Goal: Task Accomplishment & Management: Use online tool/utility

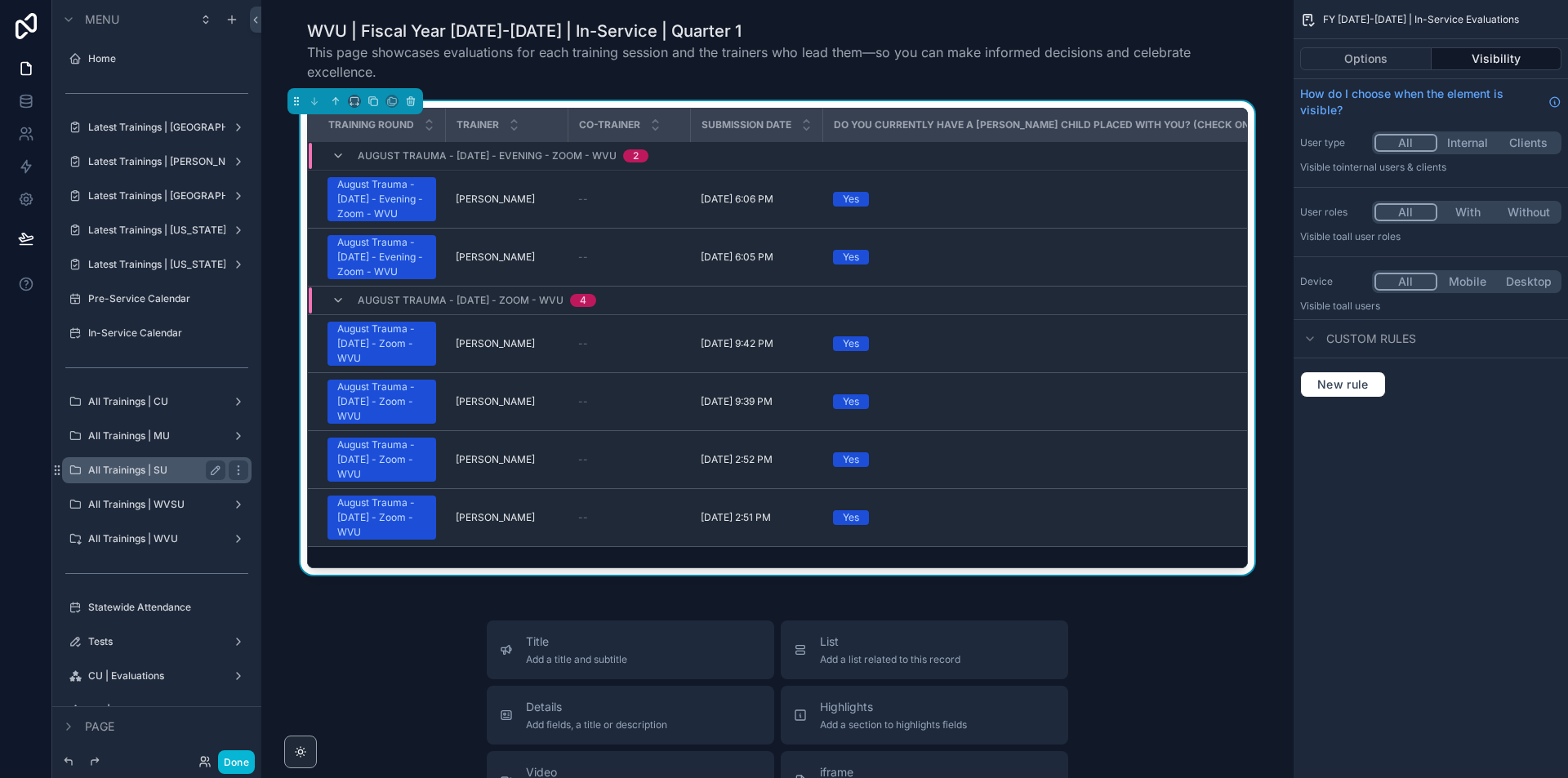
click at [124, 466] on label "All Trainings | SU" at bounding box center [153, 470] width 131 height 13
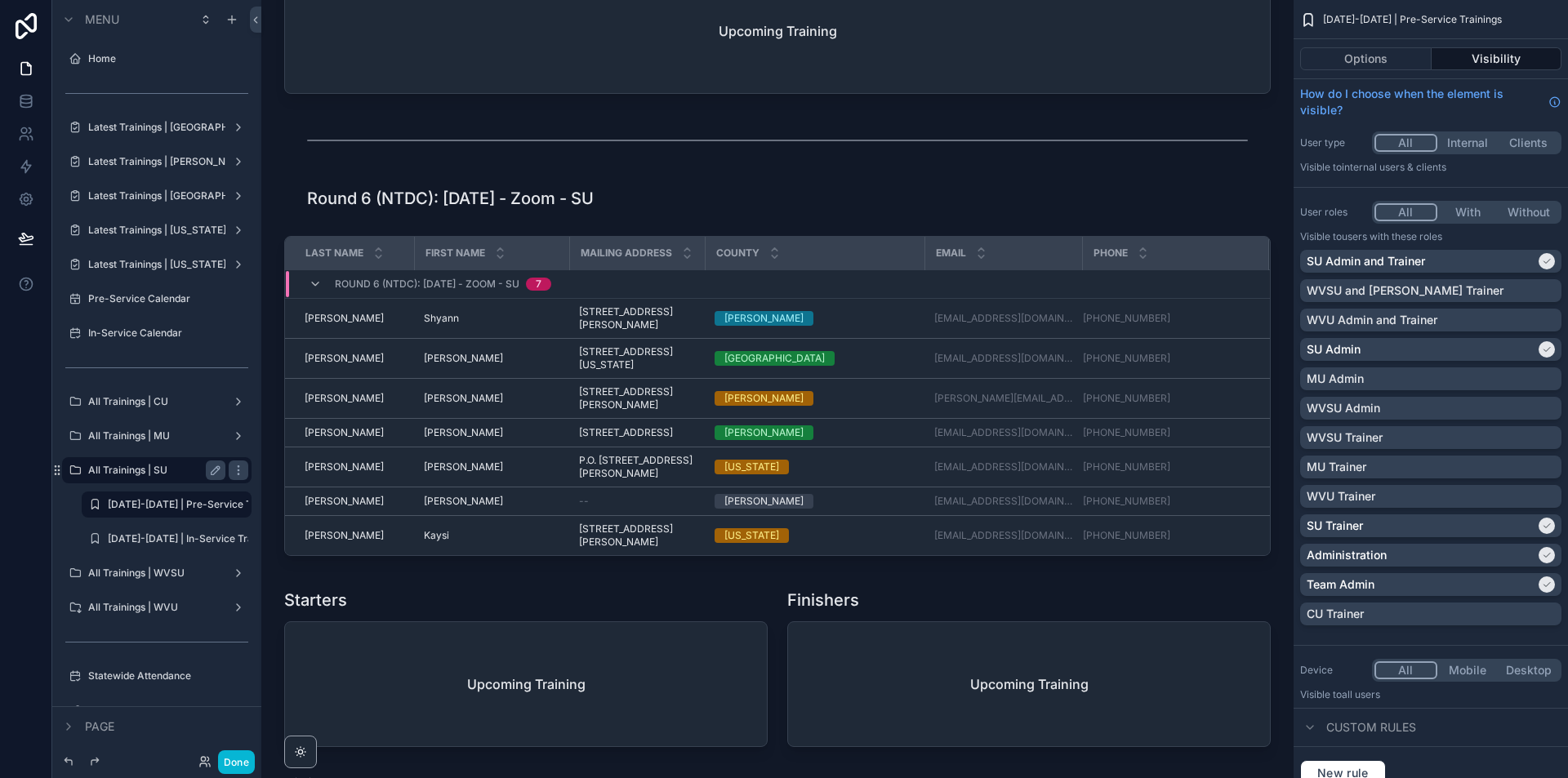
scroll to position [4575, 0]
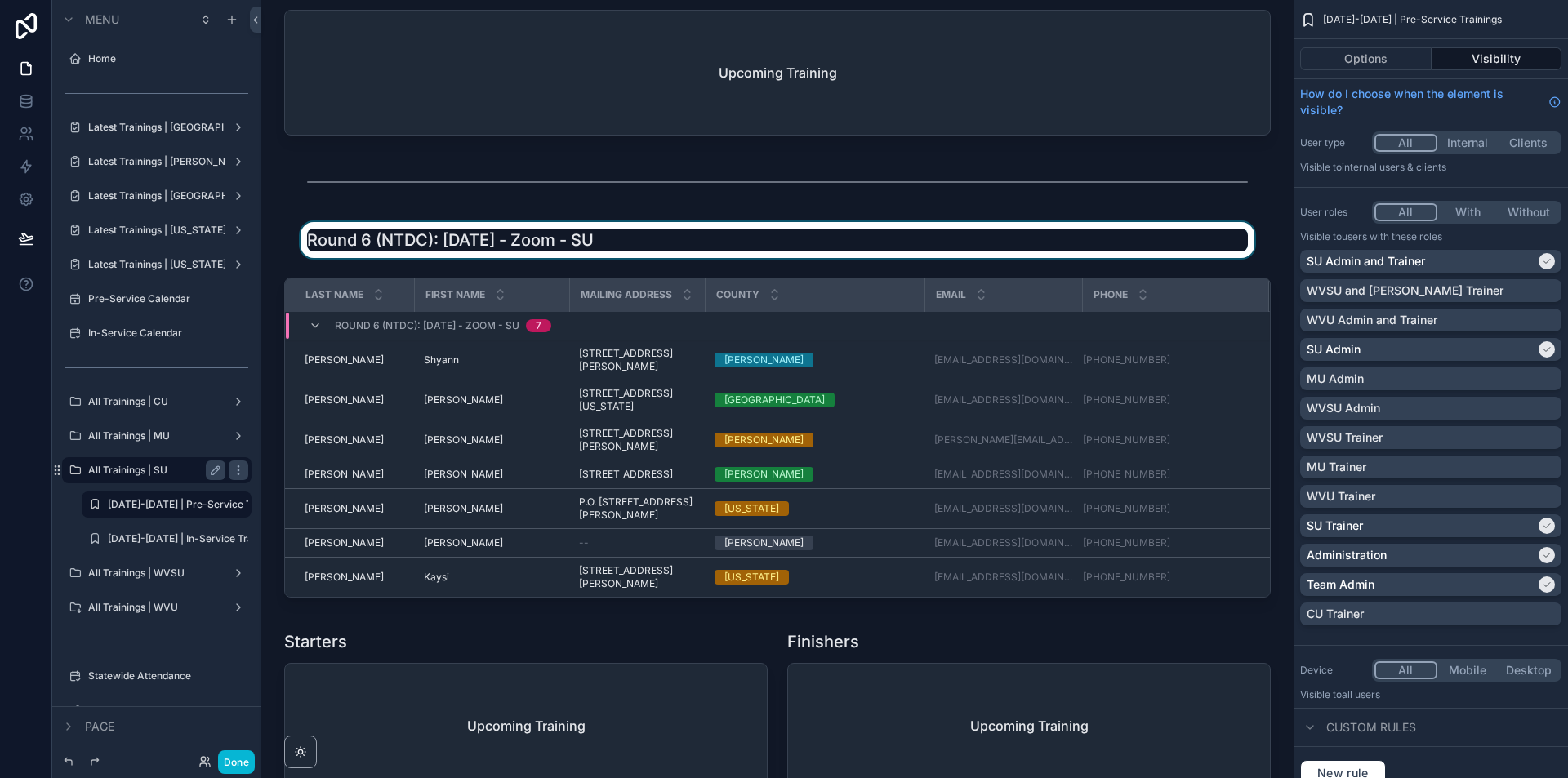
click at [668, 258] on div "scrollable content" at bounding box center [778, 240] width 1006 height 36
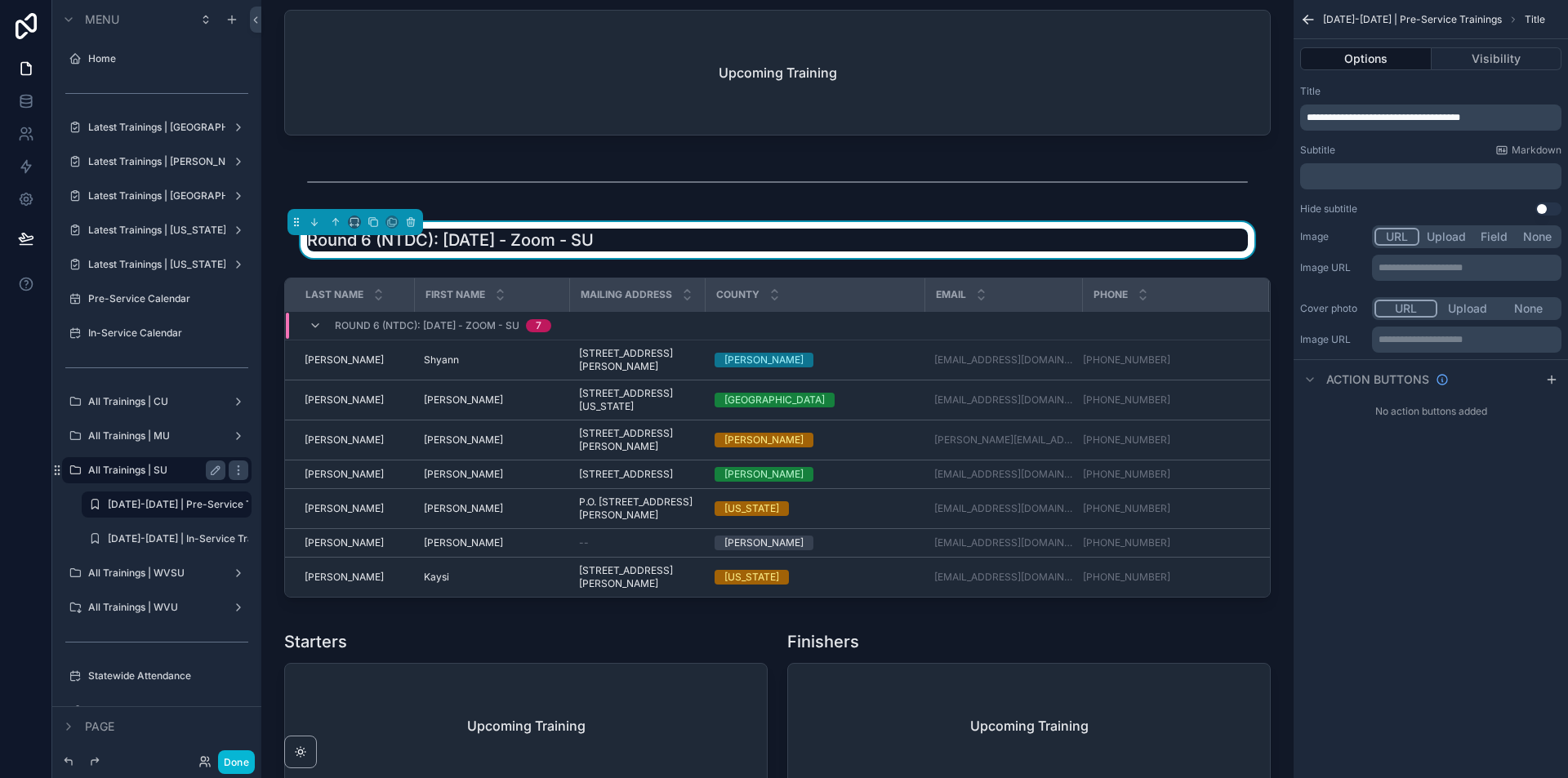
click at [1385, 115] on span "**********" at bounding box center [1383, 117] width 153 height 9
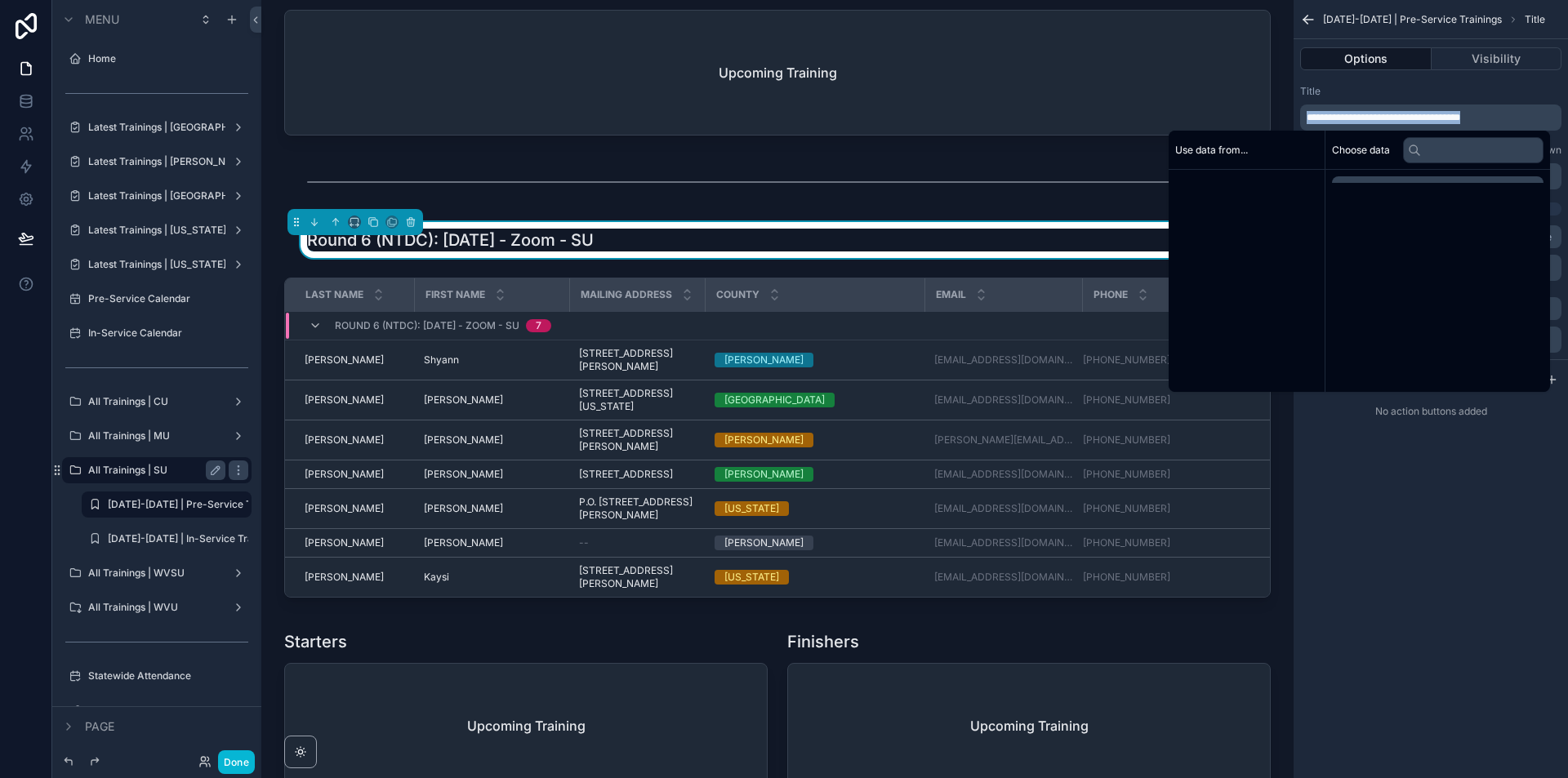
click at [1385, 115] on span "**********" at bounding box center [1383, 117] width 153 height 9
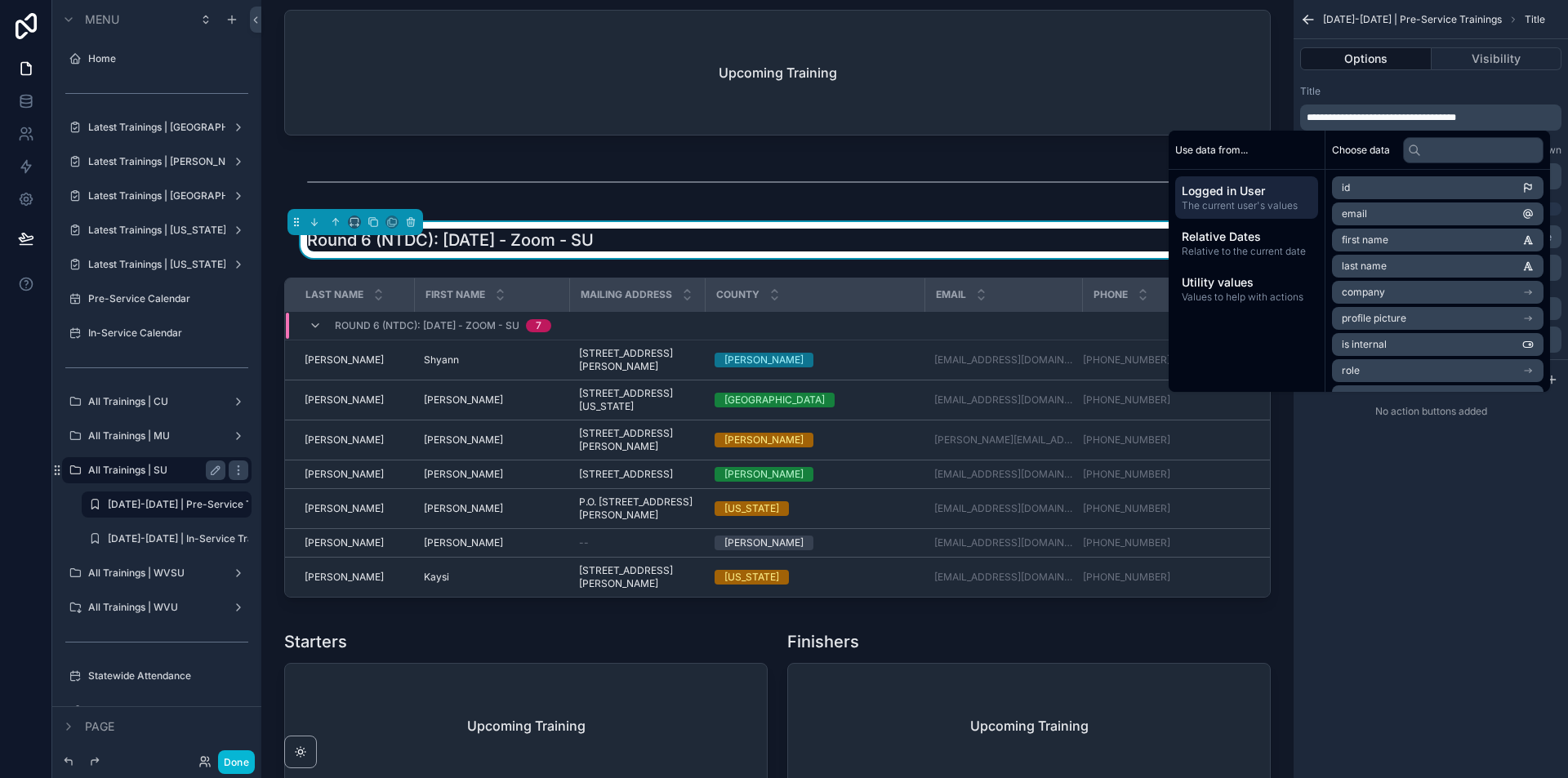
click at [1418, 540] on div "**********" at bounding box center [1430, 389] width 275 height 778
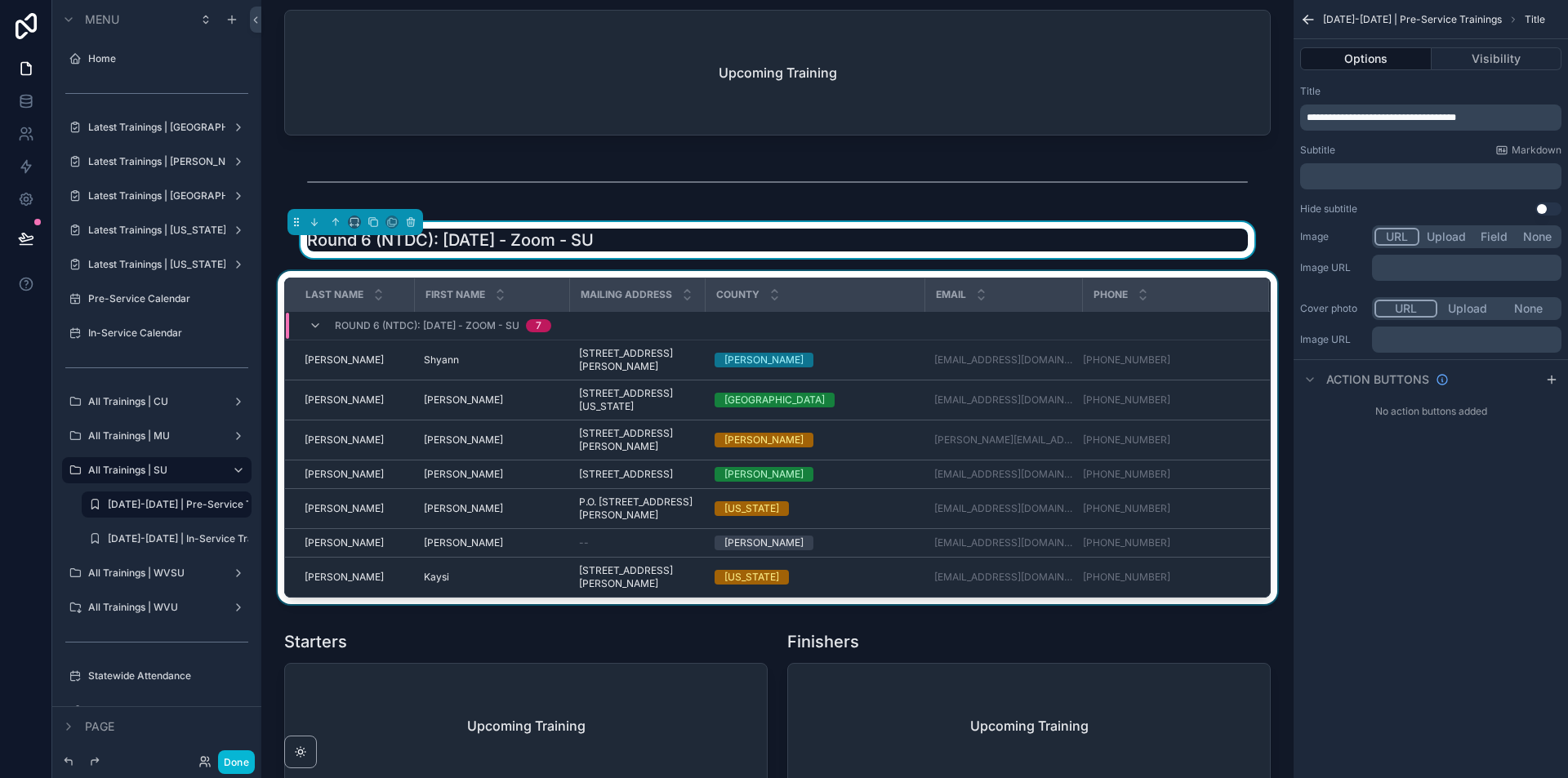
click at [789, 306] on div "scrollable content" at bounding box center [778, 441] width 1006 height 339
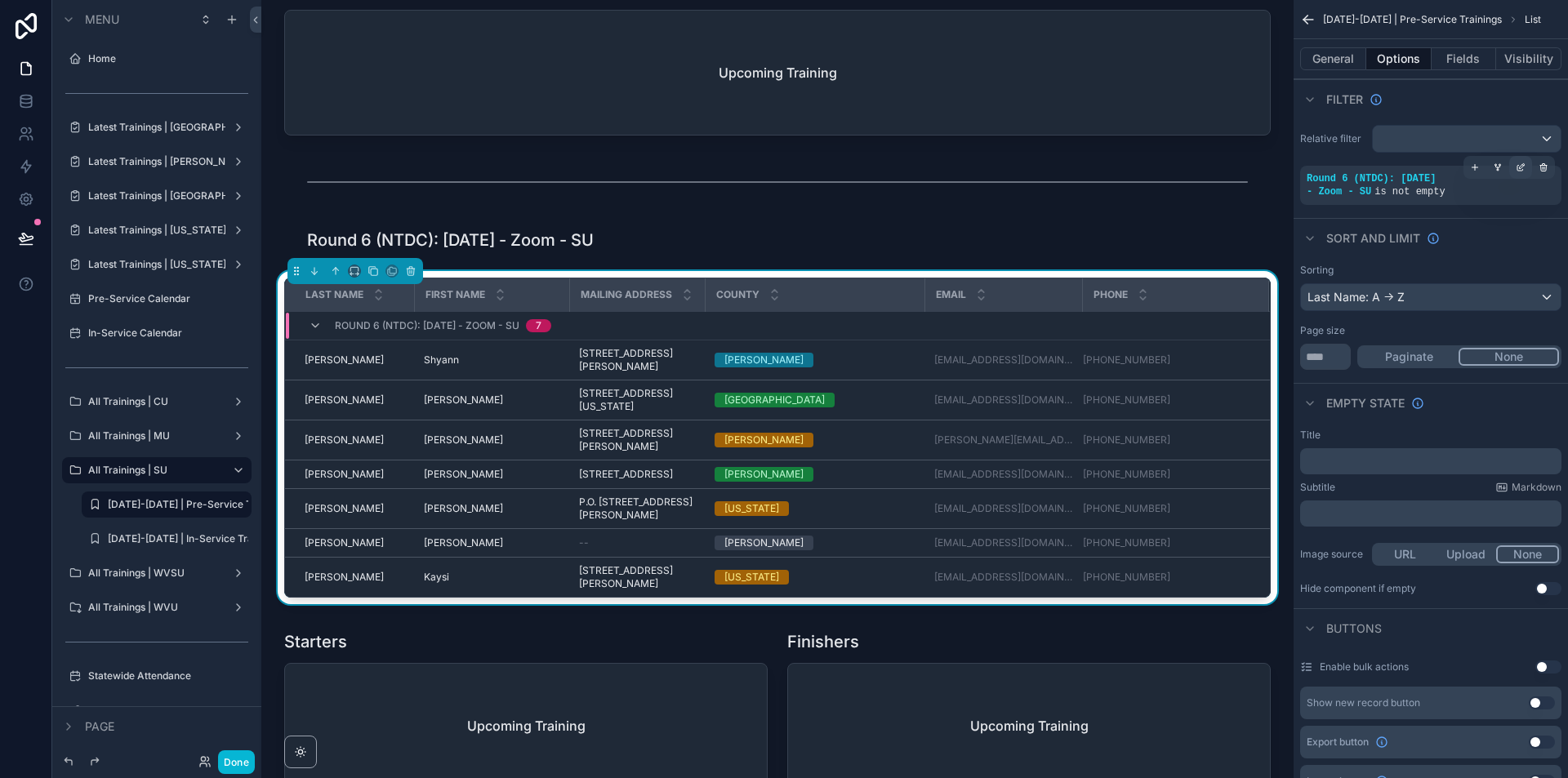
click at [1516, 168] on icon "scrollable content" at bounding box center [1520, 167] width 9 height 9
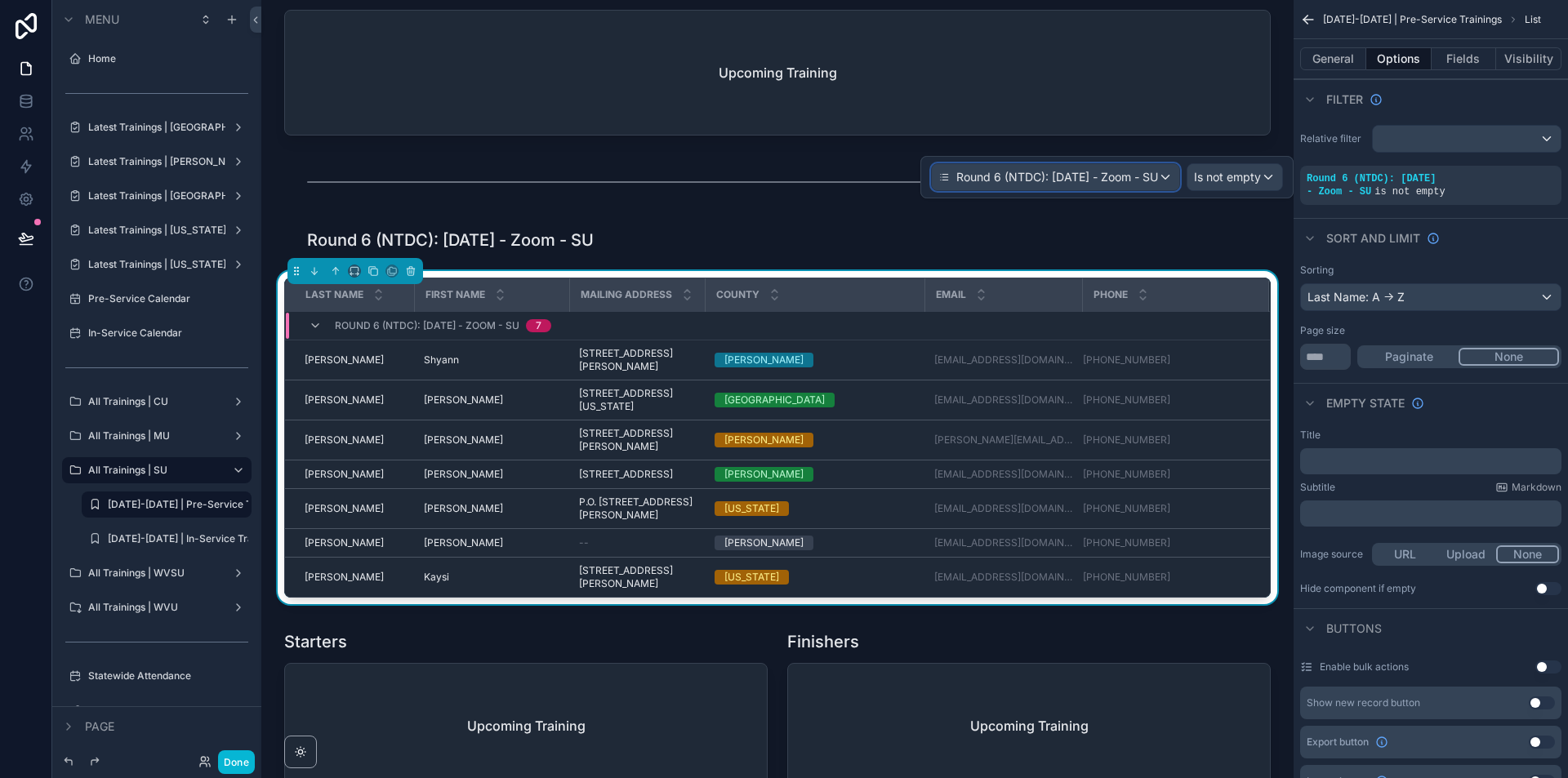
click at [1083, 182] on span "Round 6 (NTDC): [DATE] - Zoom - SU" at bounding box center [1057, 176] width 201 height 16
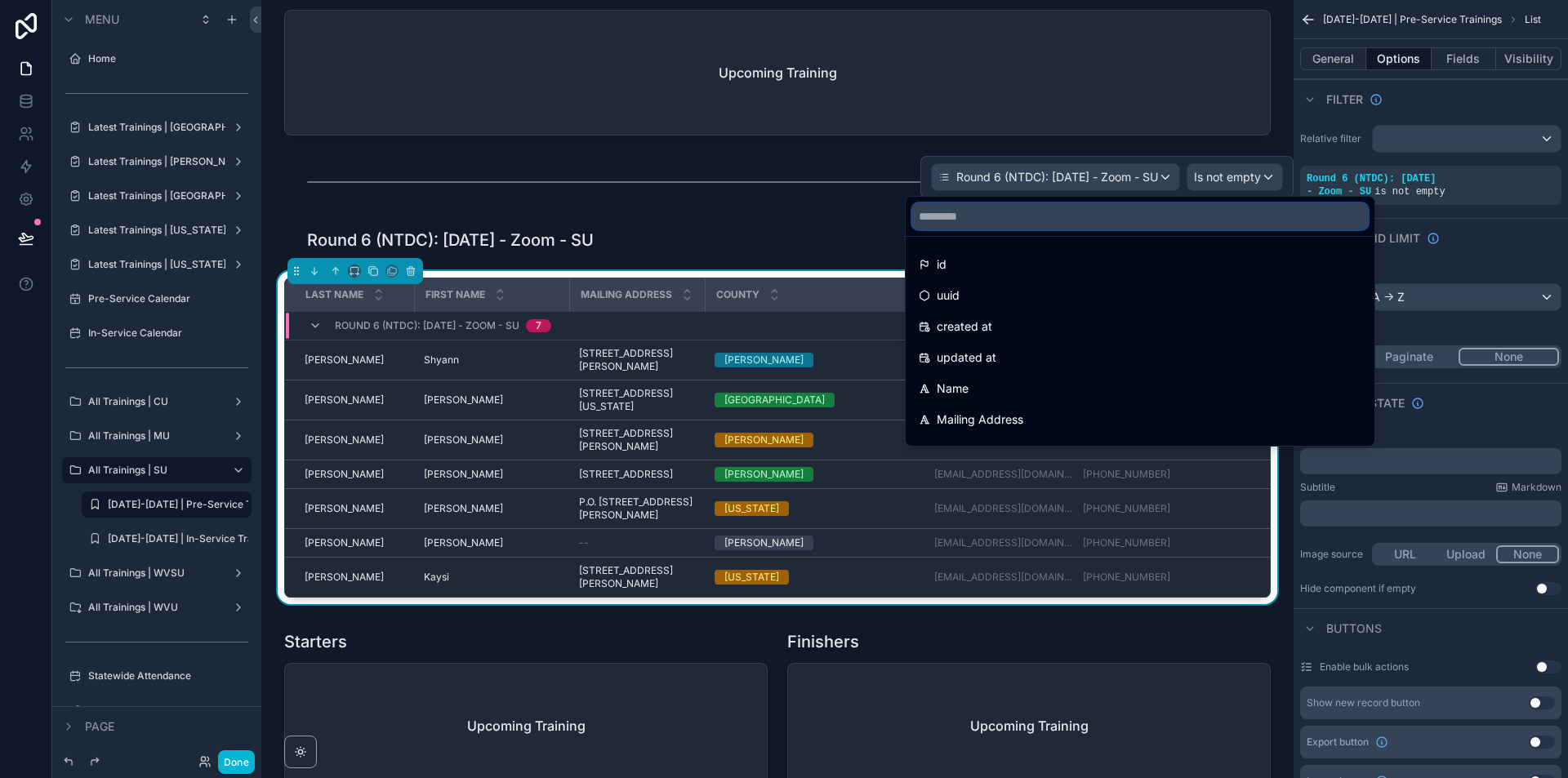
click at [1023, 213] on input "text" at bounding box center [1139, 216] width 456 height 26
paste input "**********"
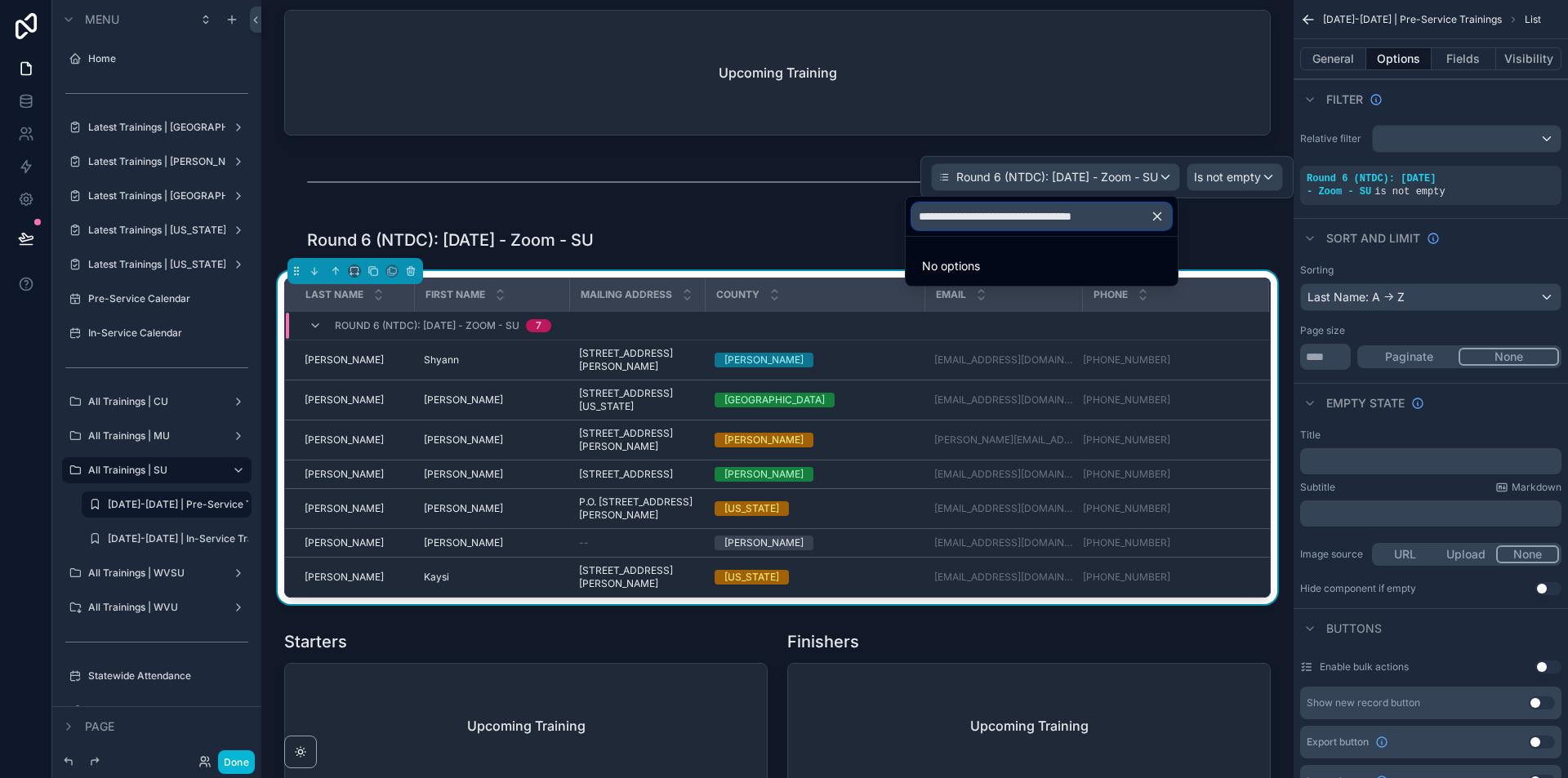
type input "**********"
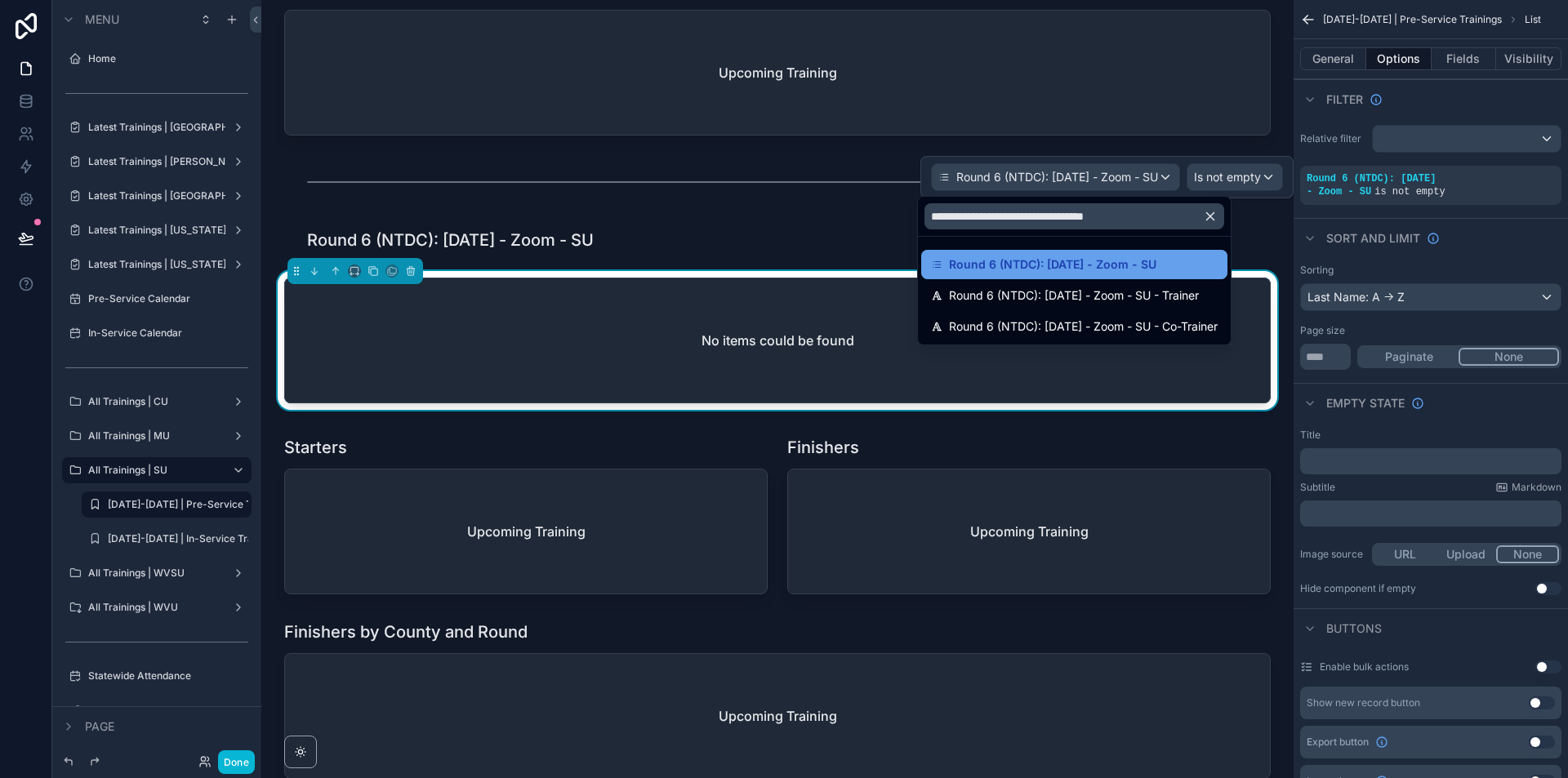
click at [1190, 269] on div "Round 6 (NTDC): [DATE] - Zoom - SU" at bounding box center [1074, 264] width 287 height 20
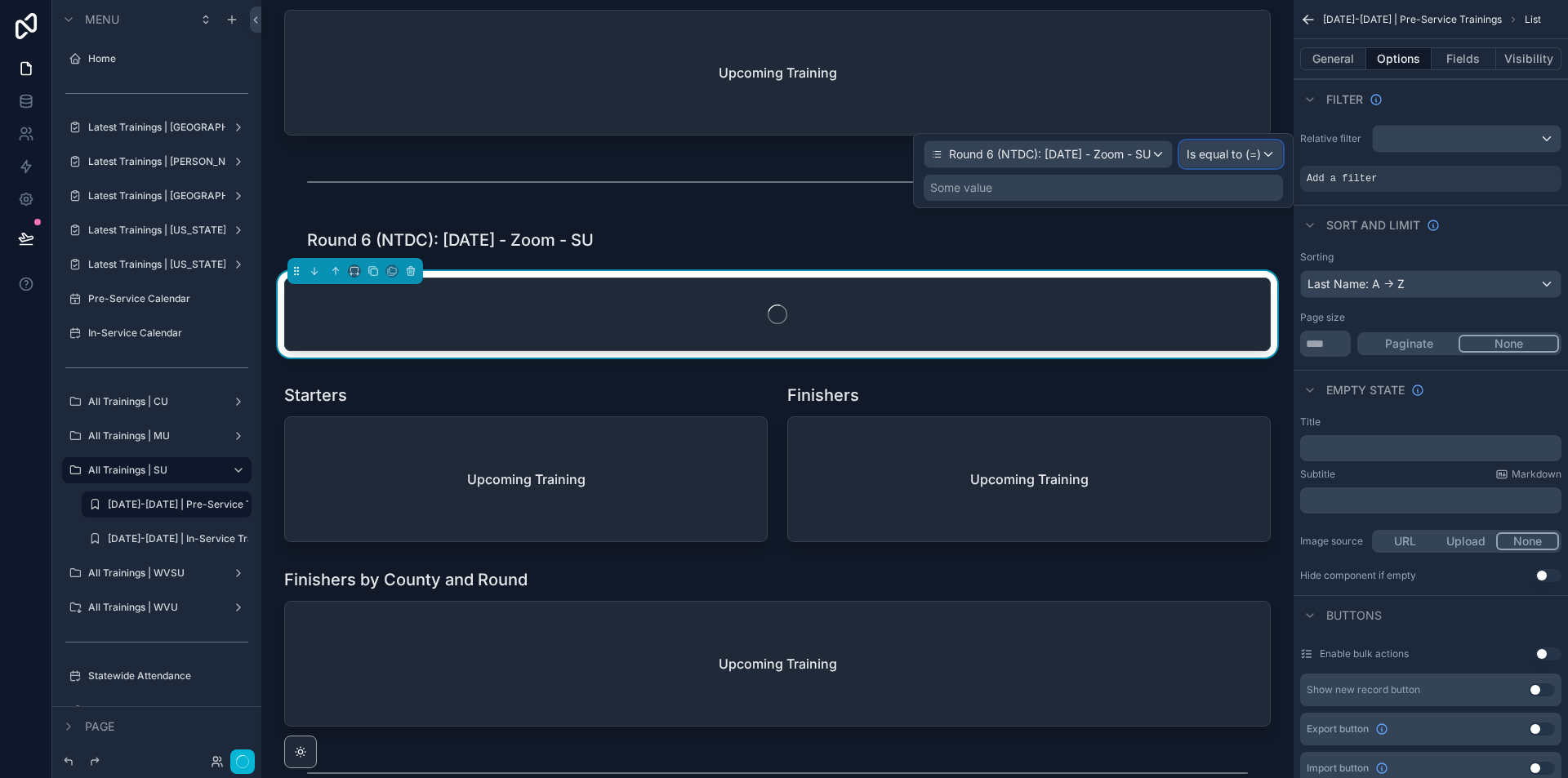
click at [1261, 148] on div "Is equal to (=)" at bounding box center [1230, 154] width 102 height 26
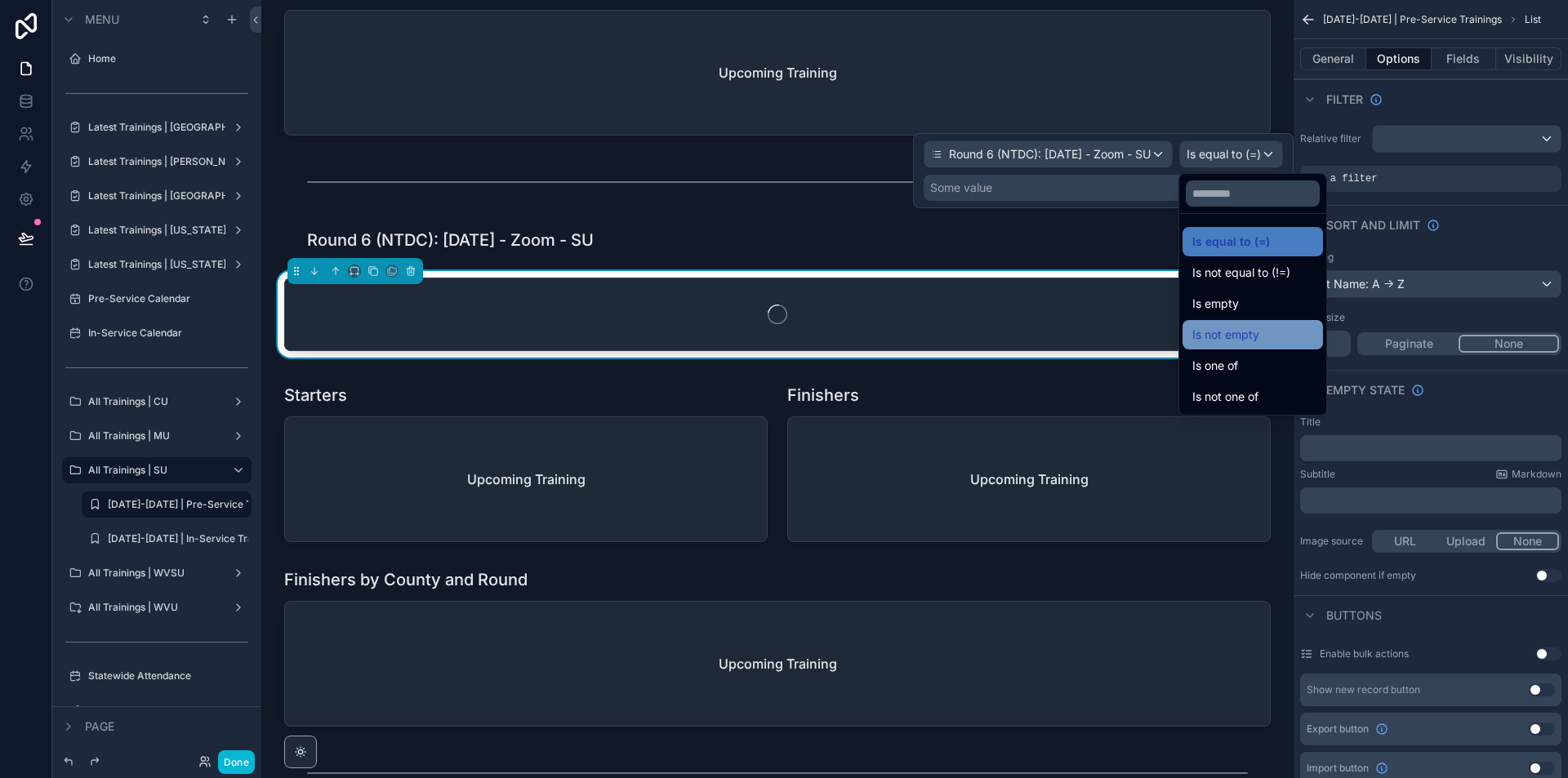
click at [1272, 342] on div "Is not empty" at bounding box center [1252, 334] width 121 height 20
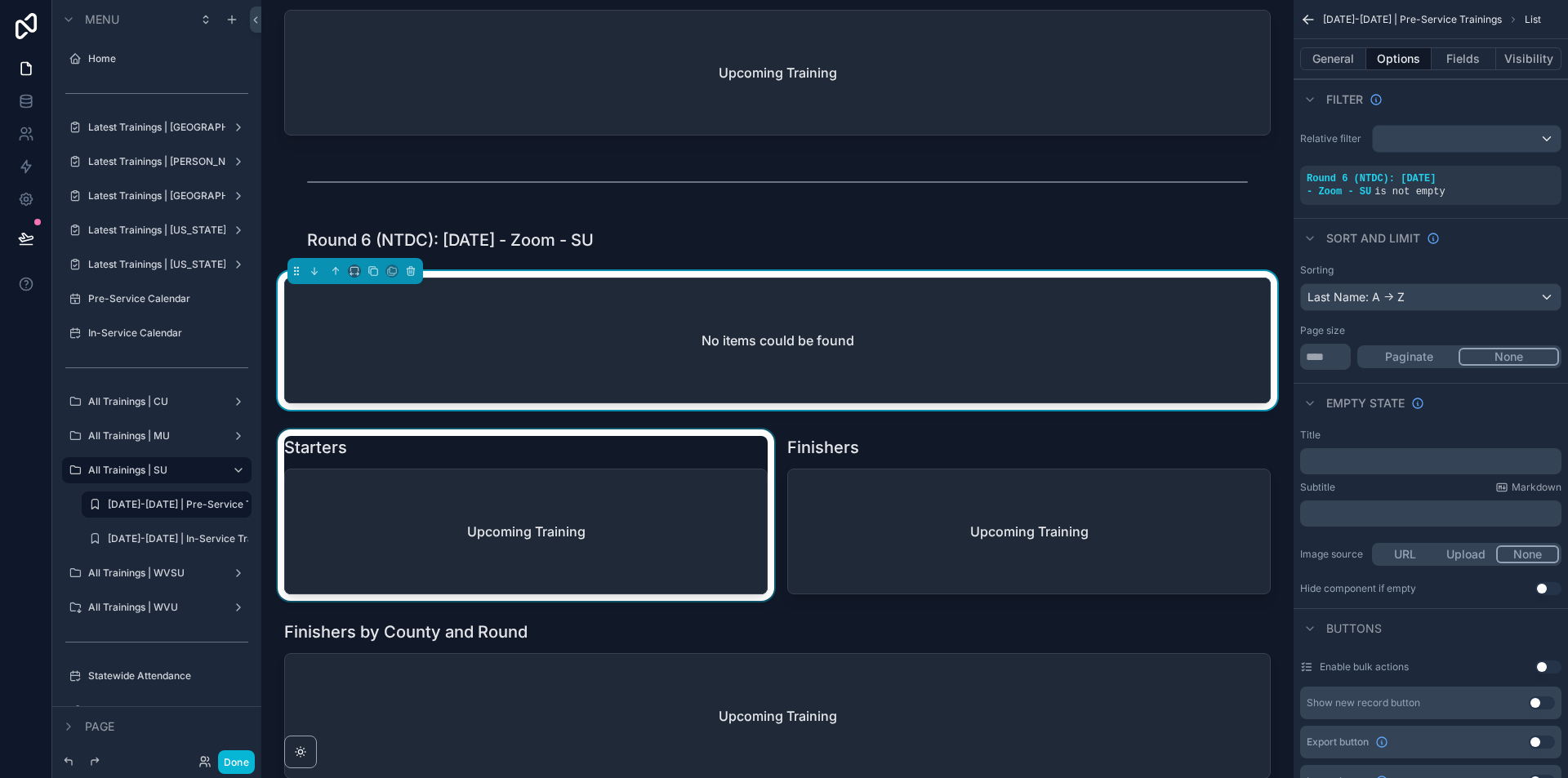
click at [746, 494] on div "scrollable content" at bounding box center [526, 515] width 503 height 171
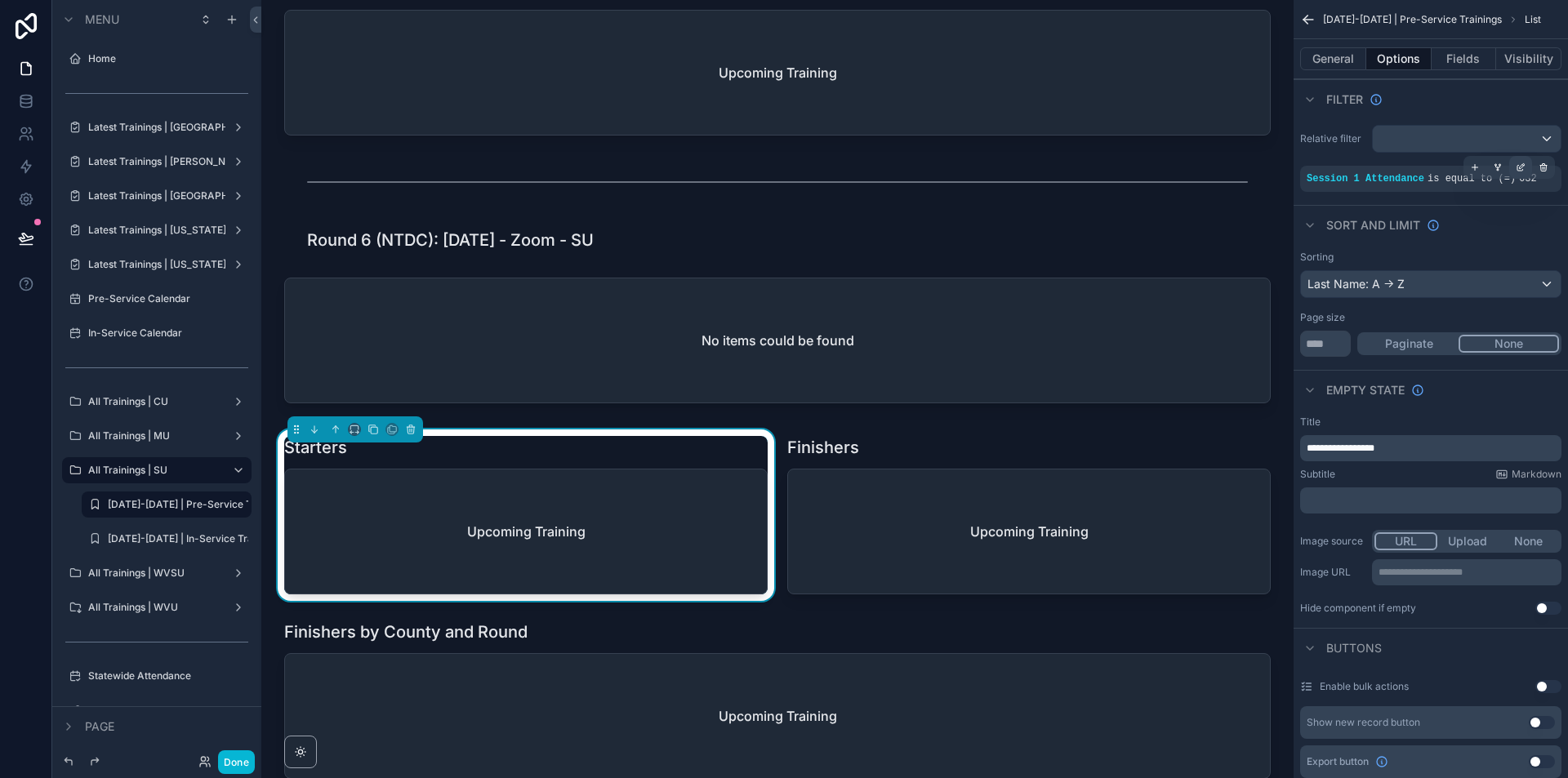
click at [1522, 162] on div "scrollable content" at bounding box center [1520, 167] width 23 height 23
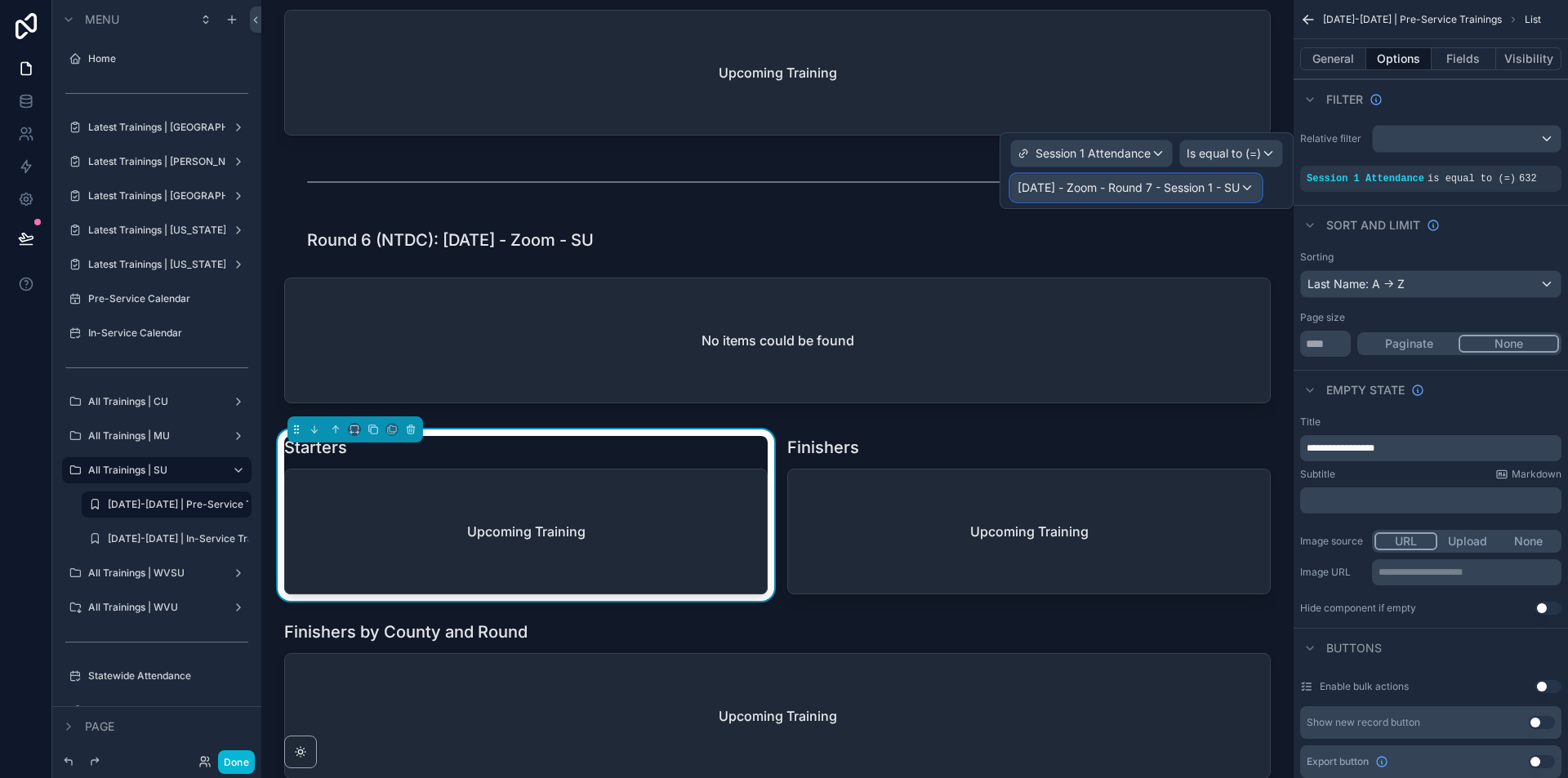
click at [1194, 190] on span "[DATE] - Zoom - Round 7 - Session 1 - SU" at bounding box center [1128, 188] width 222 height 16
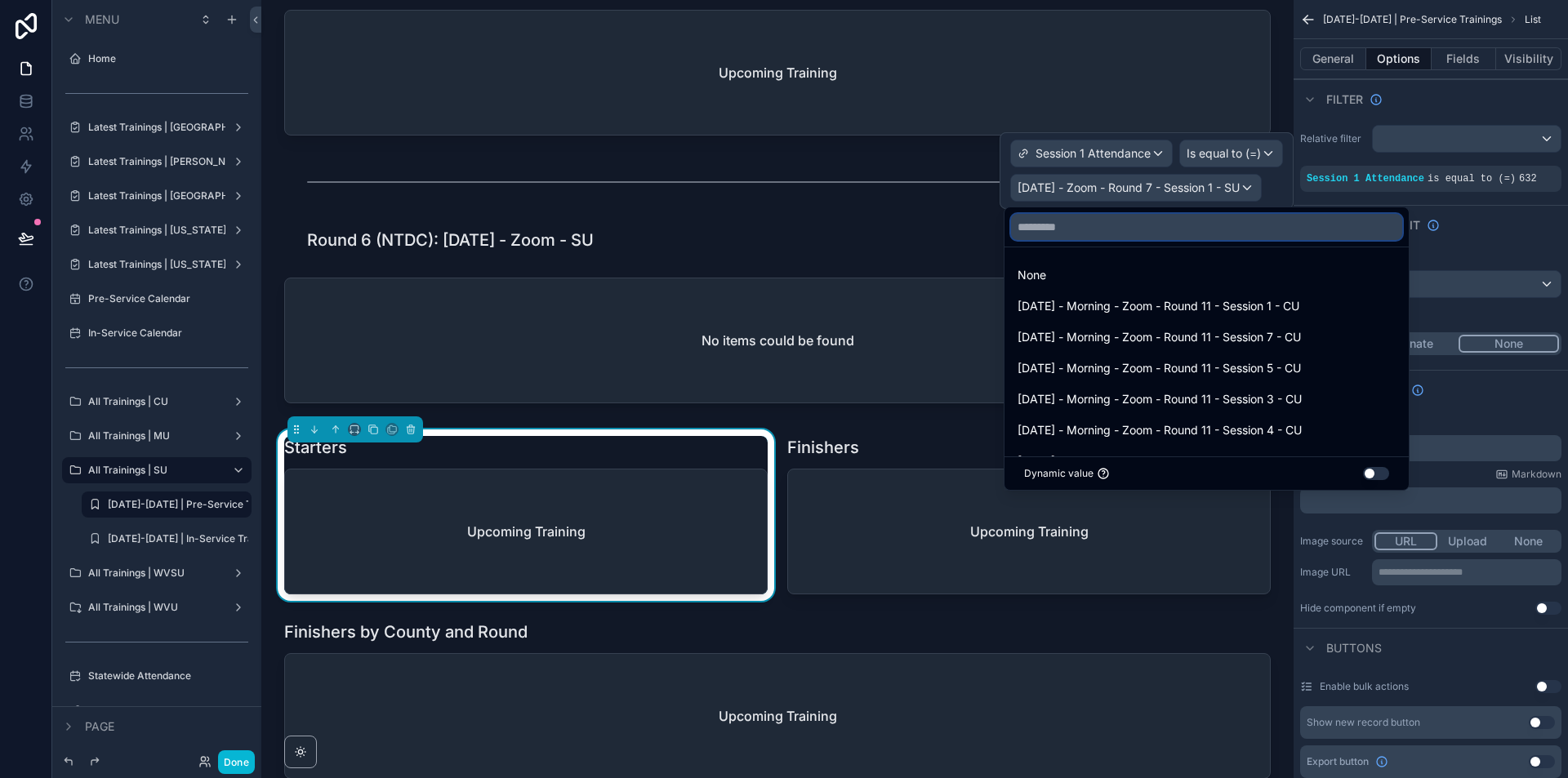
click at [1126, 235] on input "text" at bounding box center [1206, 226] width 391 height 26
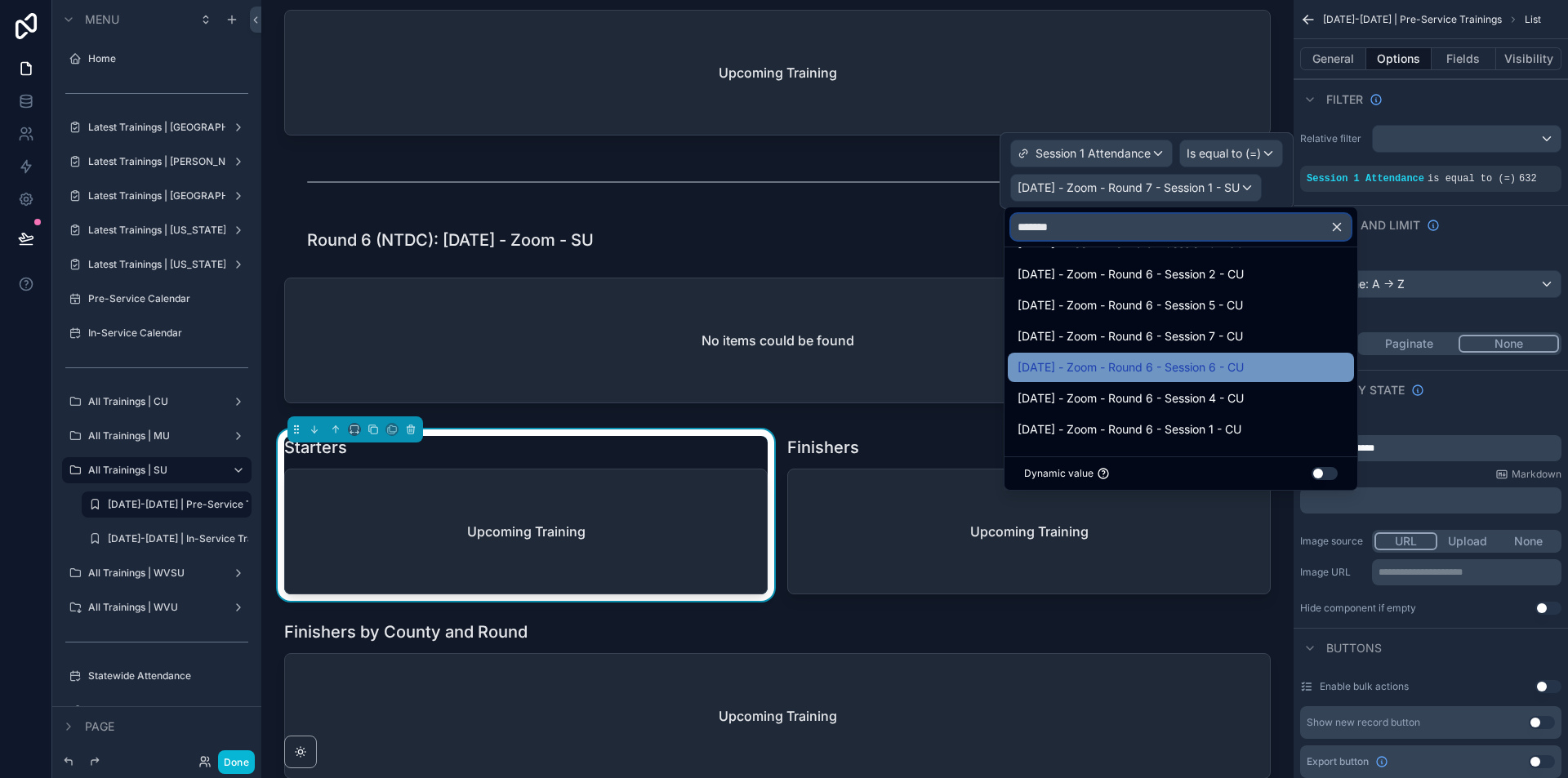
scroll to position [994, 0]
type input "*******"
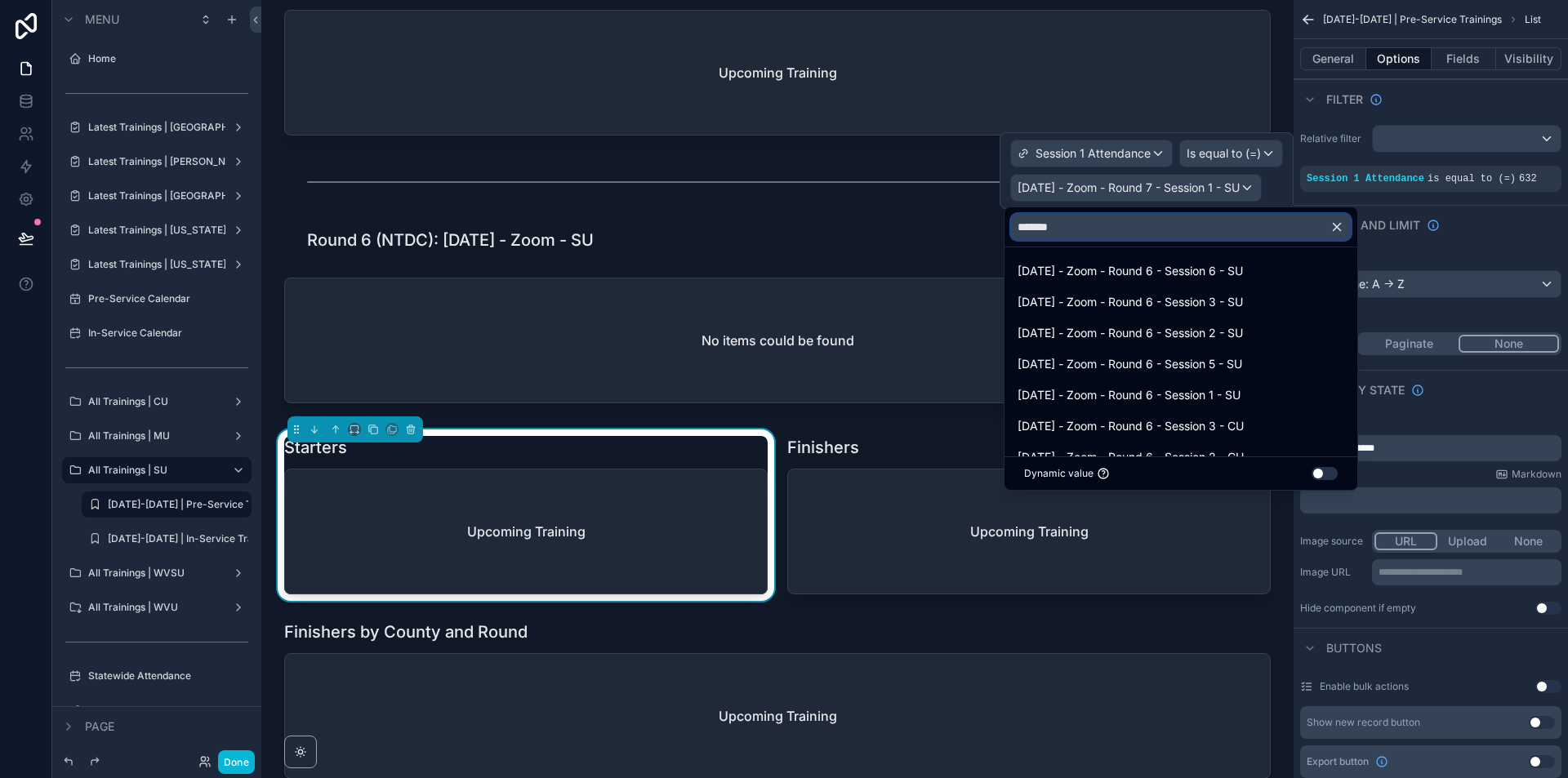
scroll to position [816, 0]
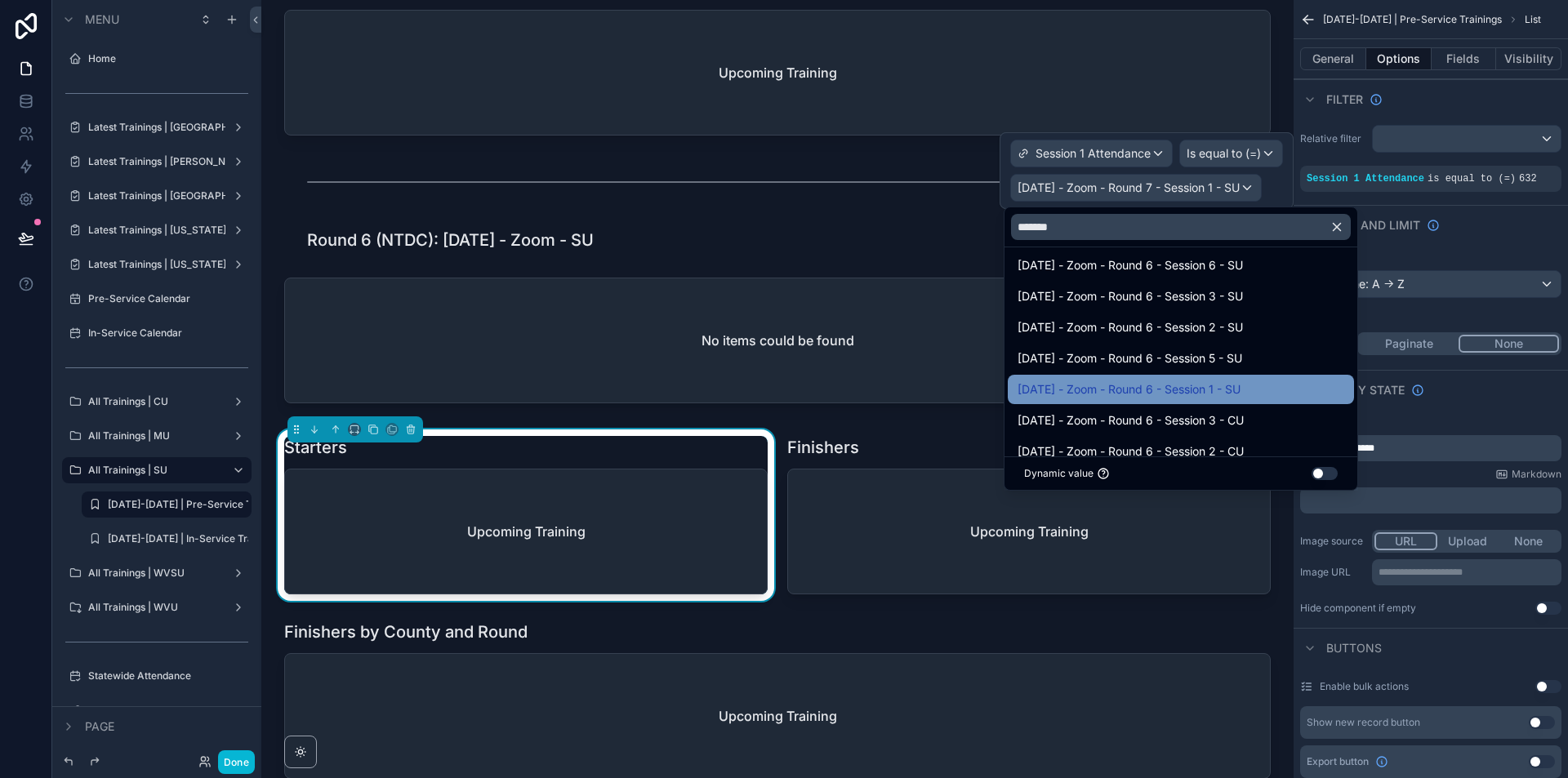
click at [1201, 387] on span "[DATE] - Zoom - Round 6 - Session 1 - SU" at bounding box center [1128, 389] width 223 height 20
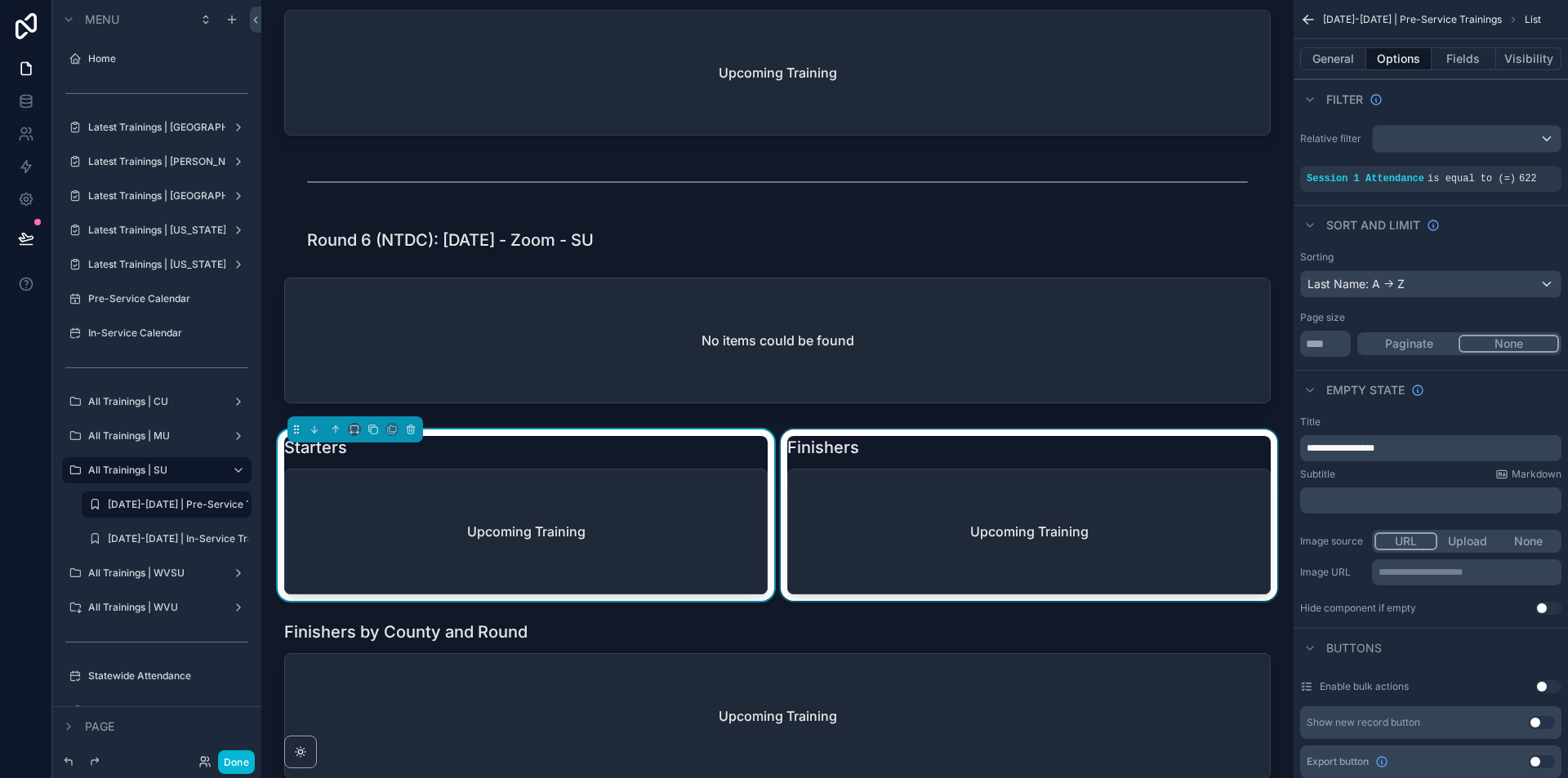
click at [1196, 503] on div "scrollable content" at bounding box center [1029, 515] width 503 height 171
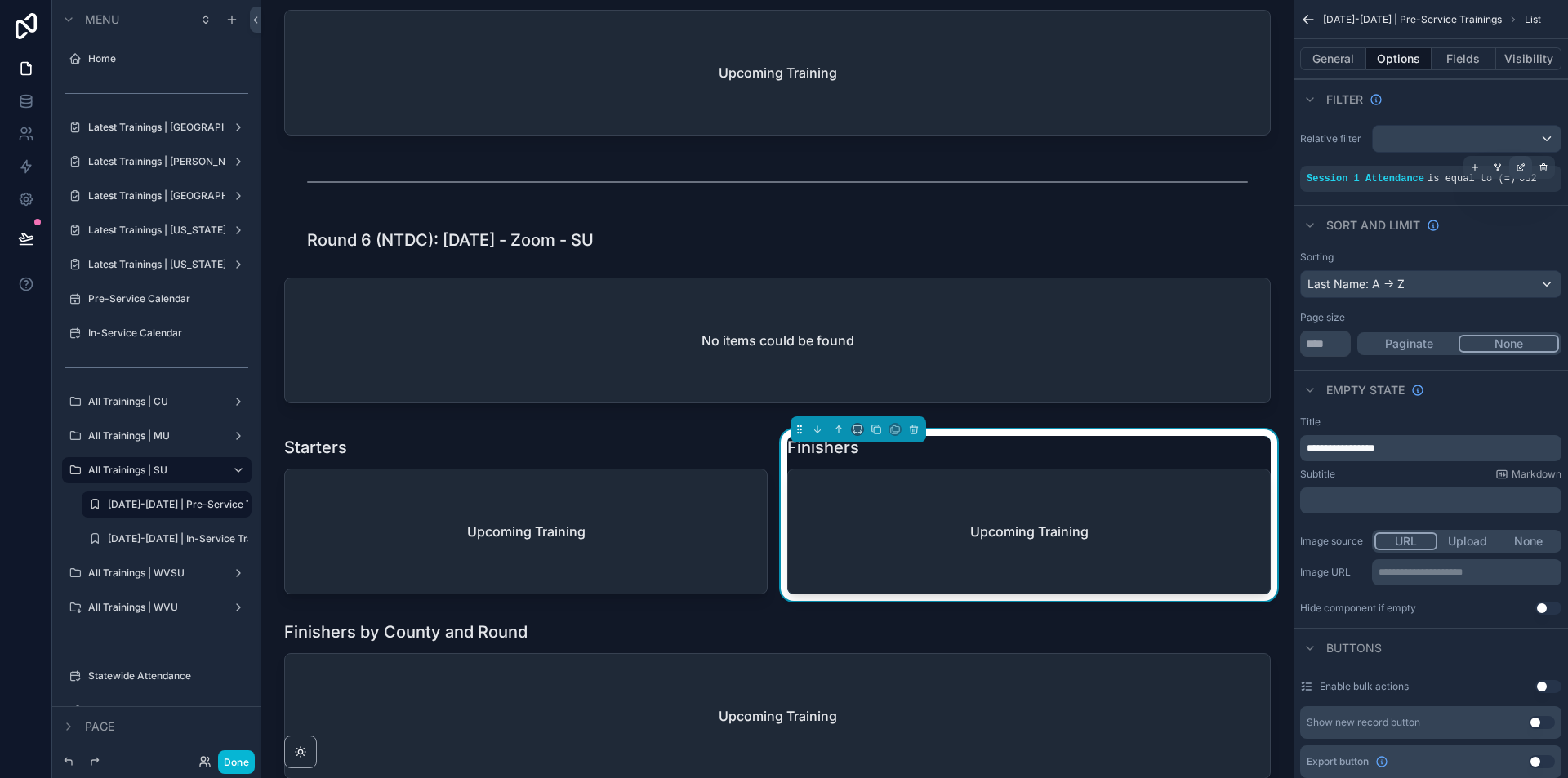
click at [1522, 158] on div "scrollable content" at bounding box center [1520, 167] width 23 height 23
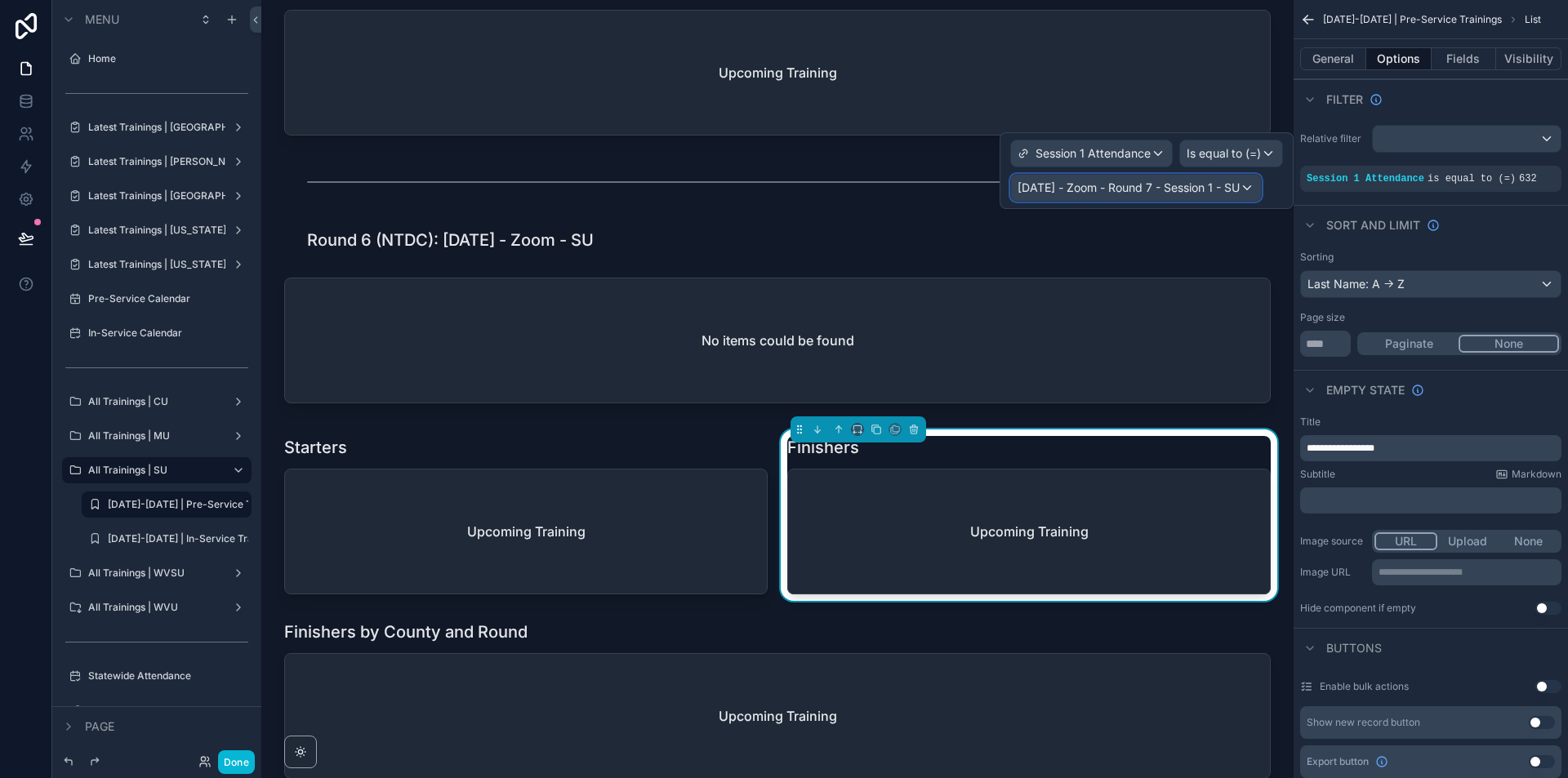
click at [1237, 188] on span "[DATE] - Zoom - Round 7 - Session 1 - SU" at bounding box center [1128, 188] width 222 height 16
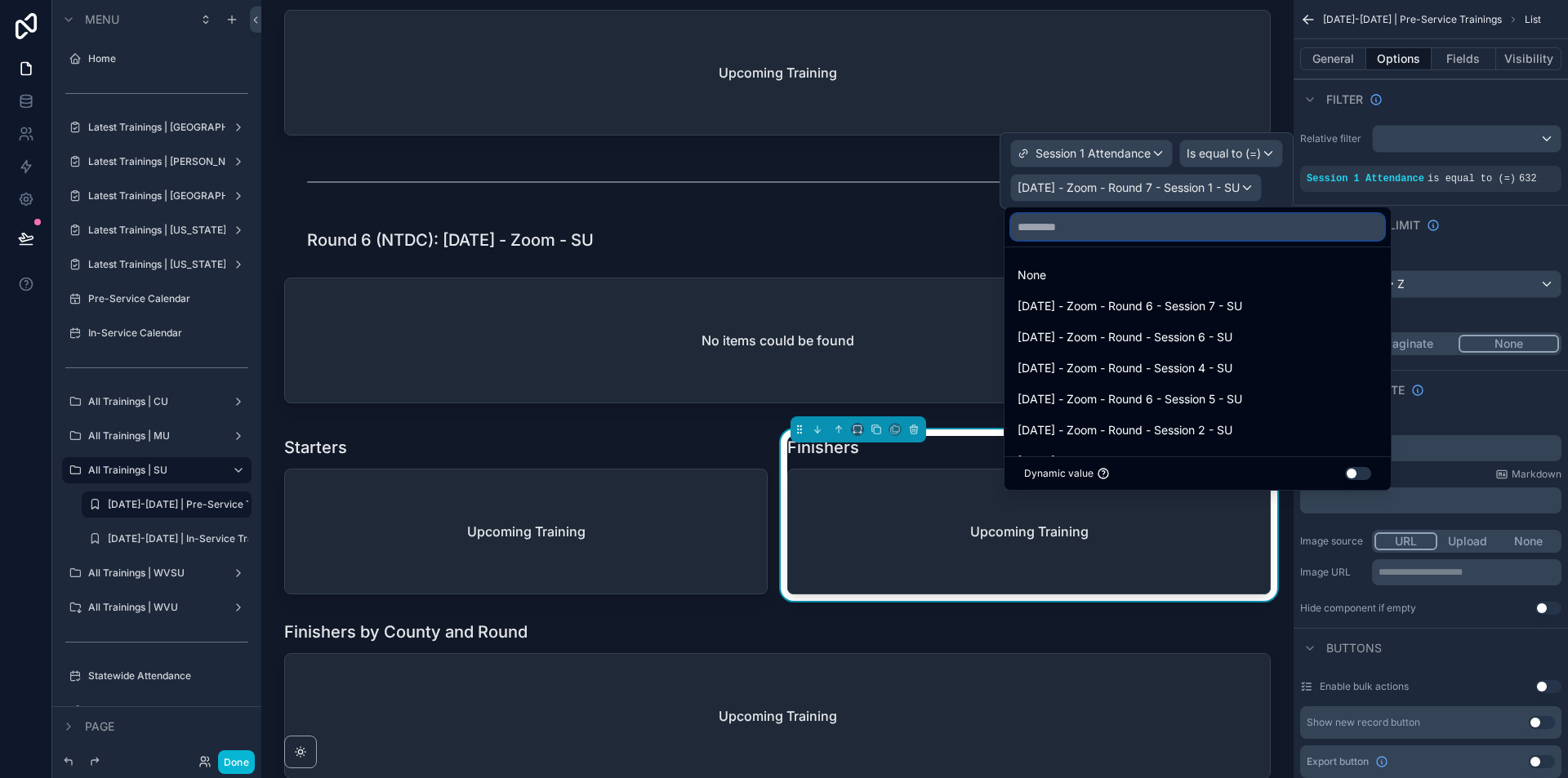
click at [1086, 223] on input "text" at bounding box center [1197, 226] width 373 height 26
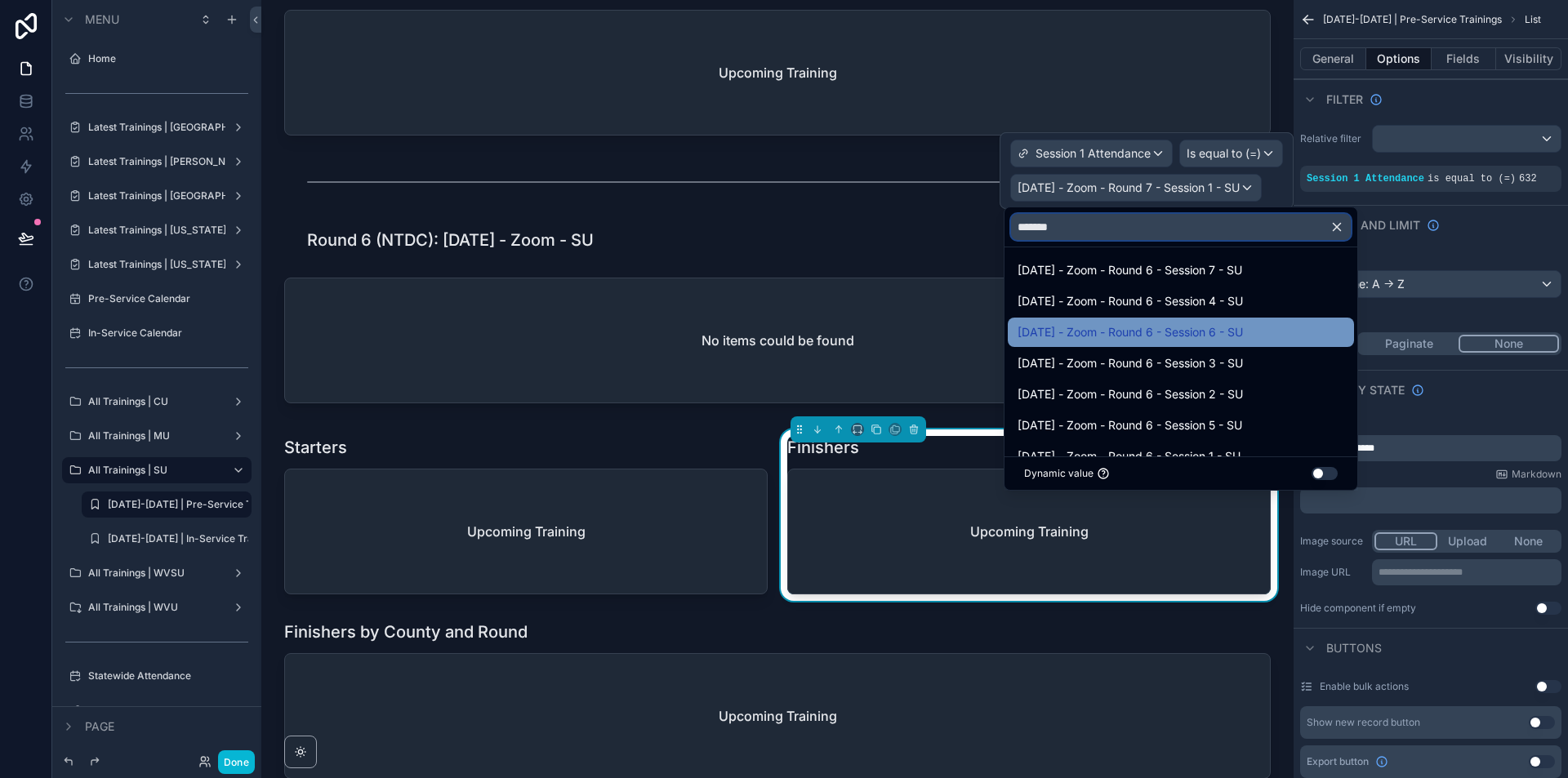
scroll to position [830, 0]
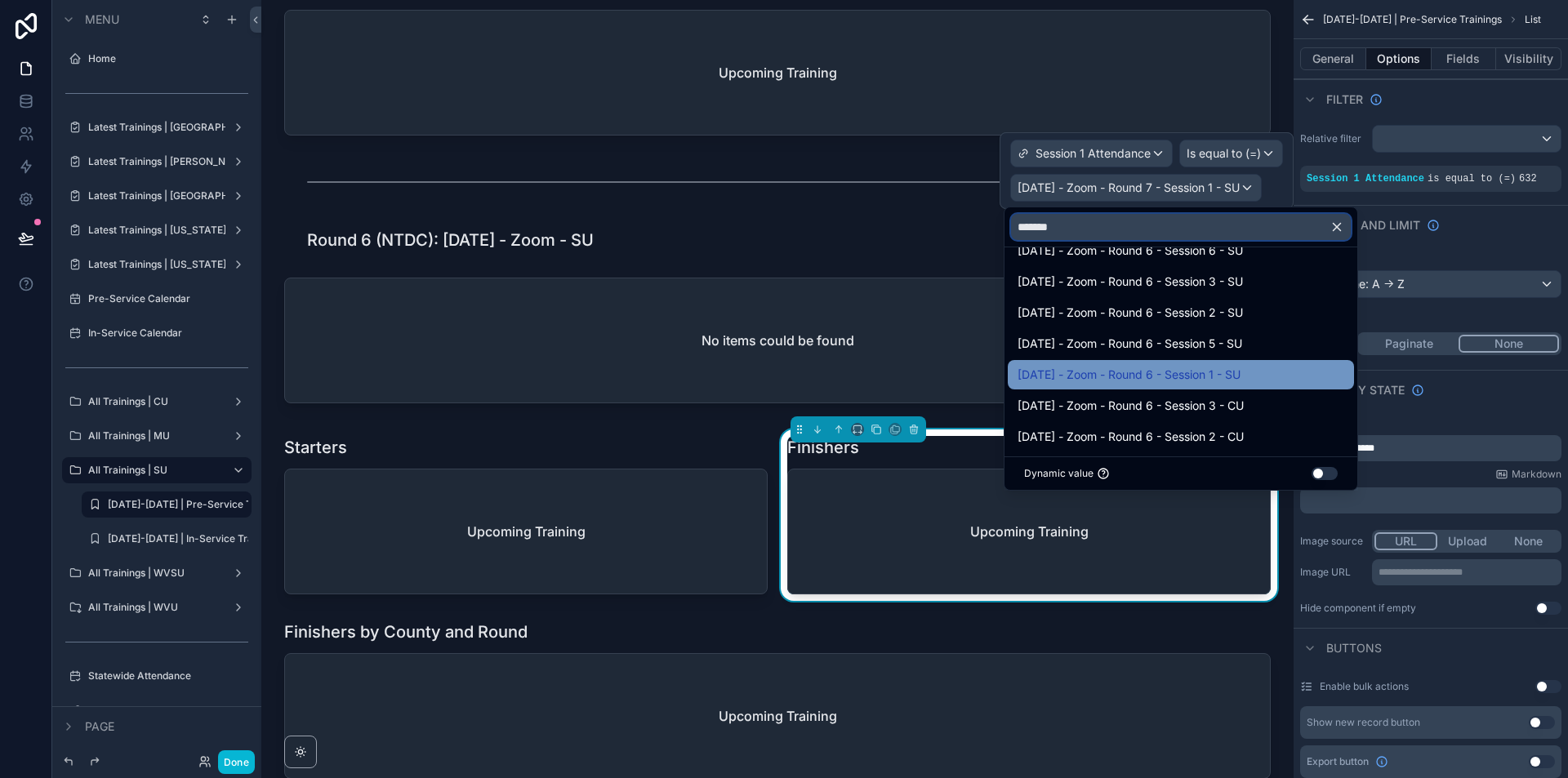
type input "*******"
click at [1202, 379] on span "[DATE] - Zoom - Round 6 - Session 1 - SU" at bounding box center [1128, 374] width 223 height 20
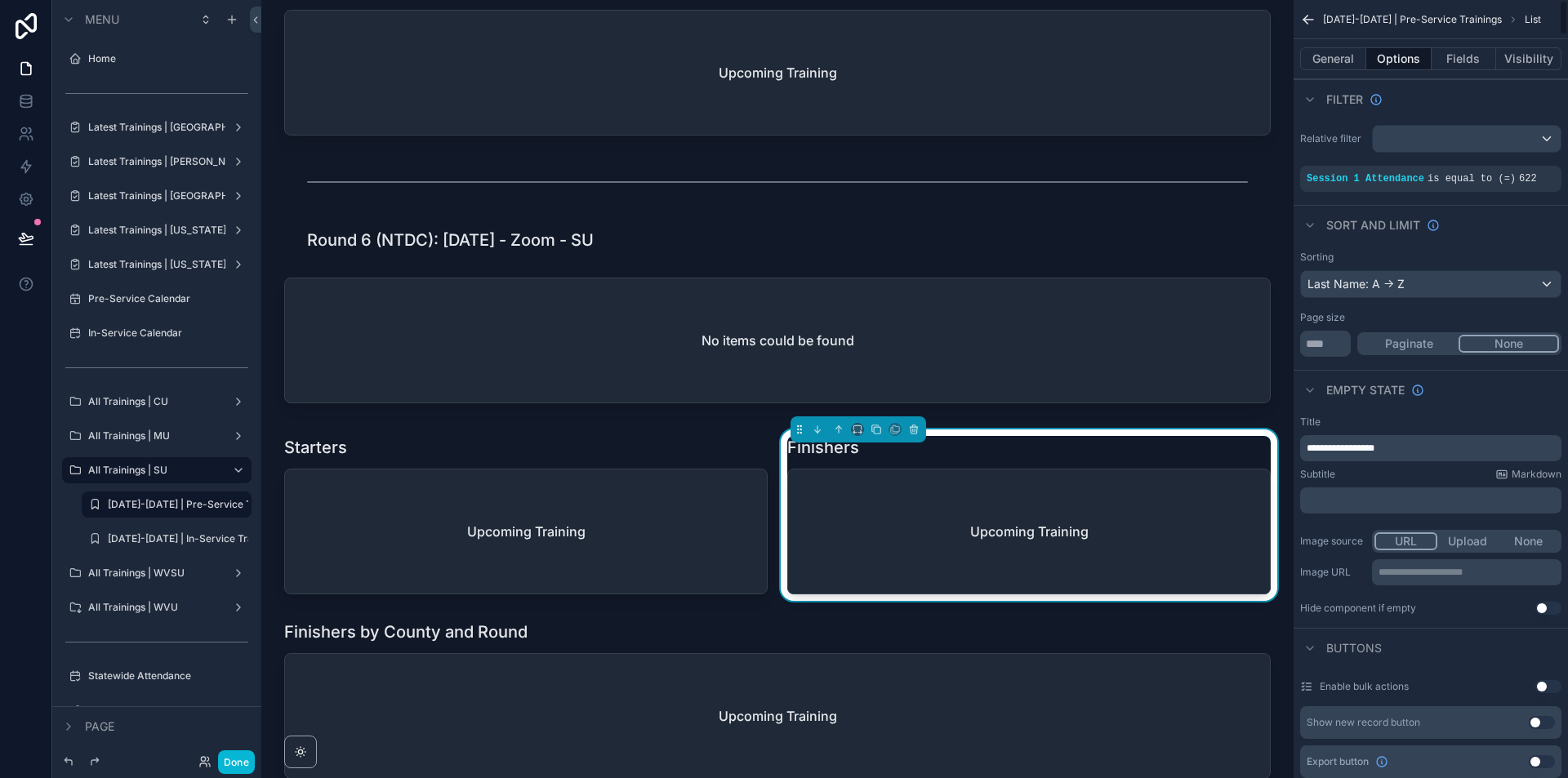
click at [1471, 171] on icon "scrollable content" at bounding box center [1474, 167] width 9 height 9
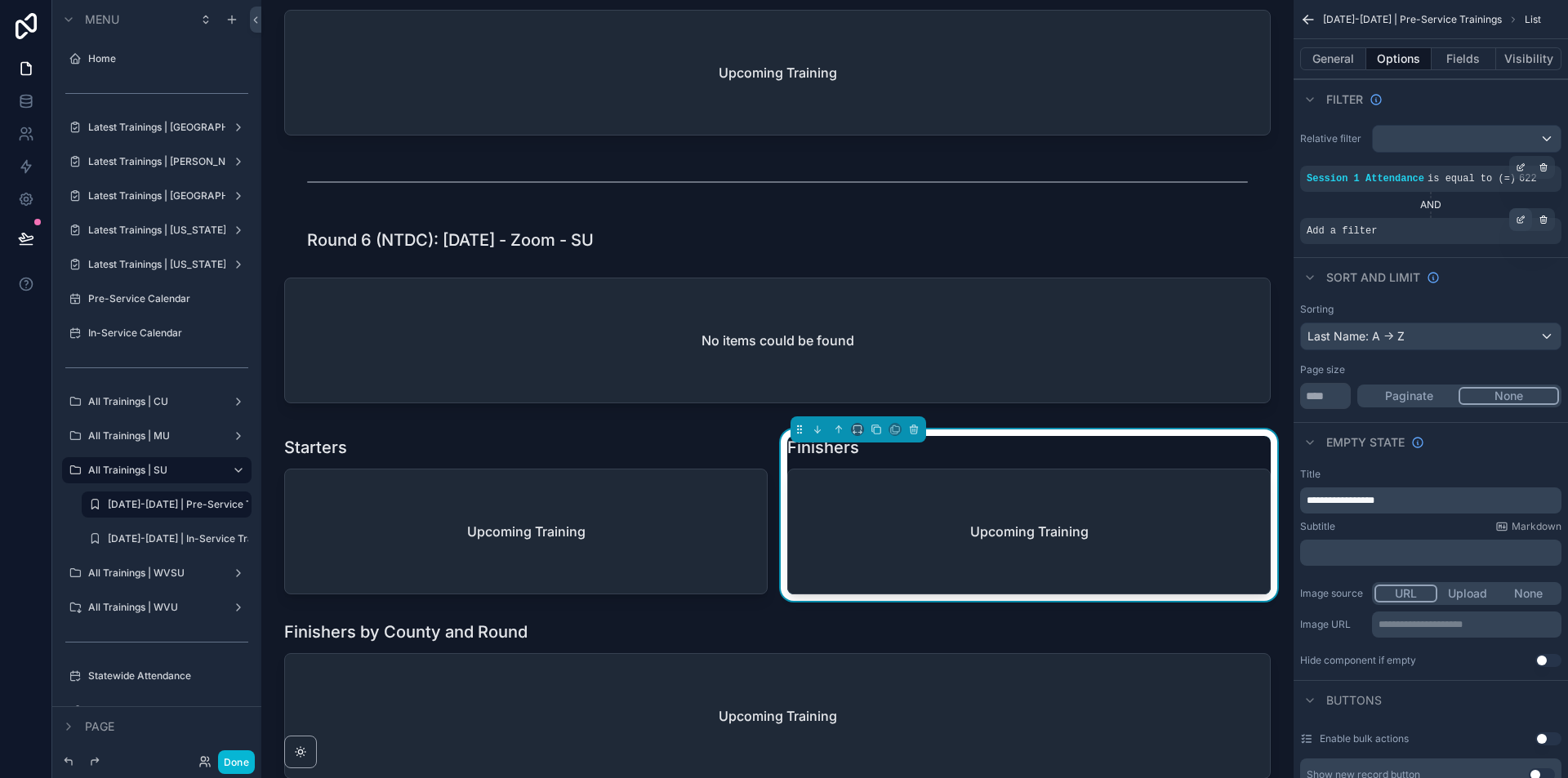
click at [1522, 219] on icon "scrollable content" at bounding box center [1520, 219] width 9 height 9
click at [1114, 213] on span "Select a field" at bounding box center [1134, 206] width 70 height 14
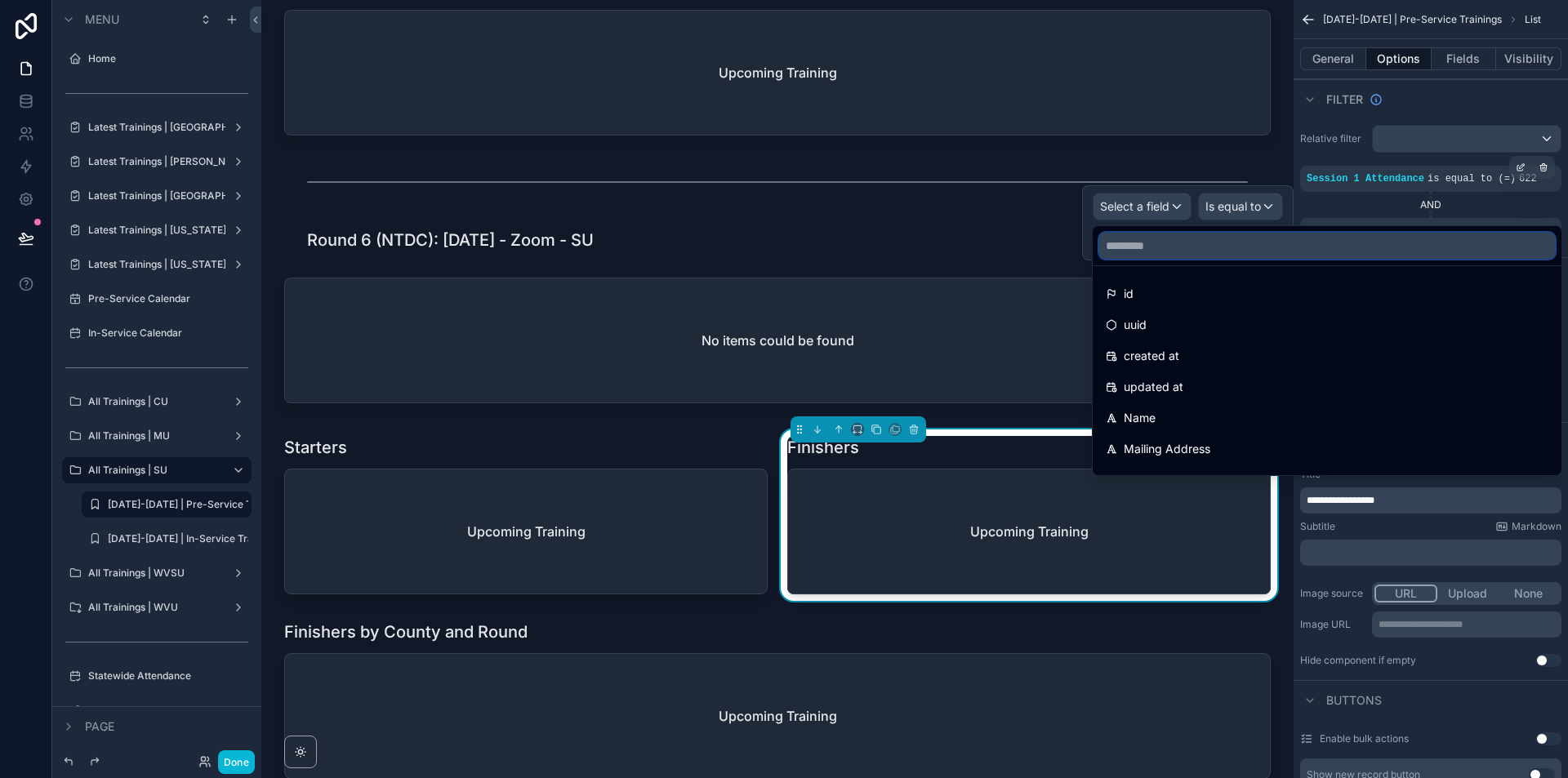
click at [1125, 250] on input "text" at bounding box center [1326, 245] width 456 height 26
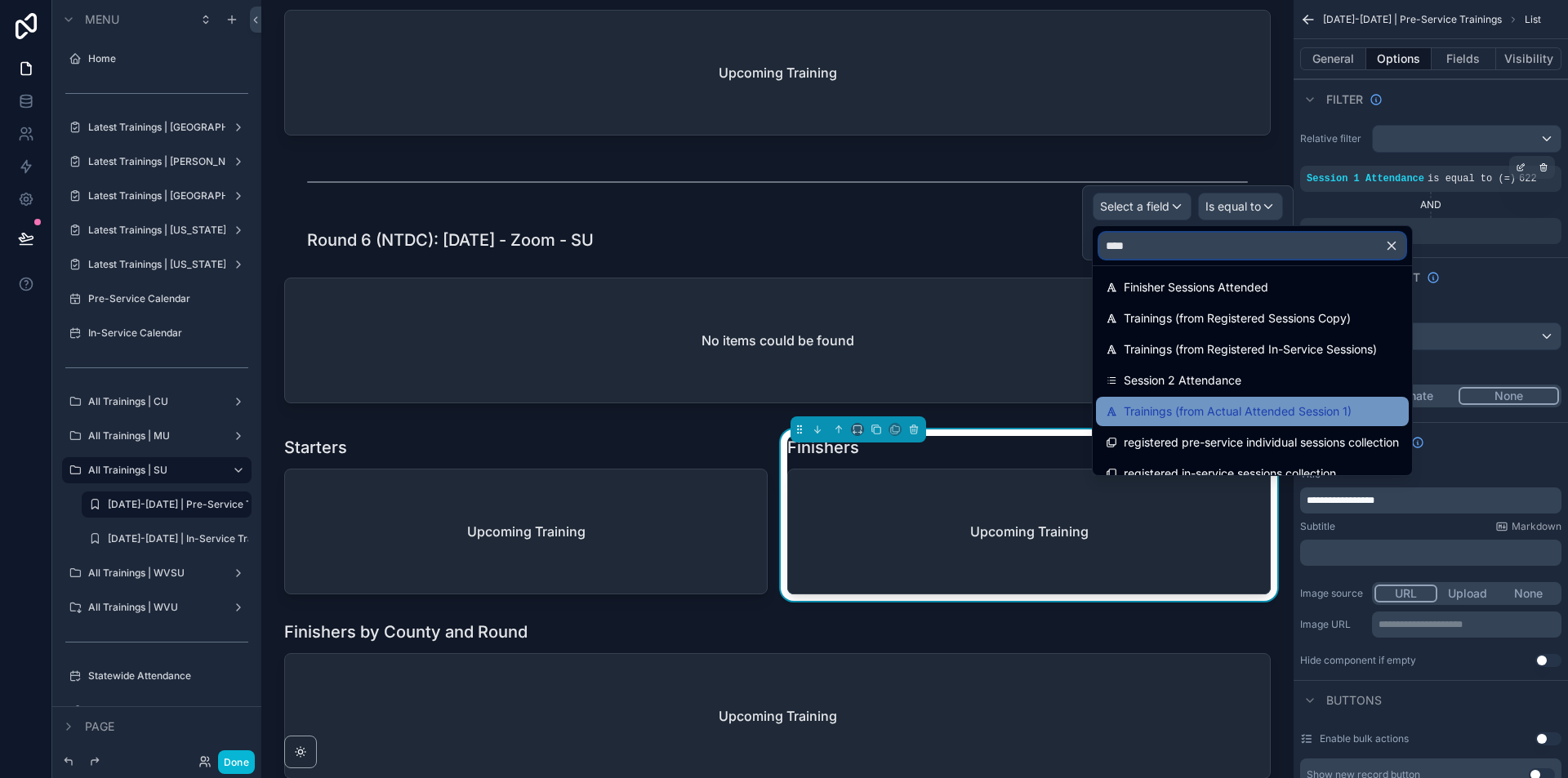
scroll to position [209, 0]
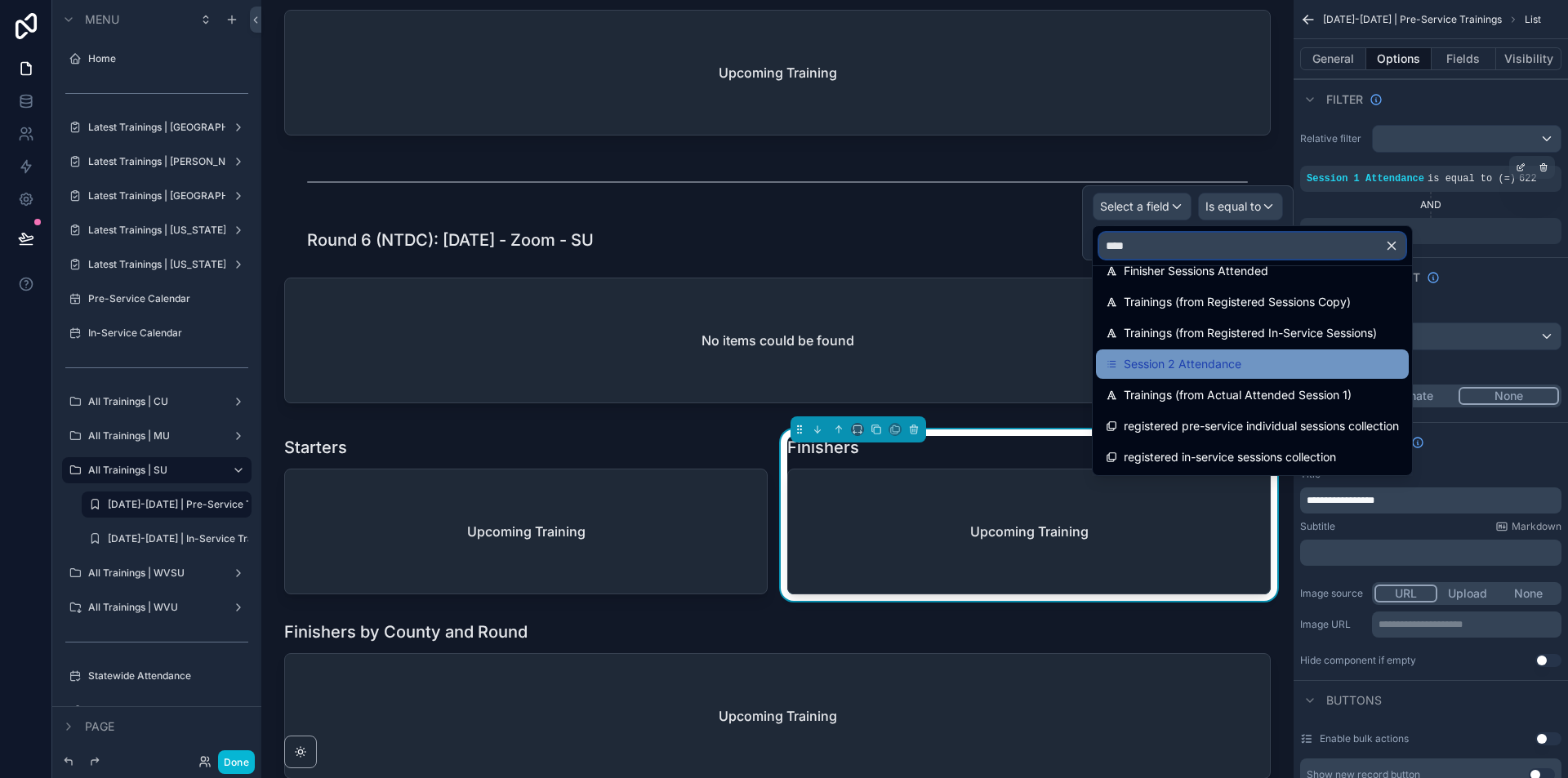
type input "****"
click at [1236, 355] on span "Session 2 Attendance" at bounding box center [1182, 364] width 118 height 20
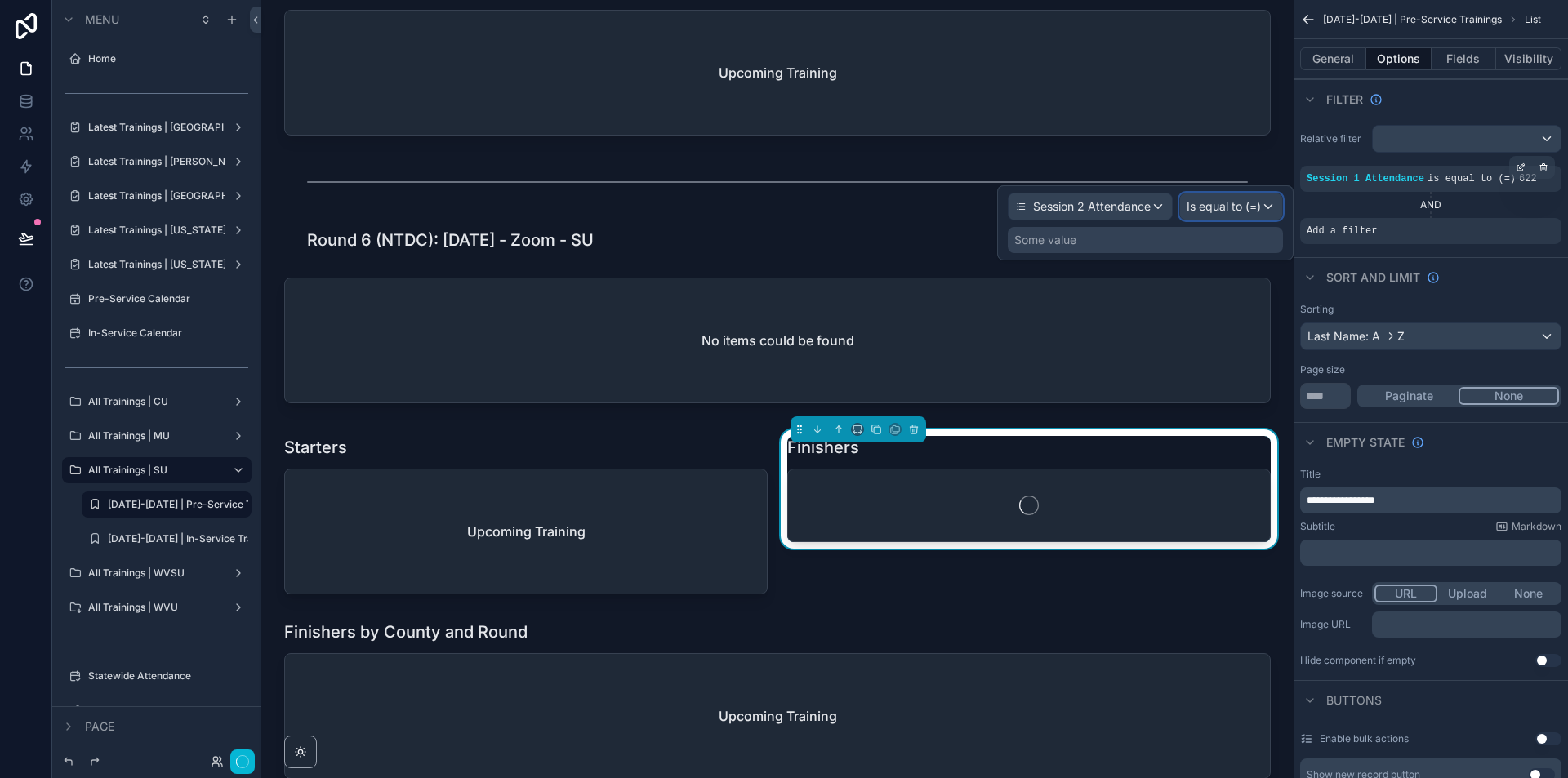
click at [1271, 209] on div "Is equal to (=)" at bounding box center [1230, 207] width 102 height 26
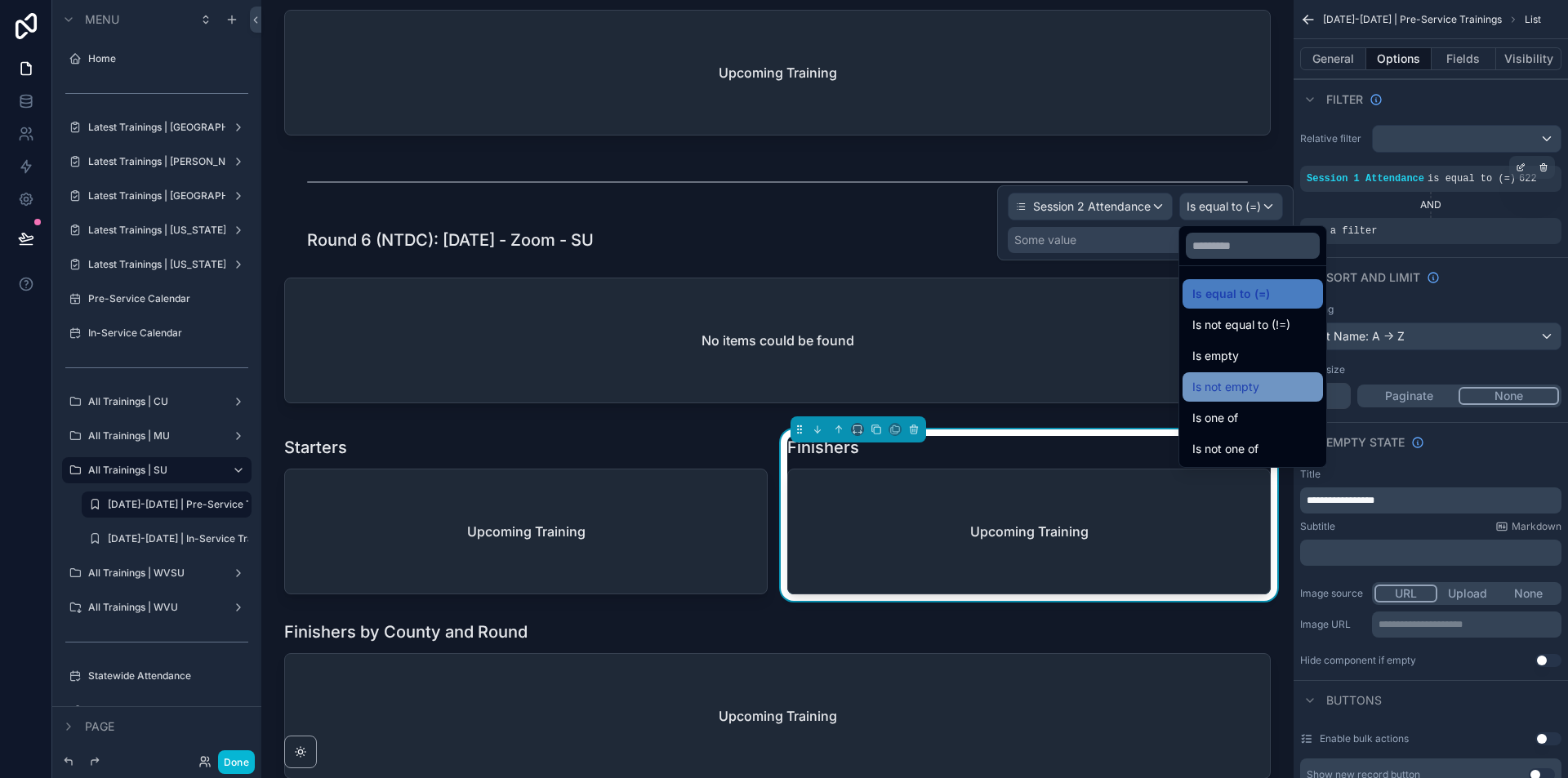
click at [1277, 381] on div "Is not empty" at bounding box center [1252, 386] width 121 height 20
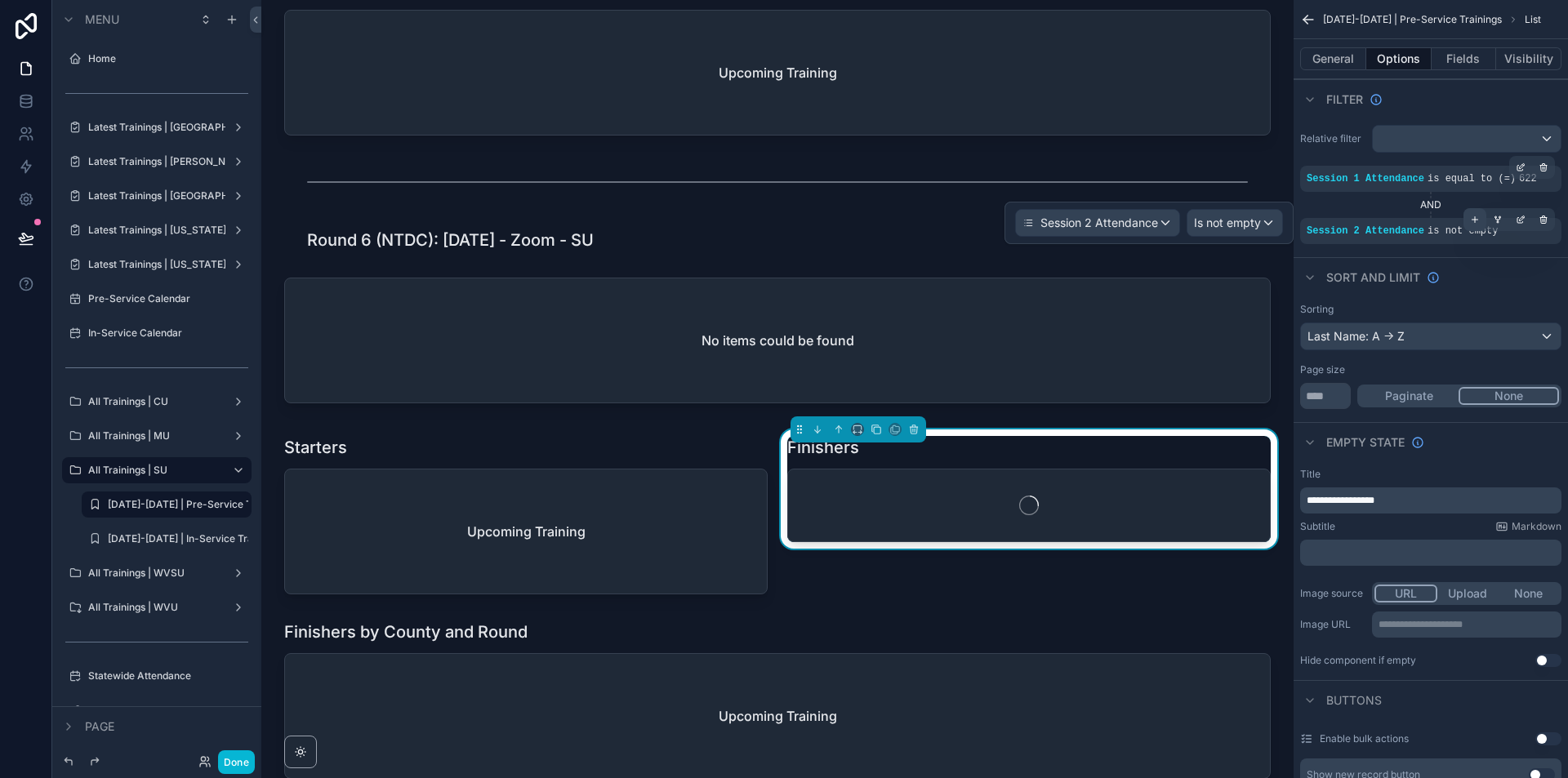
click at [1479, 215] on div "scrollable content" at bounding box center [1474, 219] width 23 height 23
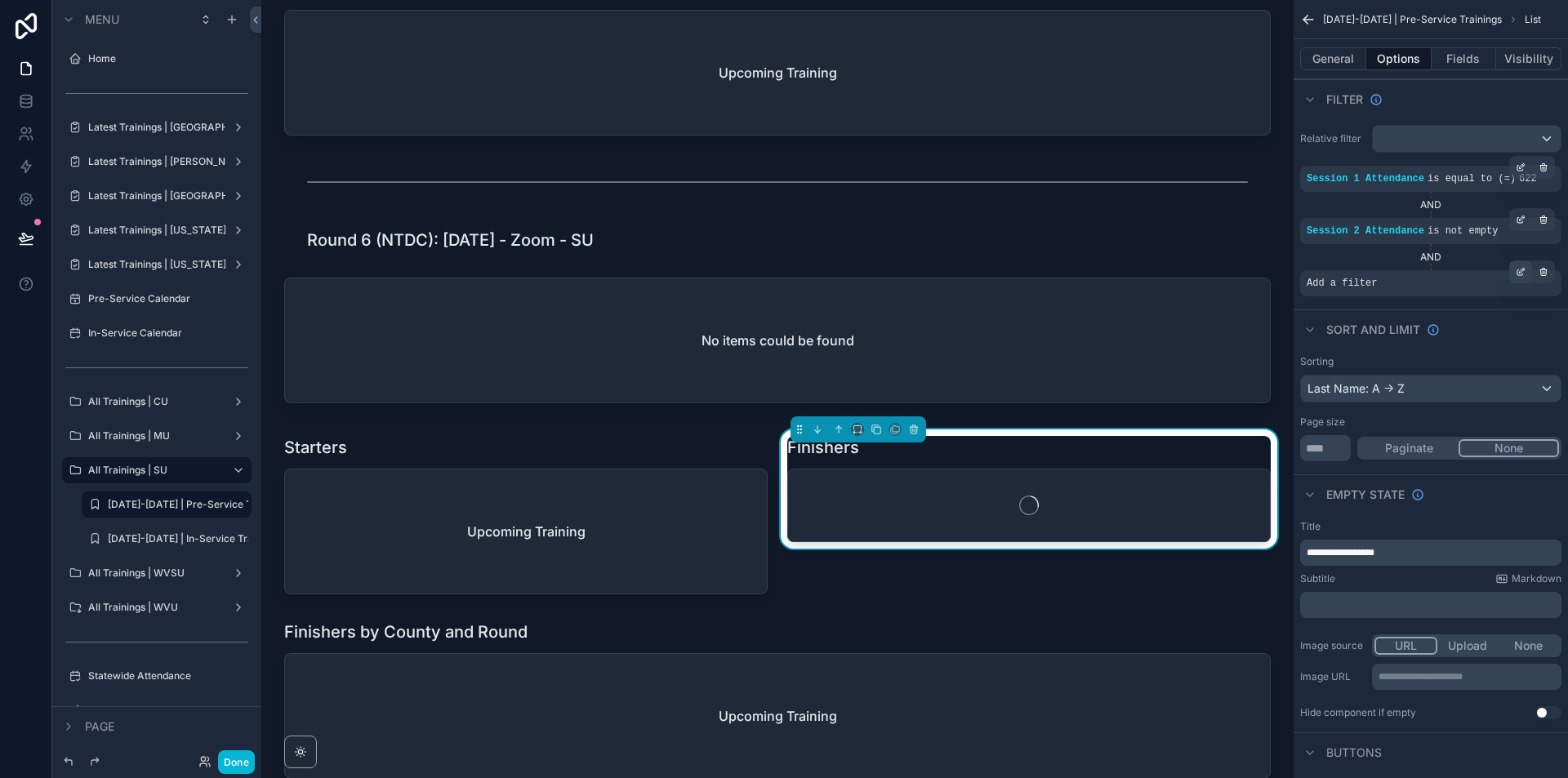
click at [1527, 274] on div "scrollable content" at bounding box center [1520, 271] width 23 height 23
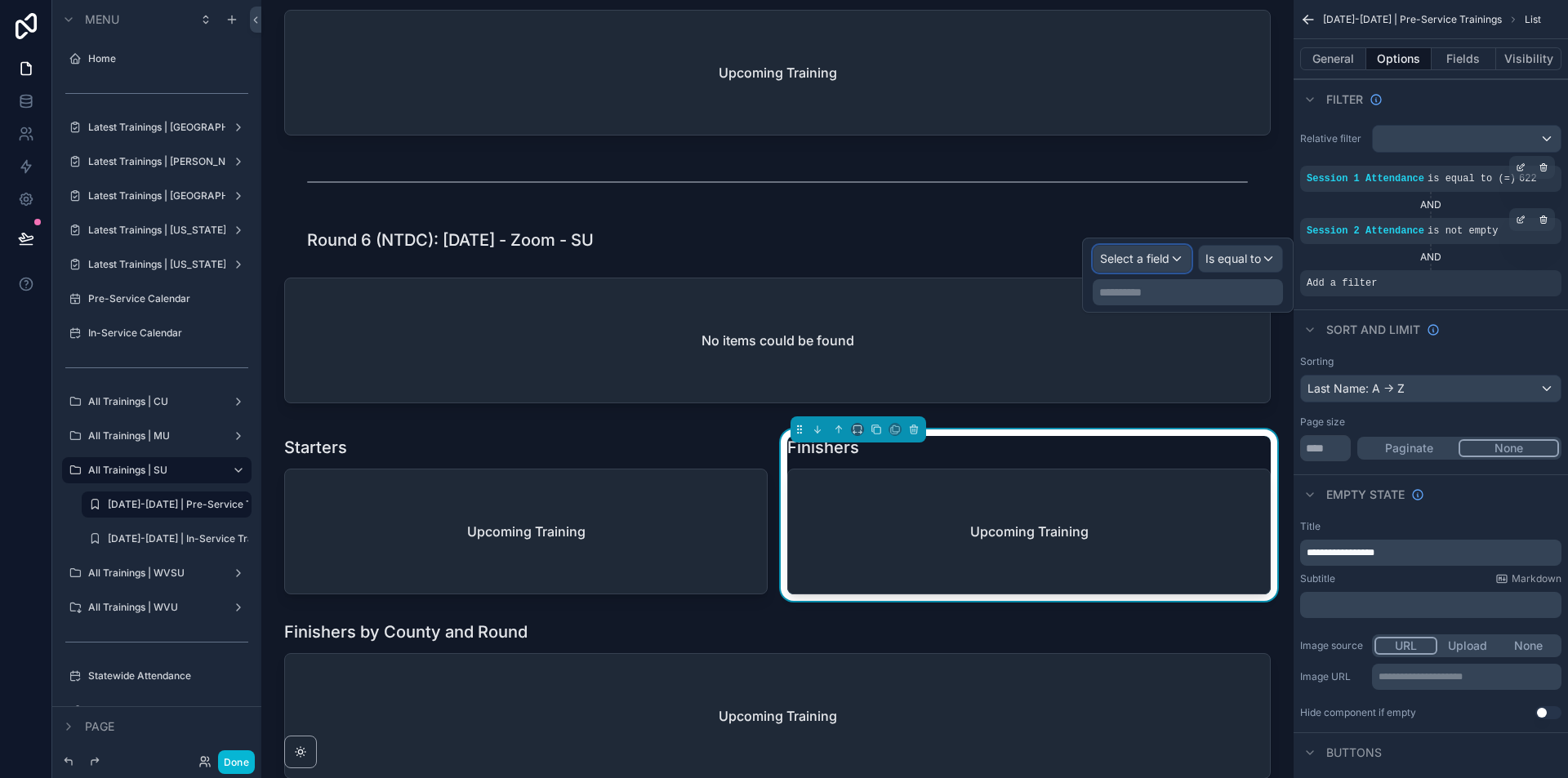
click at [1156, 262] on span "Select a field" at bounding box center [1134, 258] width 70 height 14
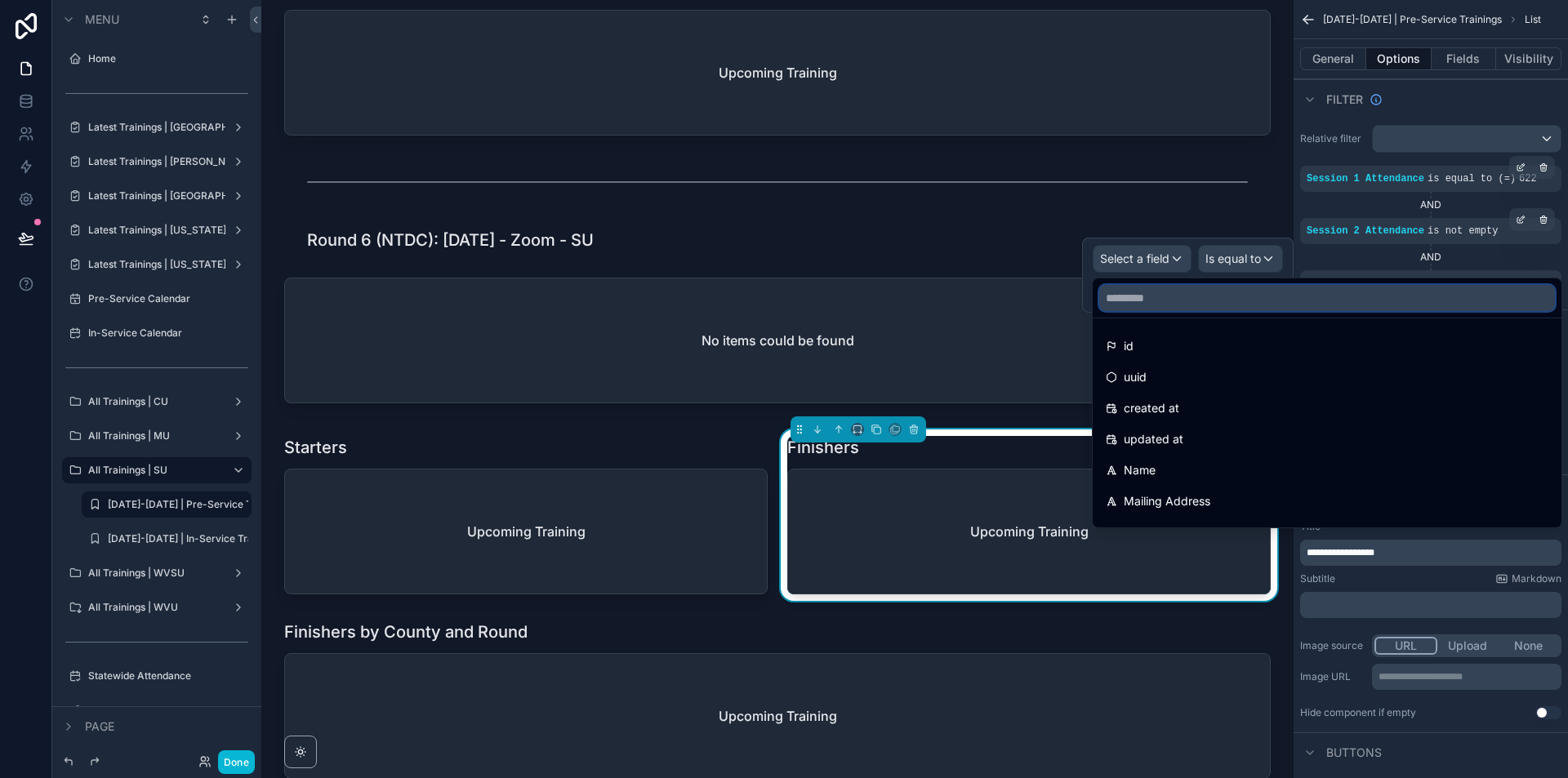
click at [1164, 295] on input "text" at bounding box center [1326, 298] width 456 height 26
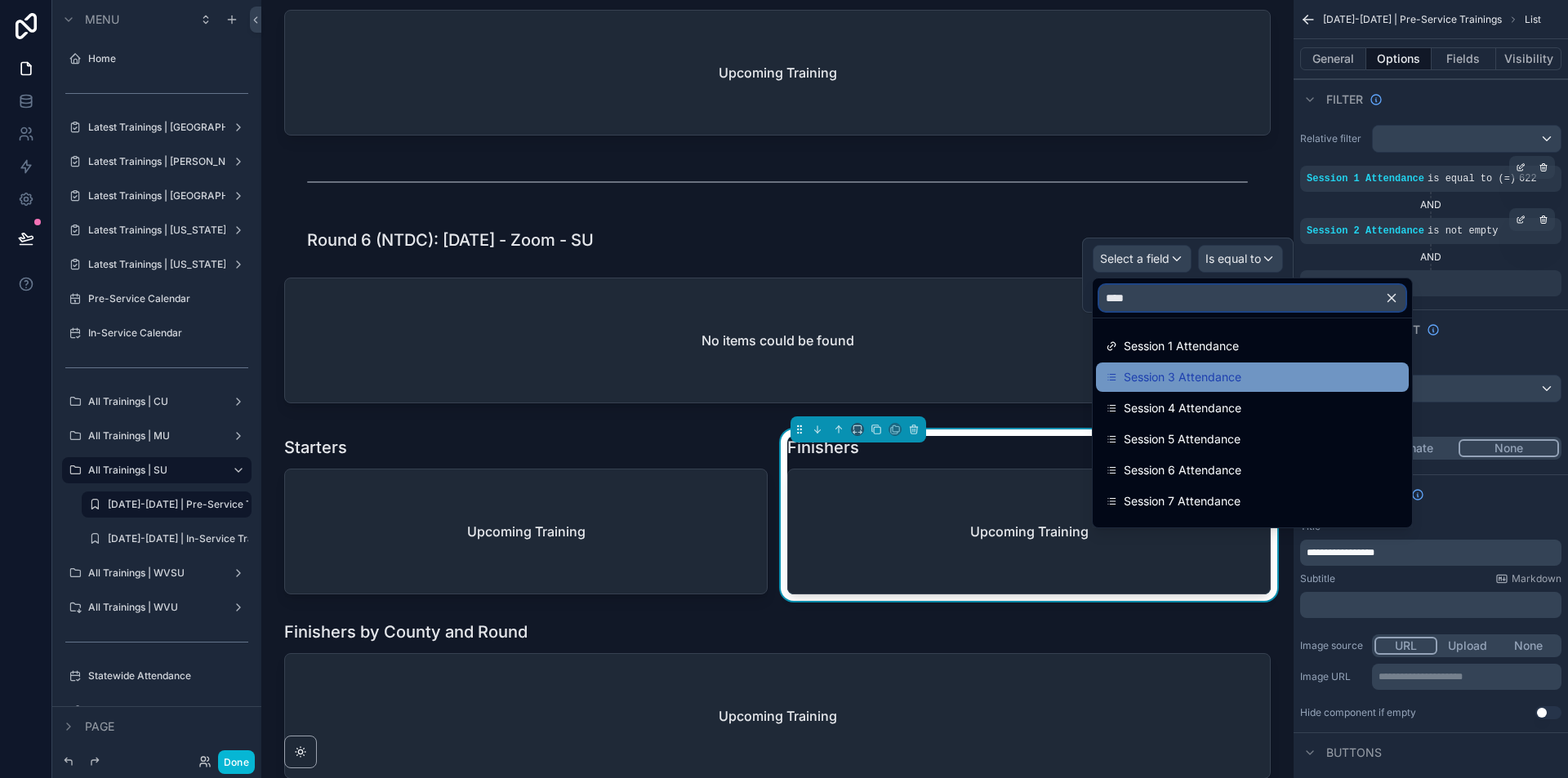
type input "****"
click at [1224, 382] on span "Session 3 Attendance" at bounding box center [1182, 377] width 118 height 20
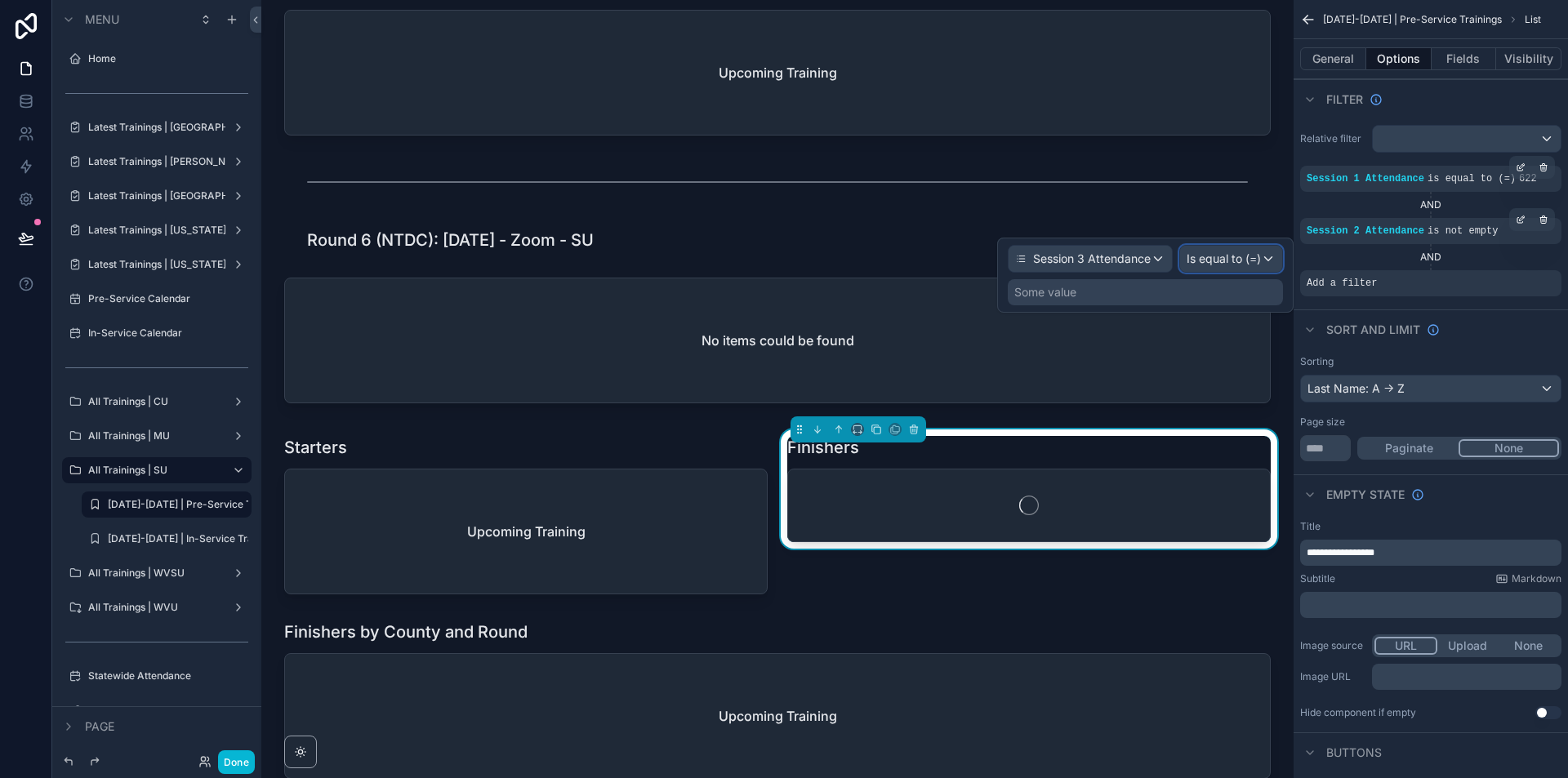
click at [1264, 262] on div "Is equal to (=)" at bounding box center [1230, 258] width 102 height 26
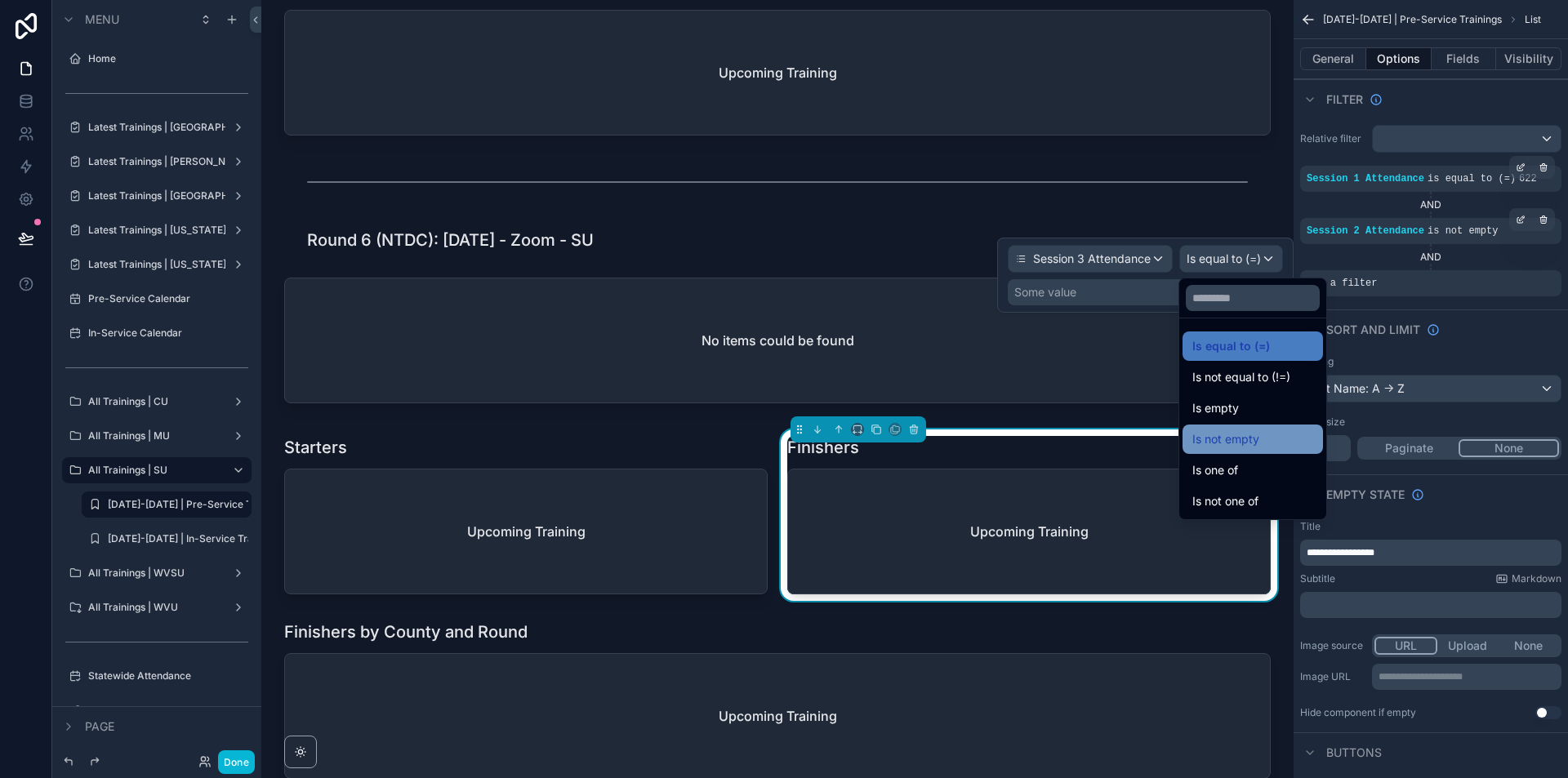
click at [1264, 435] on div "Is not empty" at bounding box center [1252, 439] width 121 height 20
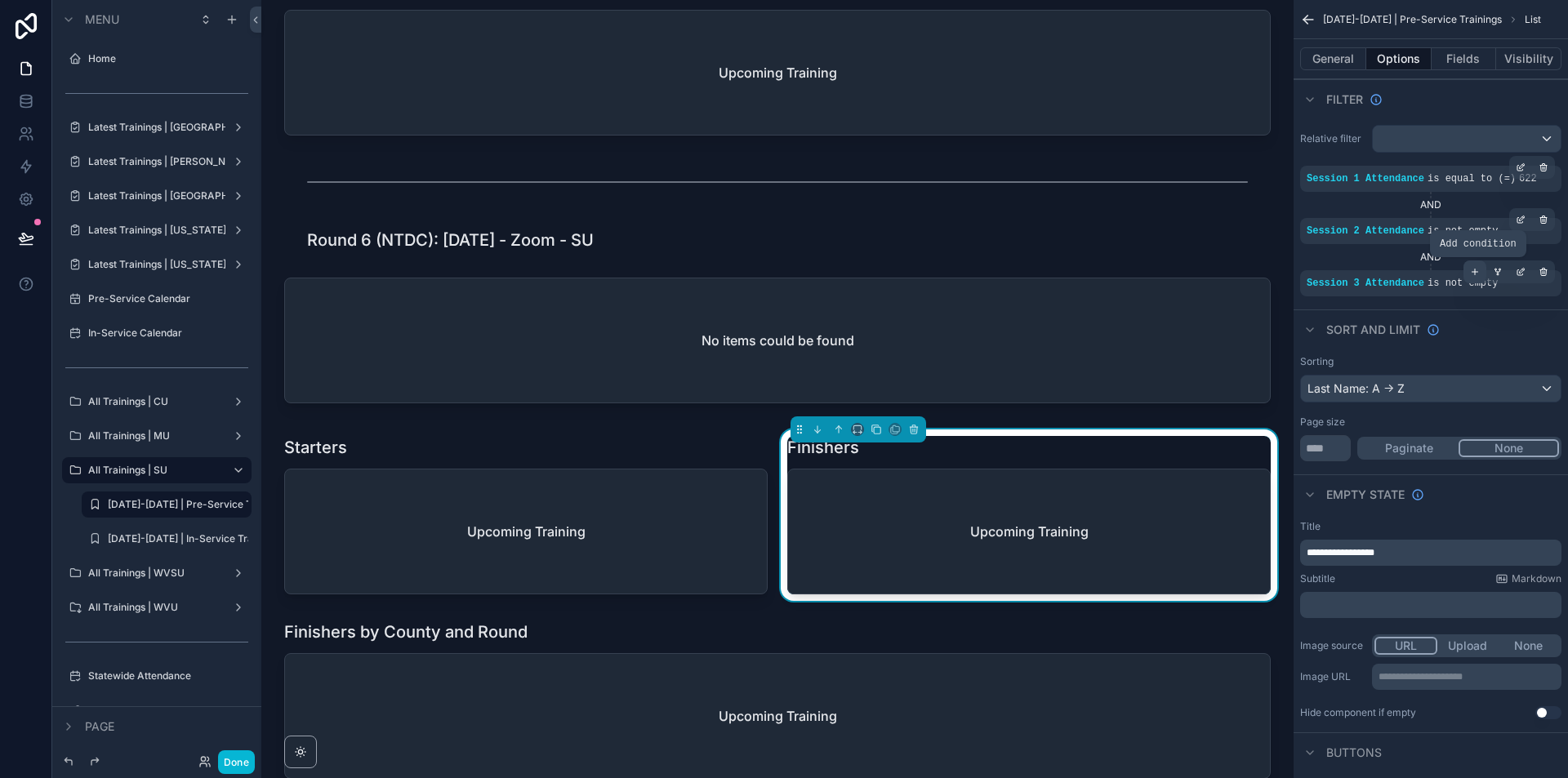
click at [1475, 267] on icon "scrollable content" at bounding box center [1474, 271] width 9 height 9
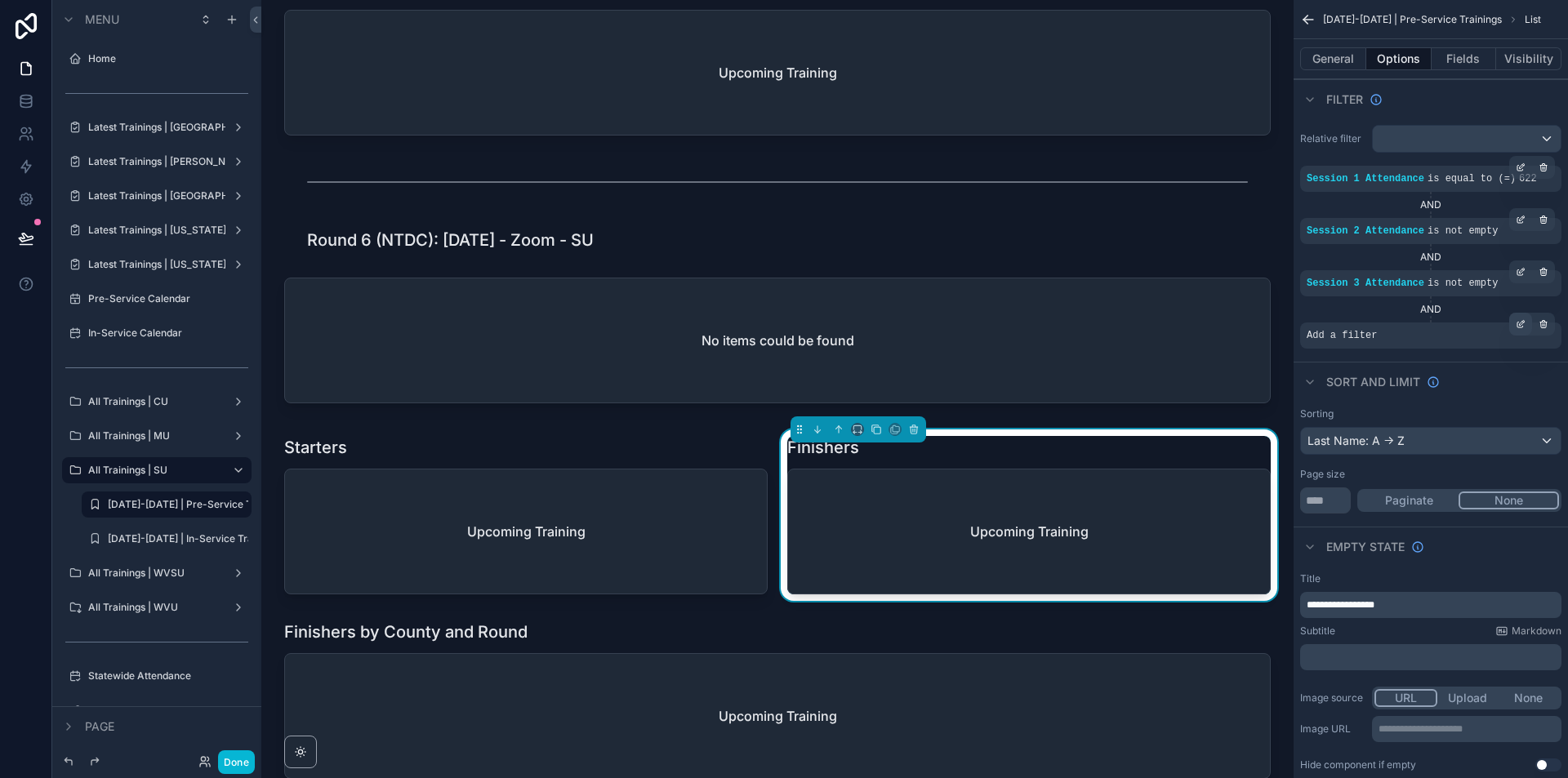
click at [1518, 324] on icon "scrollable content" at bounding box center [1520, 324] width 9 height 9
click at [1161, 304] on span "Select a field" at bounding box center [1134, 311] width 70 height 14
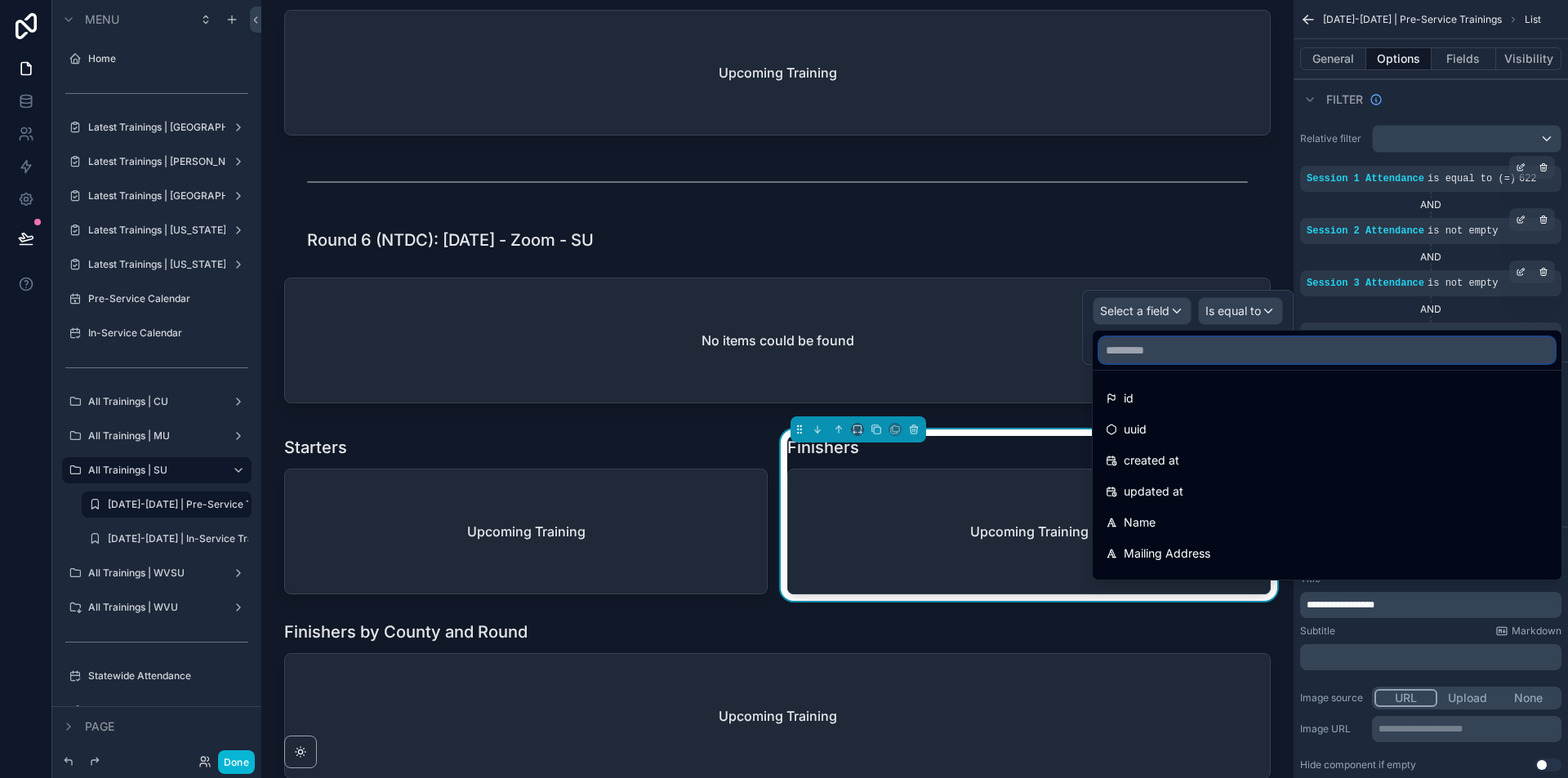
click at [1160, 356] on input "text" at bounding box center [1326, 350] width 456 height 26
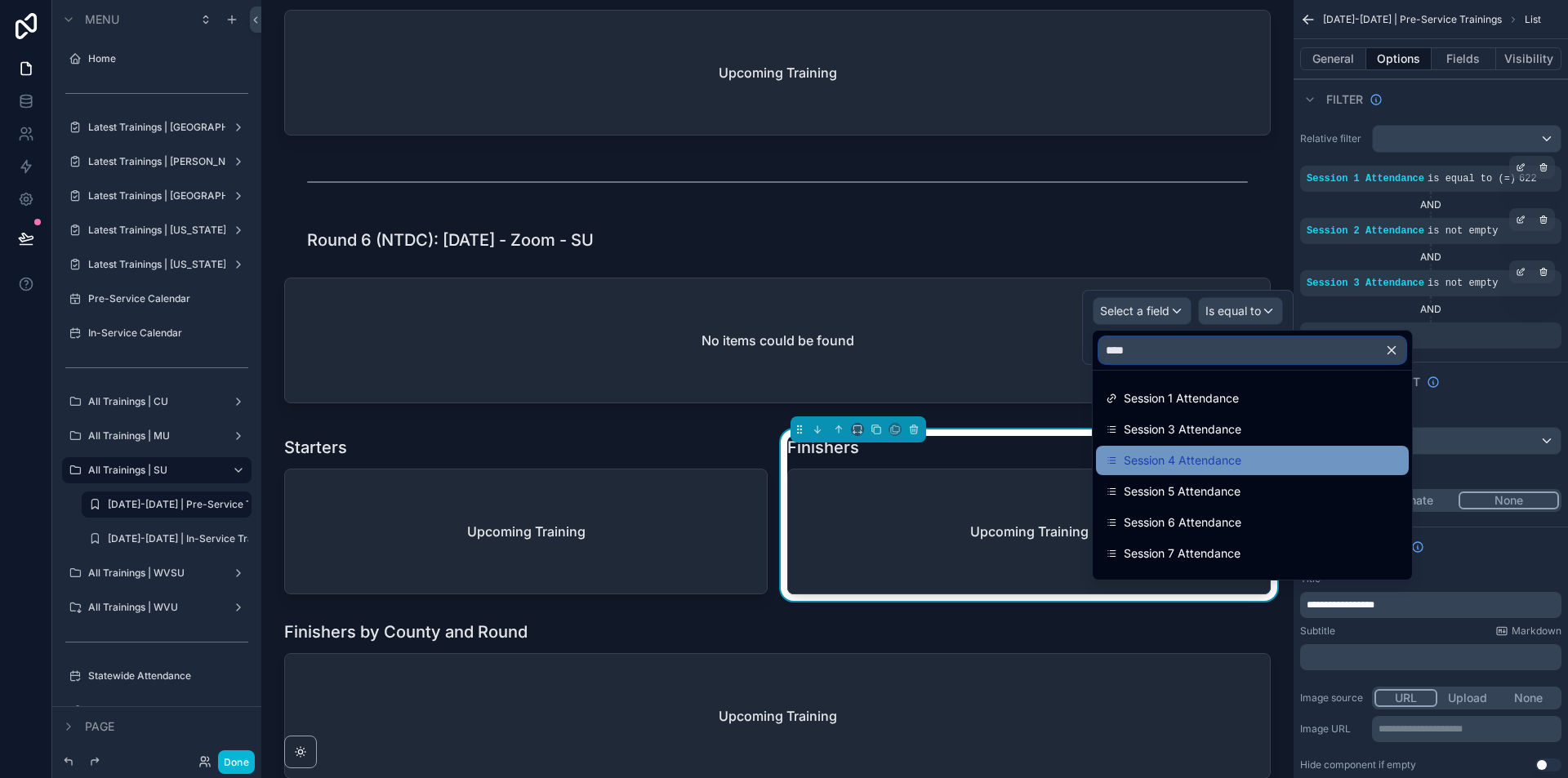
type input "****"
click at [1213, 460] on span "Session 4 Attendance" at bounding box center [1182, 460] width 118 height 20
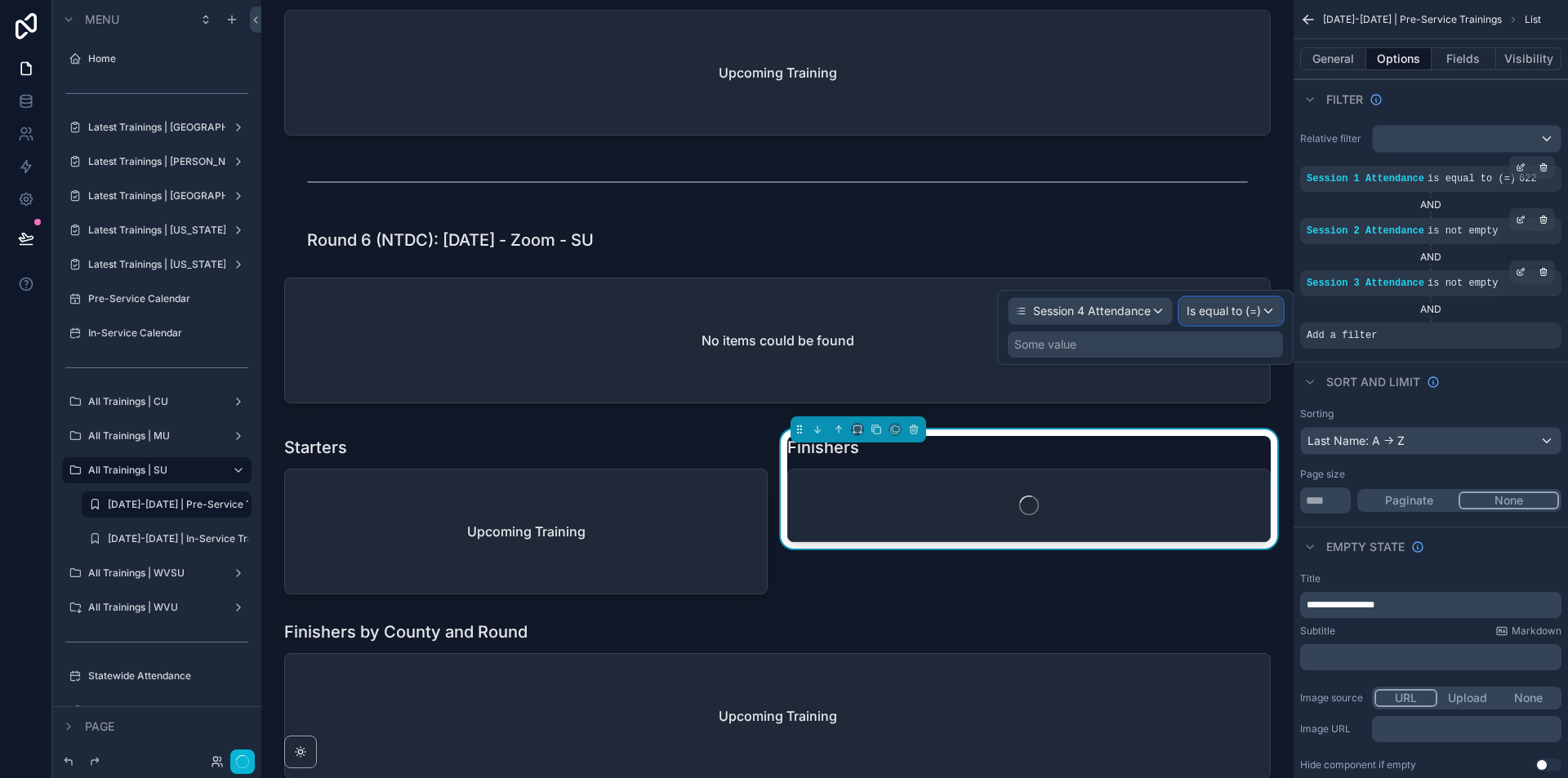
click at [1269, 312] on div "Is equal to (=)" at bounding box center [1230, 311] width 102 height 26
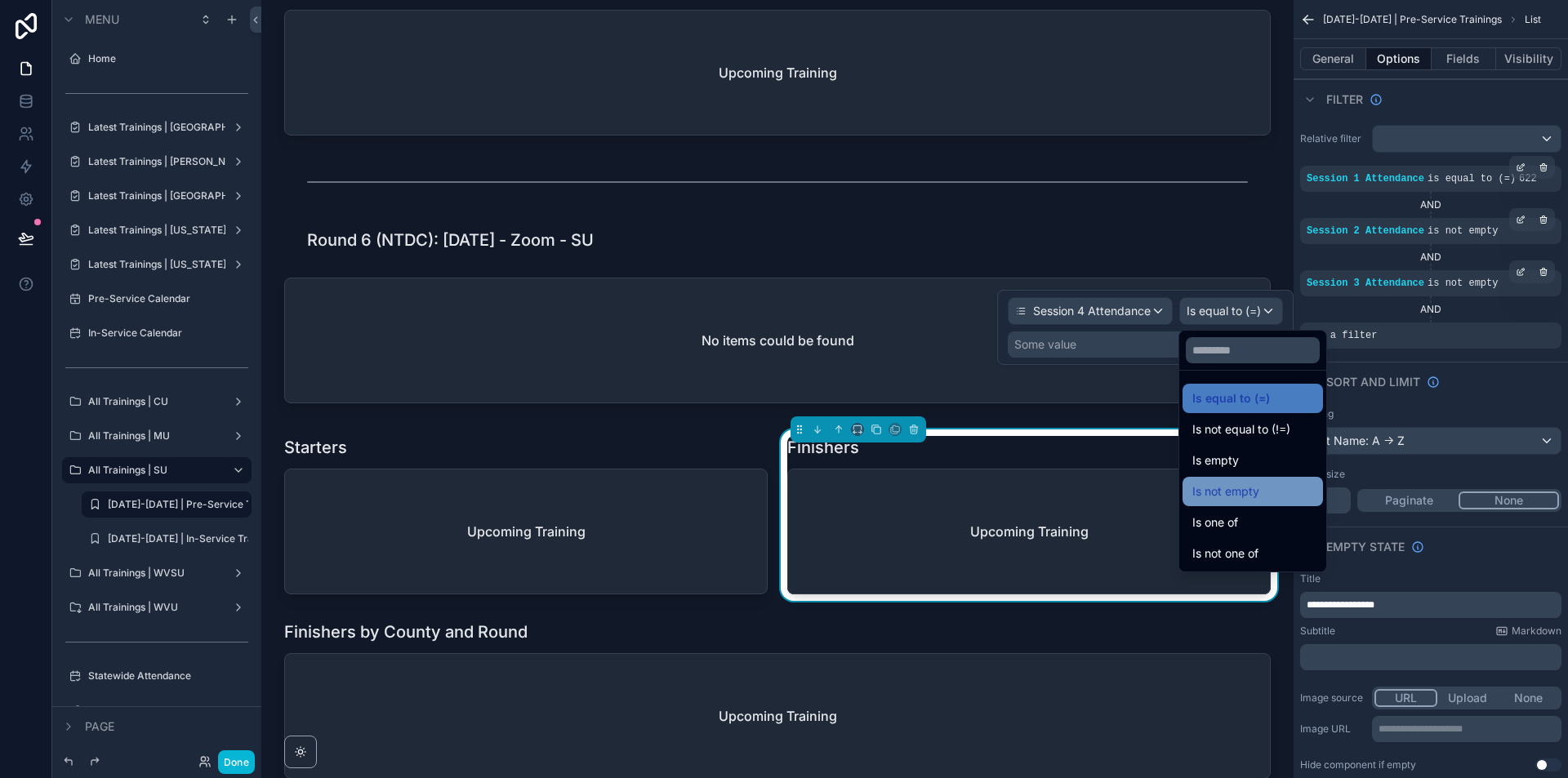
click at [1243, 494] on span "Is not empty" at bounding box center [1225, 491] width 67 height 20
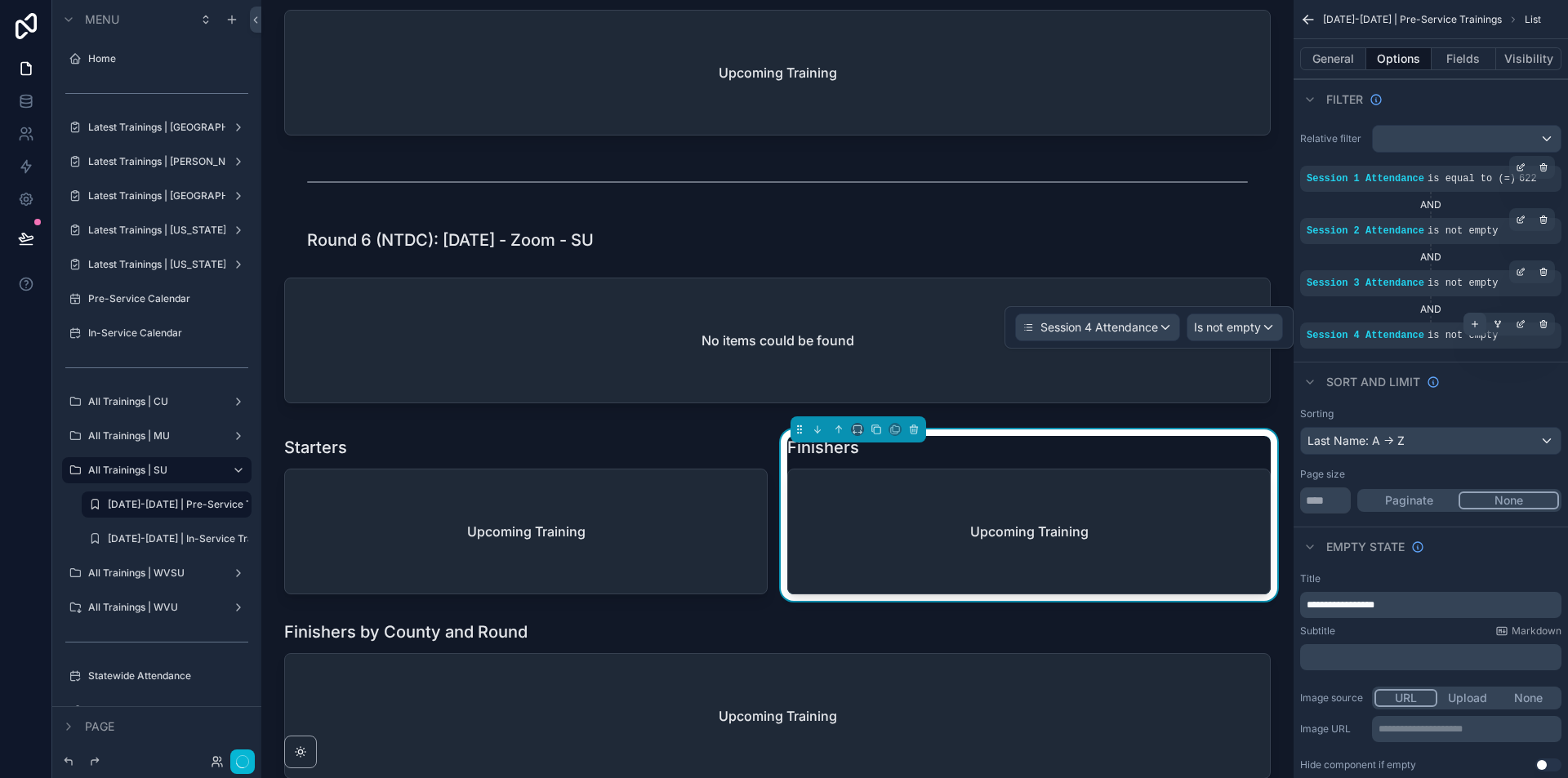
click at [1478, 314] on div "scrollable content" at bounding box center [1474, 324] width 23 height 23
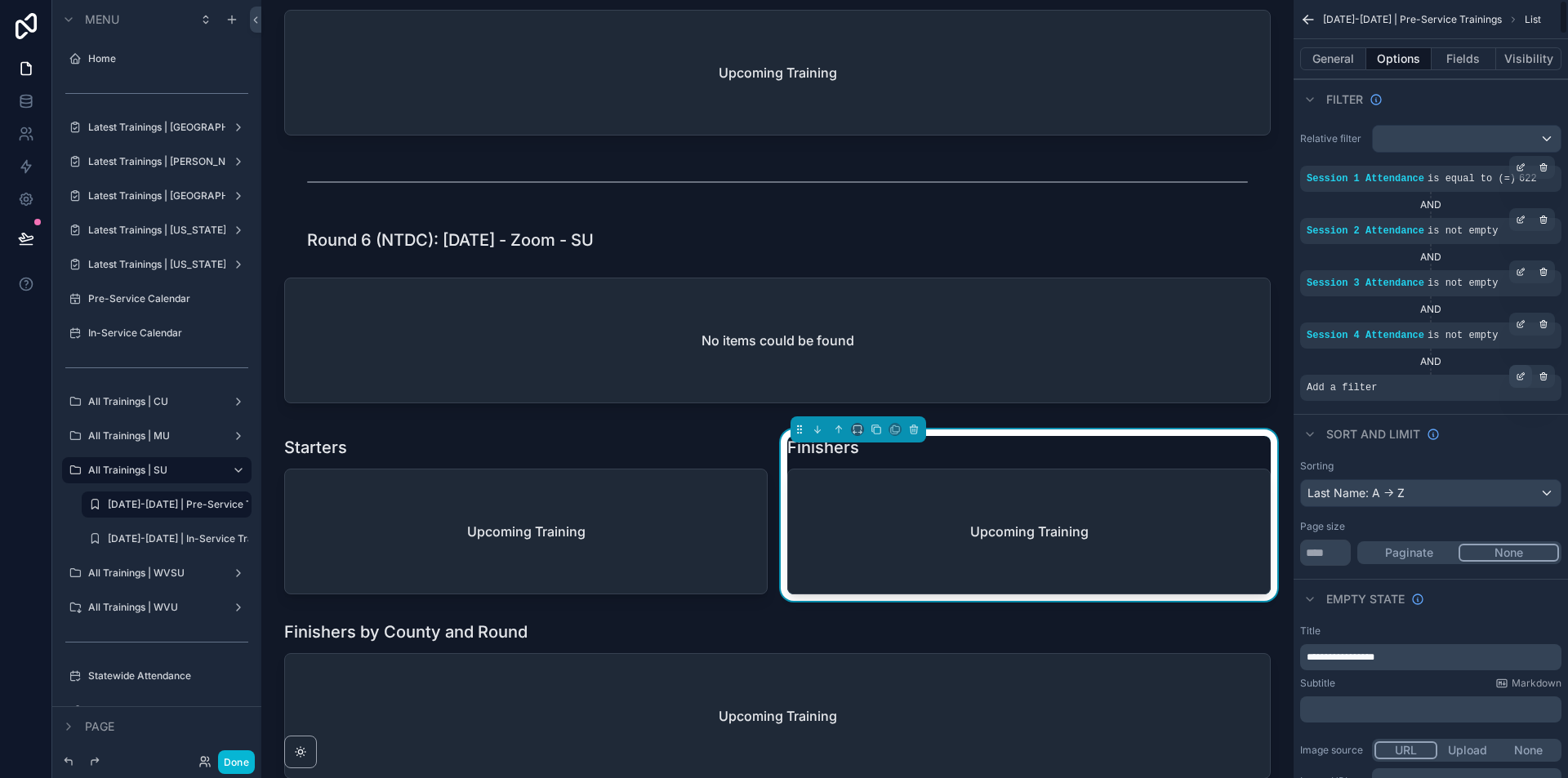
click at [1526, 370] on div "scrollable content" at bounding box center [1520, 376] width 23 height 23
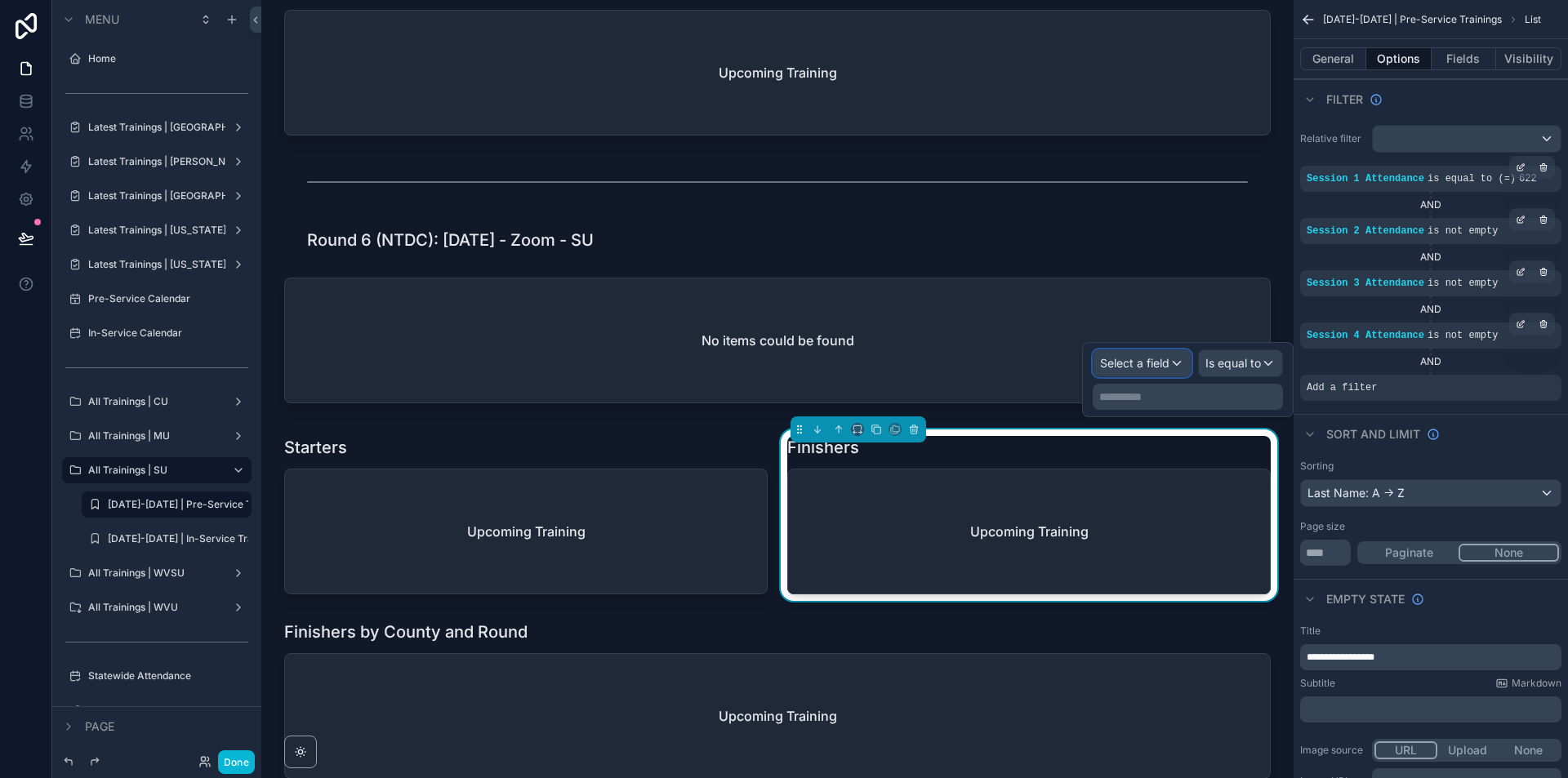
click at [1156, 355] on span "Select a field" at bounding box center [1134, 362] width 70 height 14
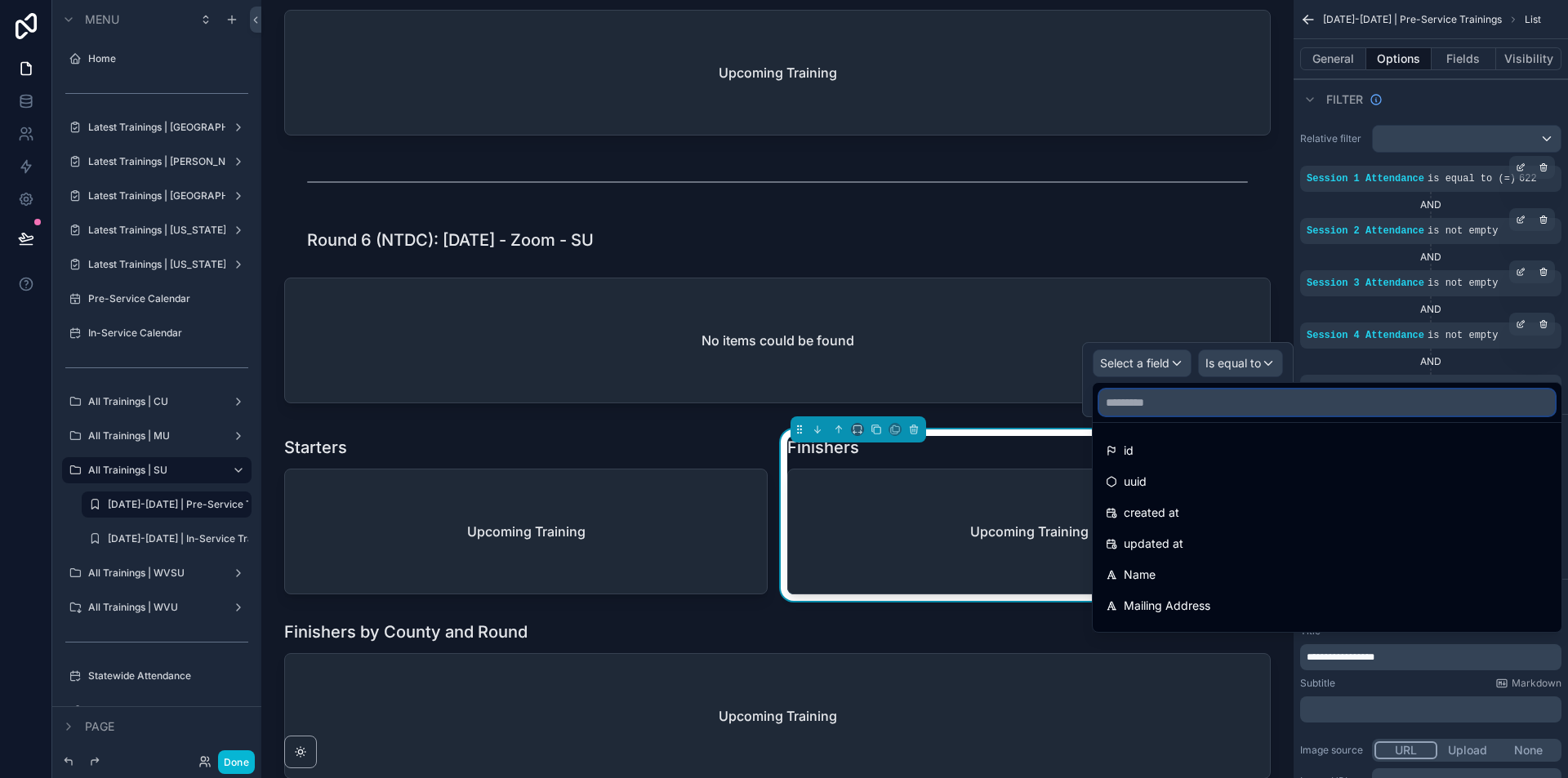
click at [1180, 402] on input "text" at bounding box center [1326, 402] width 456 height 26
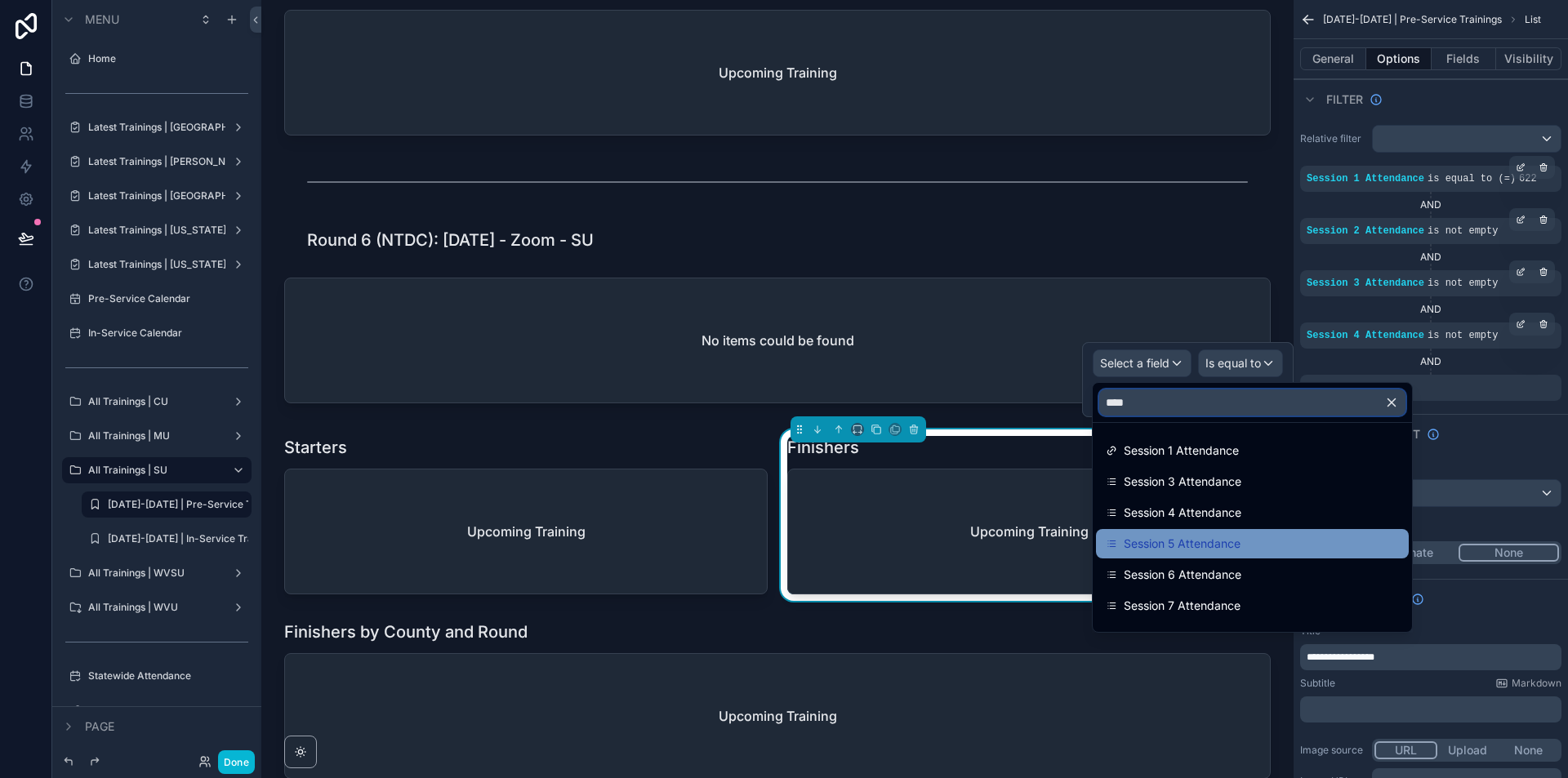
type input "****"
click at [1237, 546] on span "Session 5 Attendance" at bounding box center [1182, 543] width 117 height 20
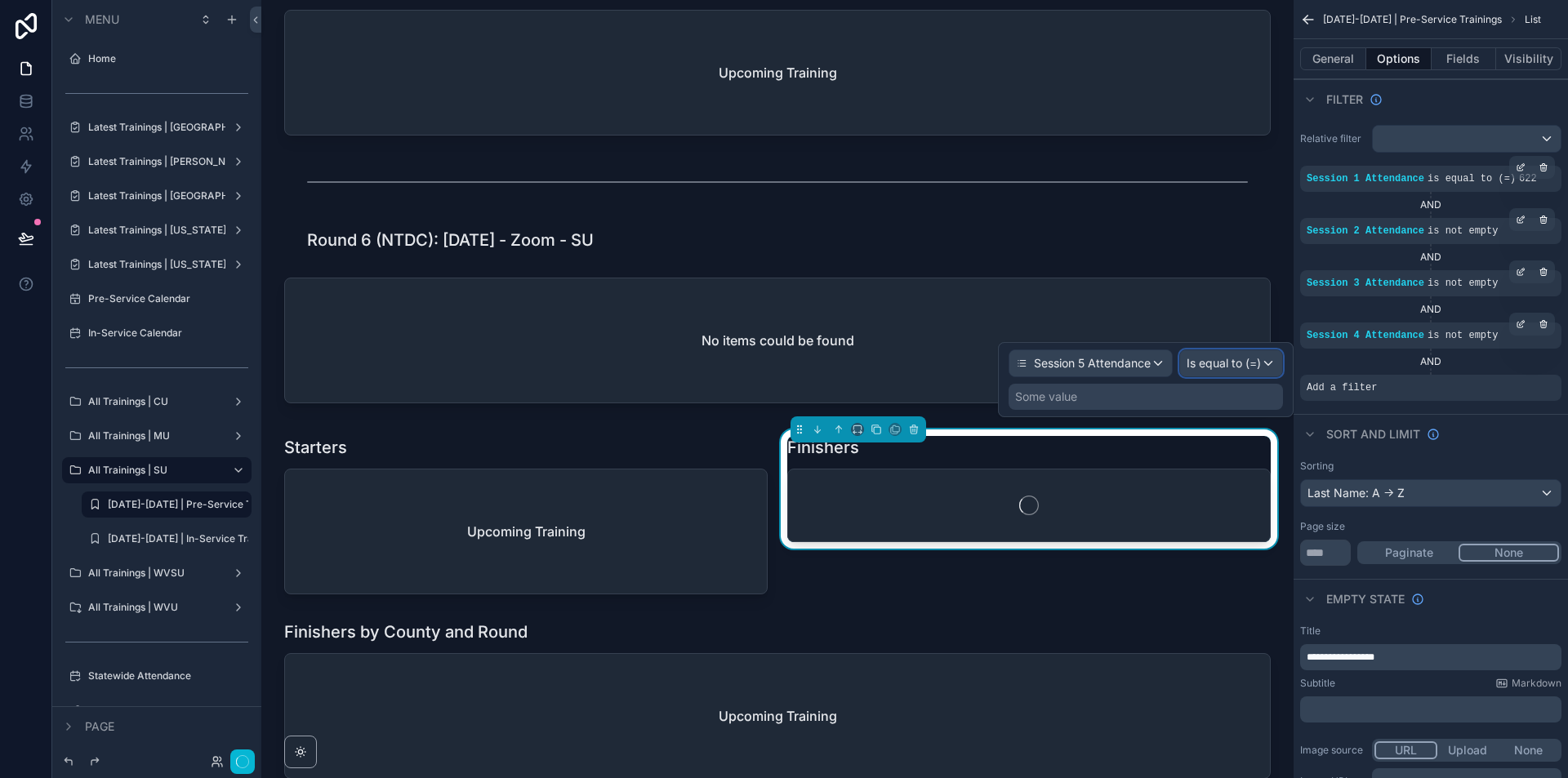
click at [1268, 367] on div "Is equal to (=)" at bounding box center [1230, 363] width 102 height 26
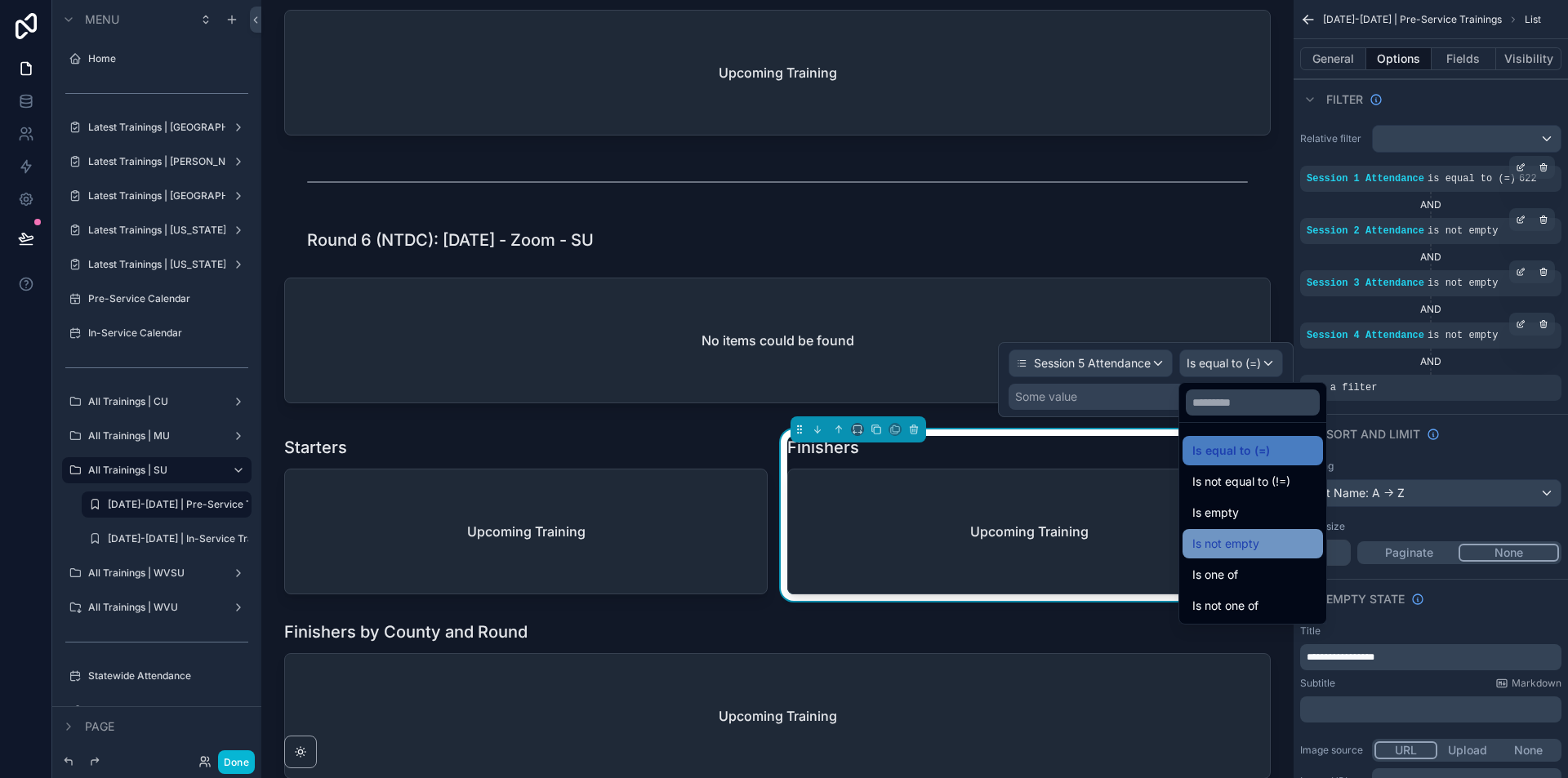
click at [1291, 543] on div "Is not empty" at bounding box center [1252, 543] width 121 height 20
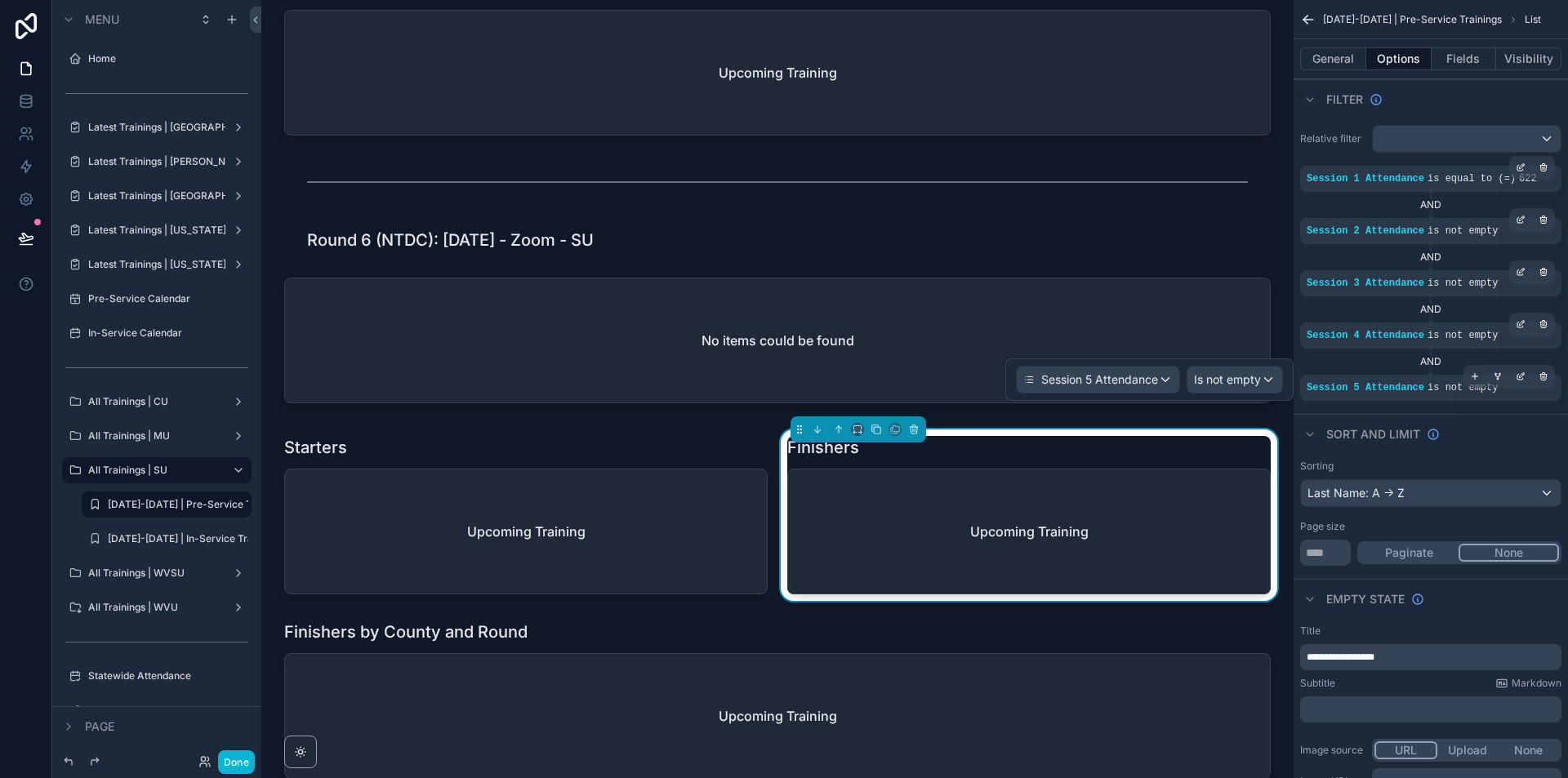
drag, startPoint x: 1478, startPoint y: 374, endPoint x: 1487, endPoint y: 399, distance: 26.6
click at [1477, 374] on icon "scrollable content" at bounding box center [1474, 375] width 9 height 9
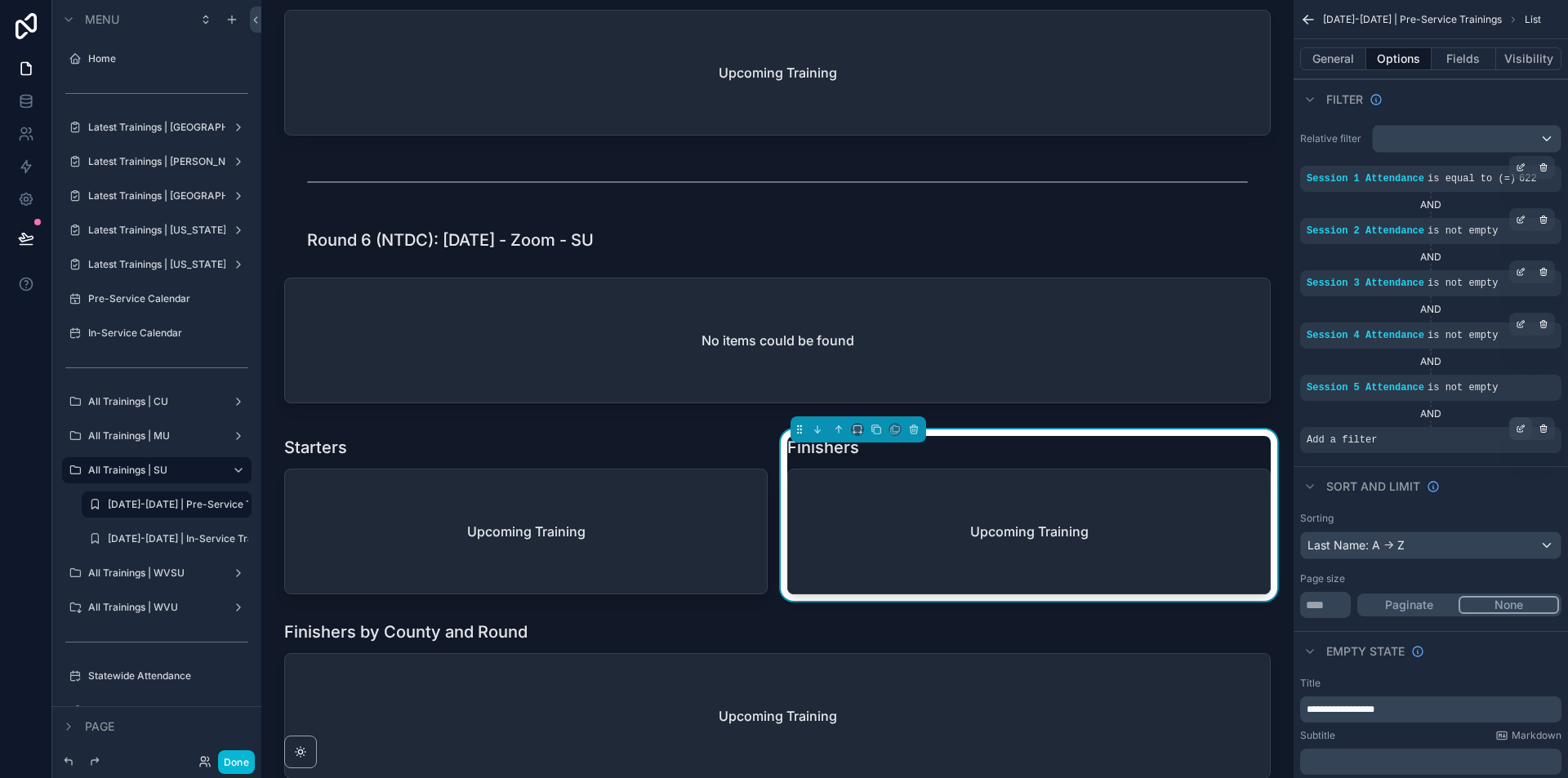
click at [1517, 433] on div "scrollable content" at bounding box center [1520, 429] width 23 height 23
click at [1171, 429] on div "**********" at bounding box center [1187, 432] width 190 height 60
click at [1171, 416] on div "Select a field" at bounding box center [1142, 415] width 97 height 26
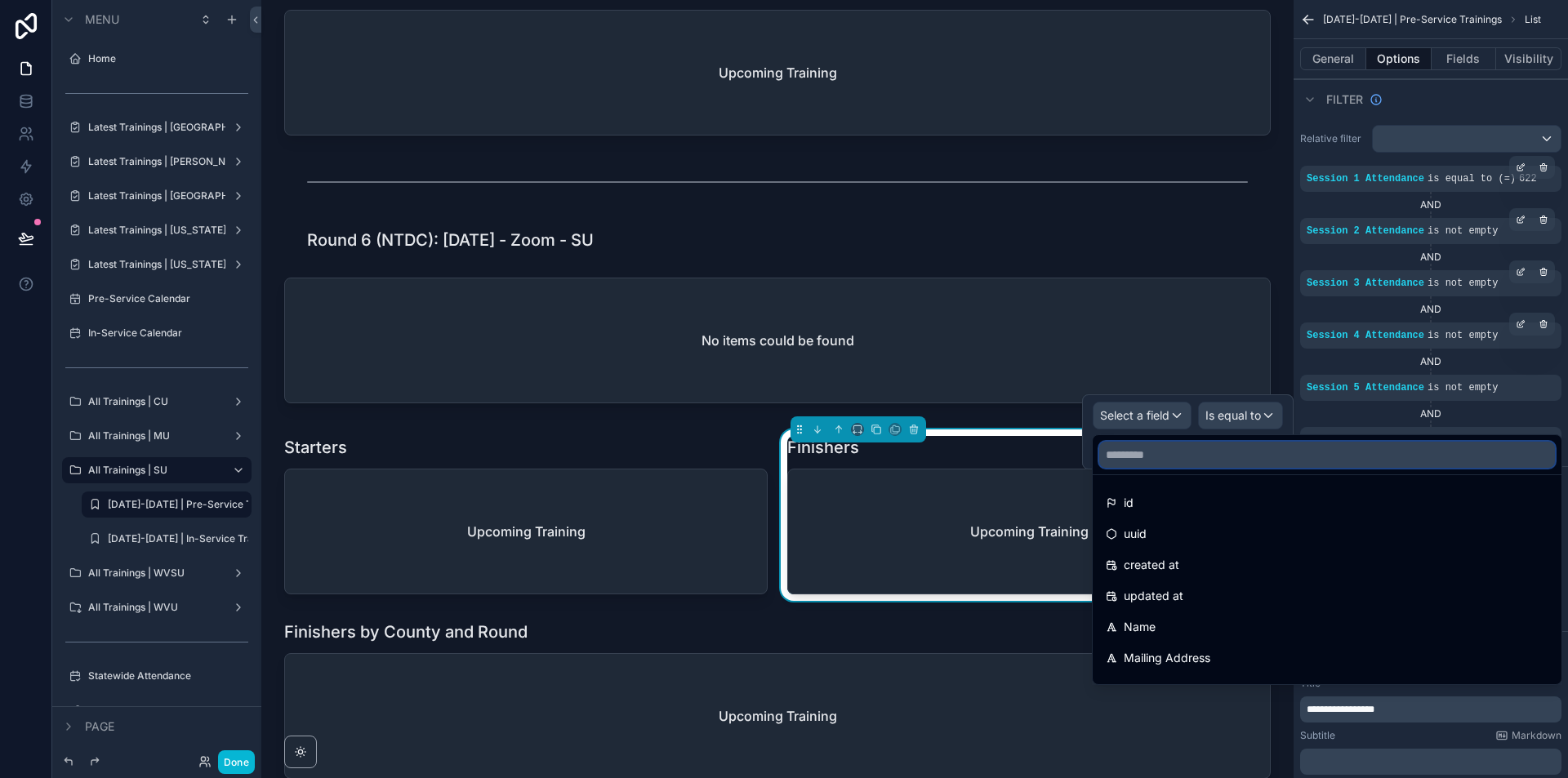
click at [1170, 445] on input "text" at bounding box center [1326, 454] width 456 height 26
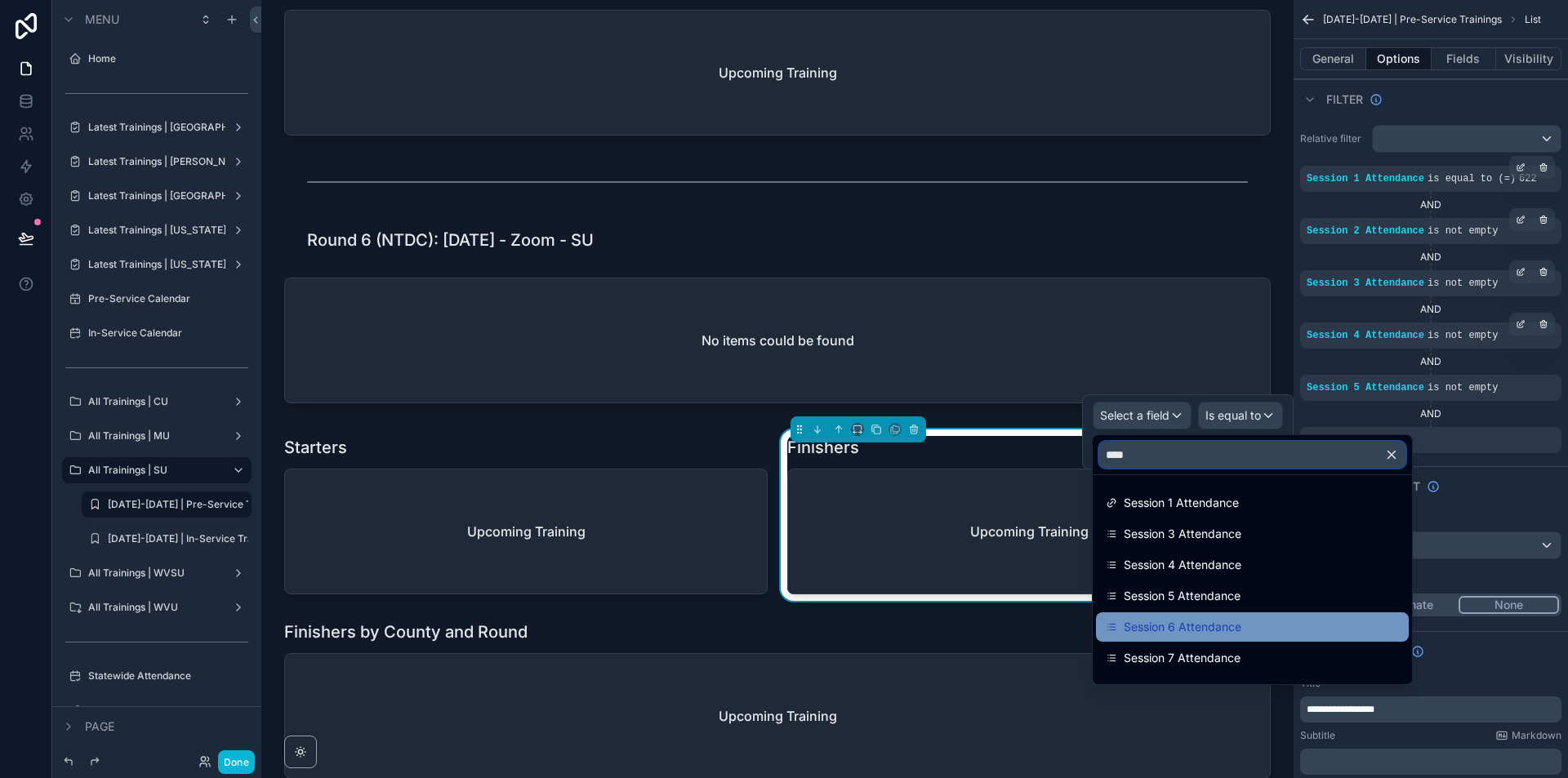
type input "****"
click at [1199, 621] on span "Session 6 Attendance" at bounding box center [1182, 627] width 118 height 20
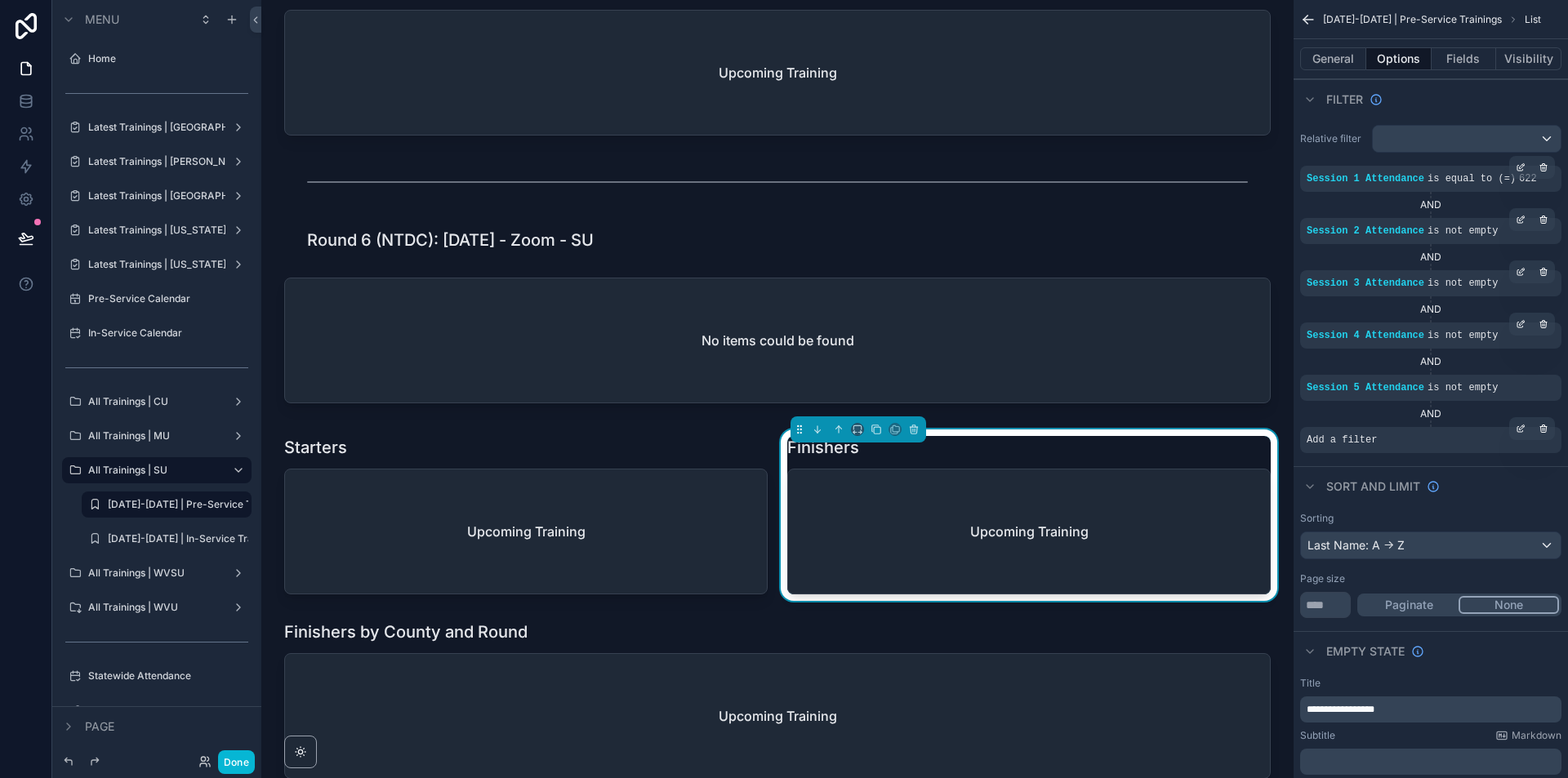
click at [1507, 435] on div "Add a filter" at bounding box center [1430, 440] width 261 height 26
click at [1522, 432] on icon "scrollable content" at bounding box center [1520, 429] width 6 height 6
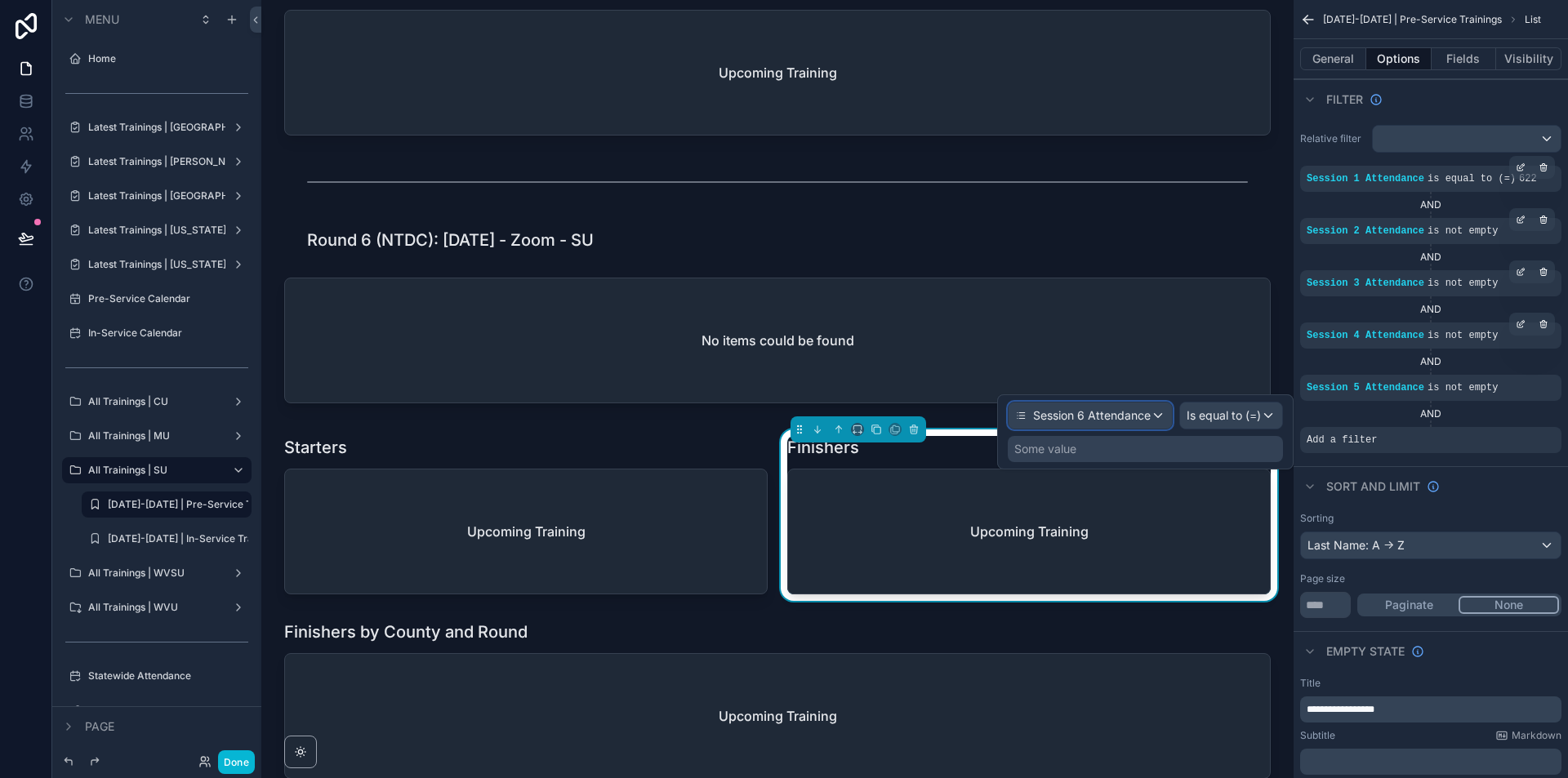
click at [1122, 405] on div "Session 6 Attendance" at bounding box center [1090, 415] width 164 height 26
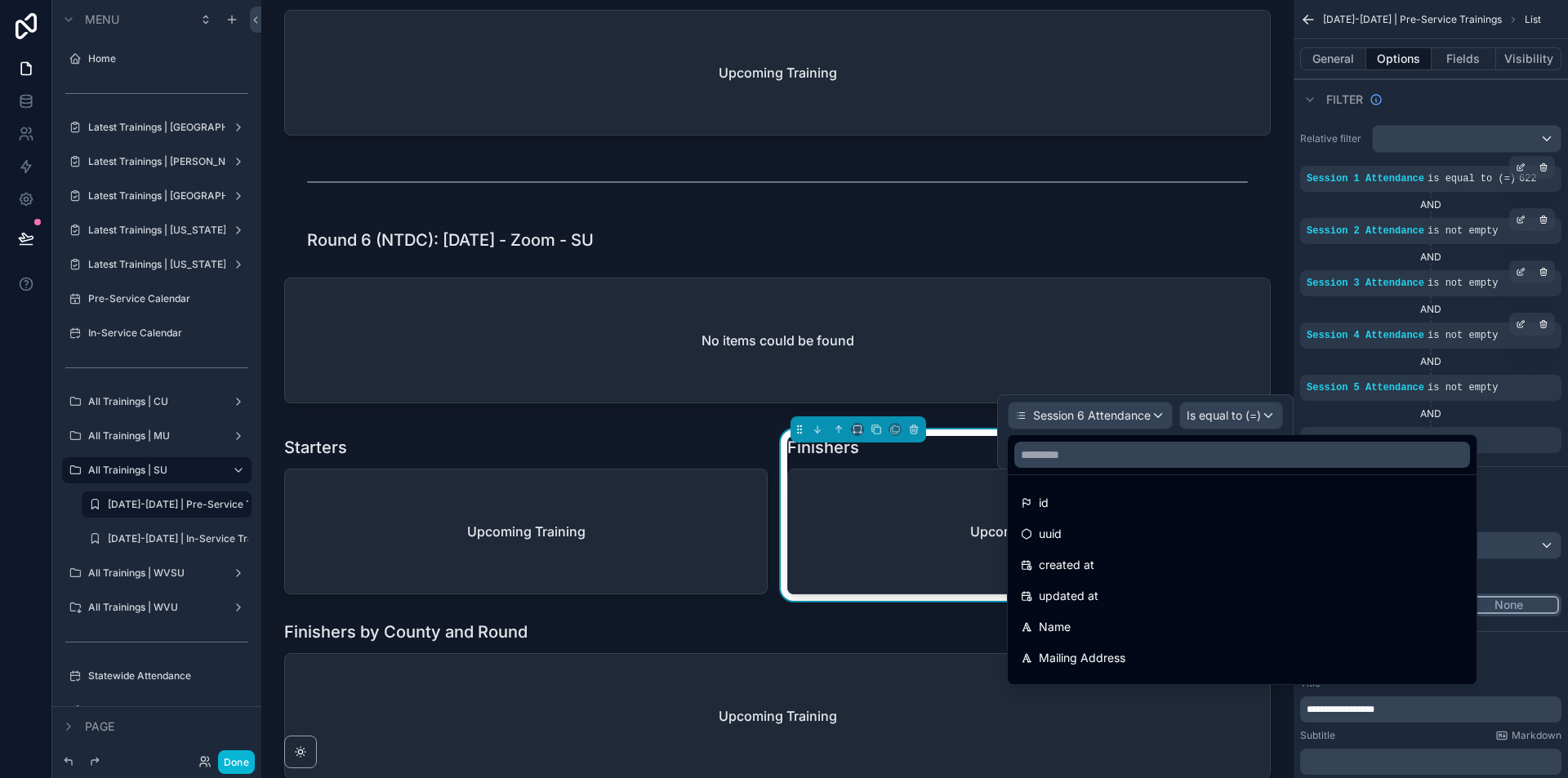
click at [1119, 402] on div at bounding box center [1145, 431] width 296 height 75
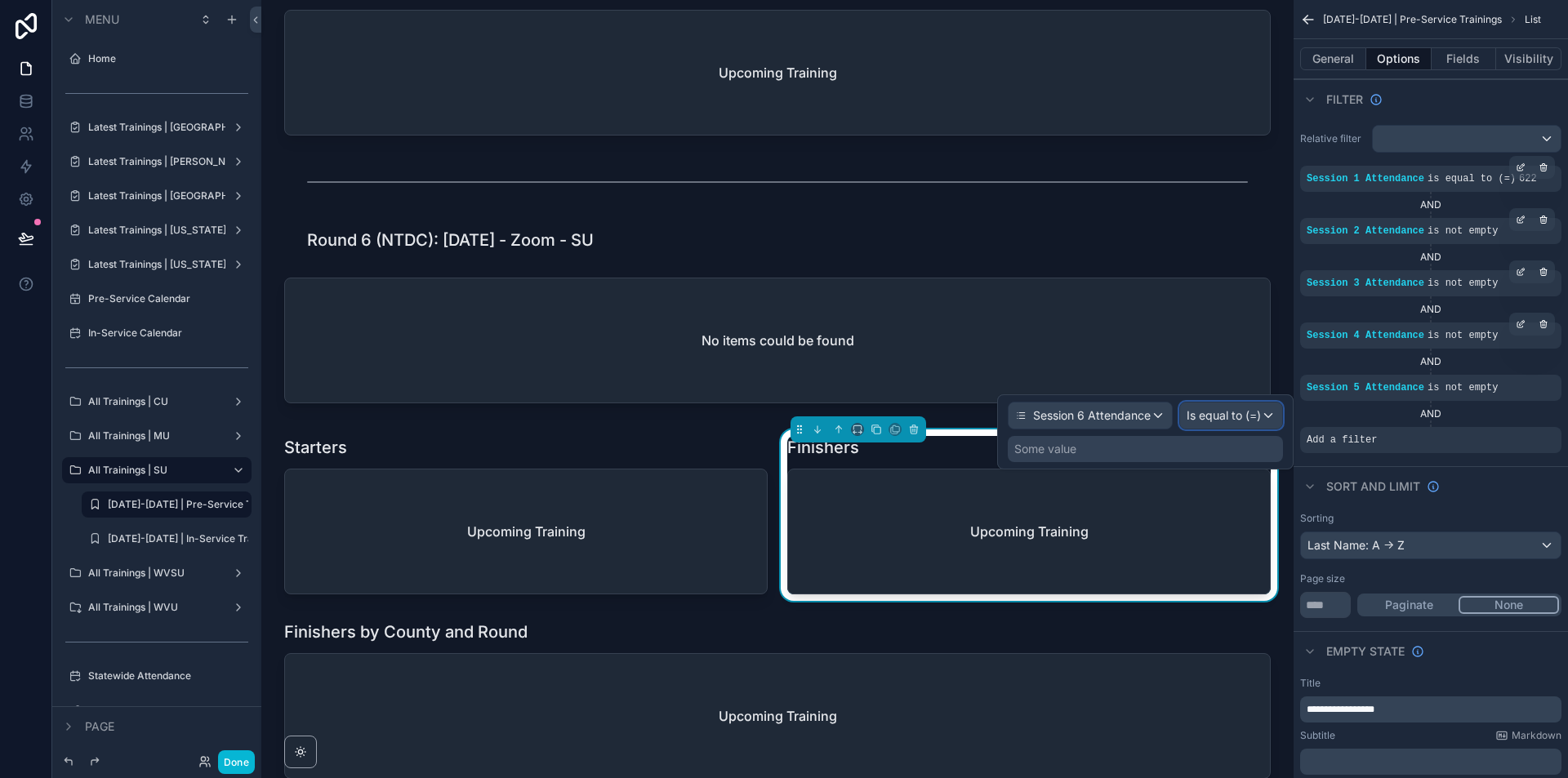
click at [1255, 417] on span "Is equal to (=)" at bounding box center [1224, 415] width 74 height 16
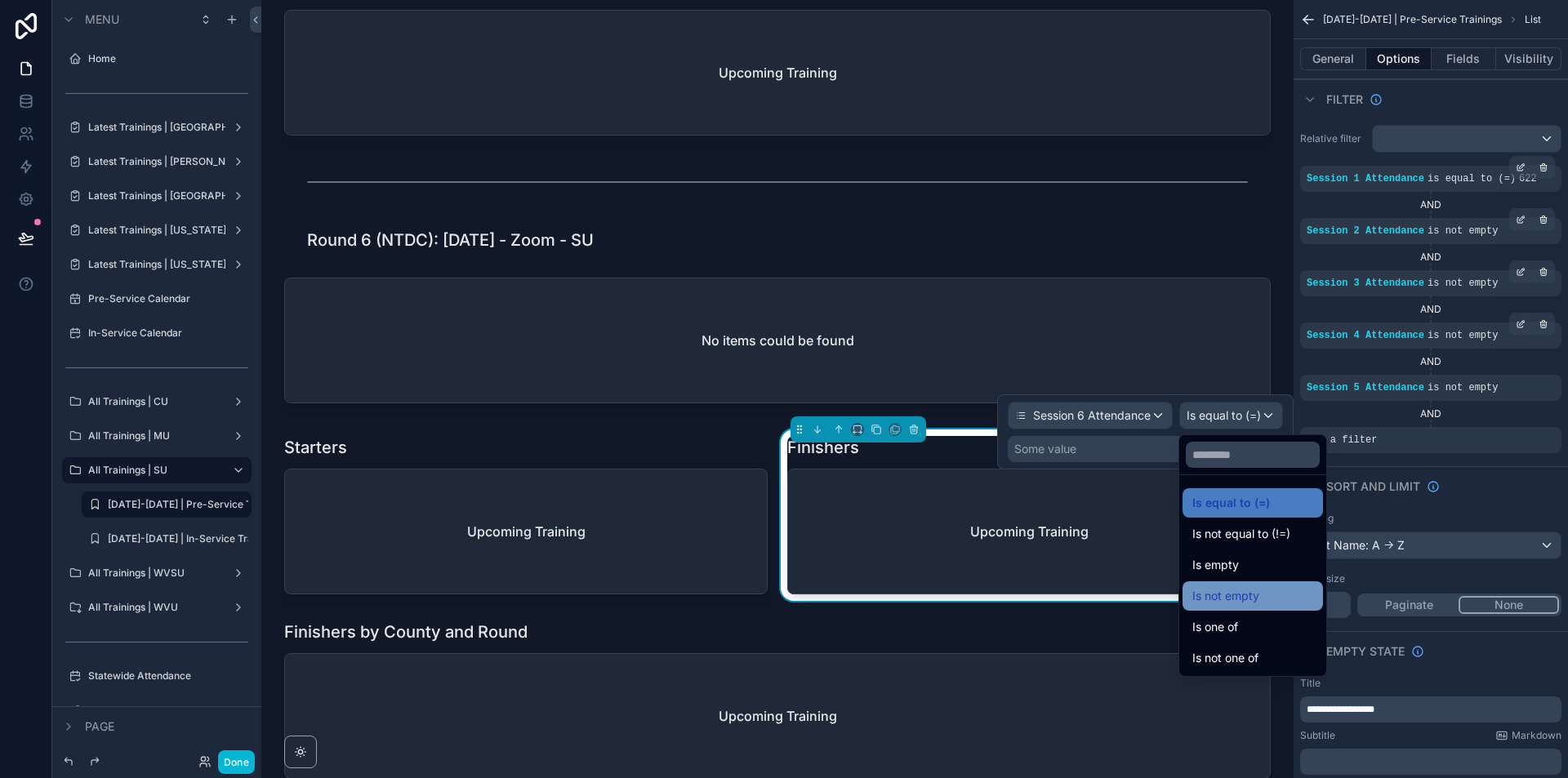
click at [1270, 596] on div "Is not empty" at bounding box center [1252, 596] width 121 height 20
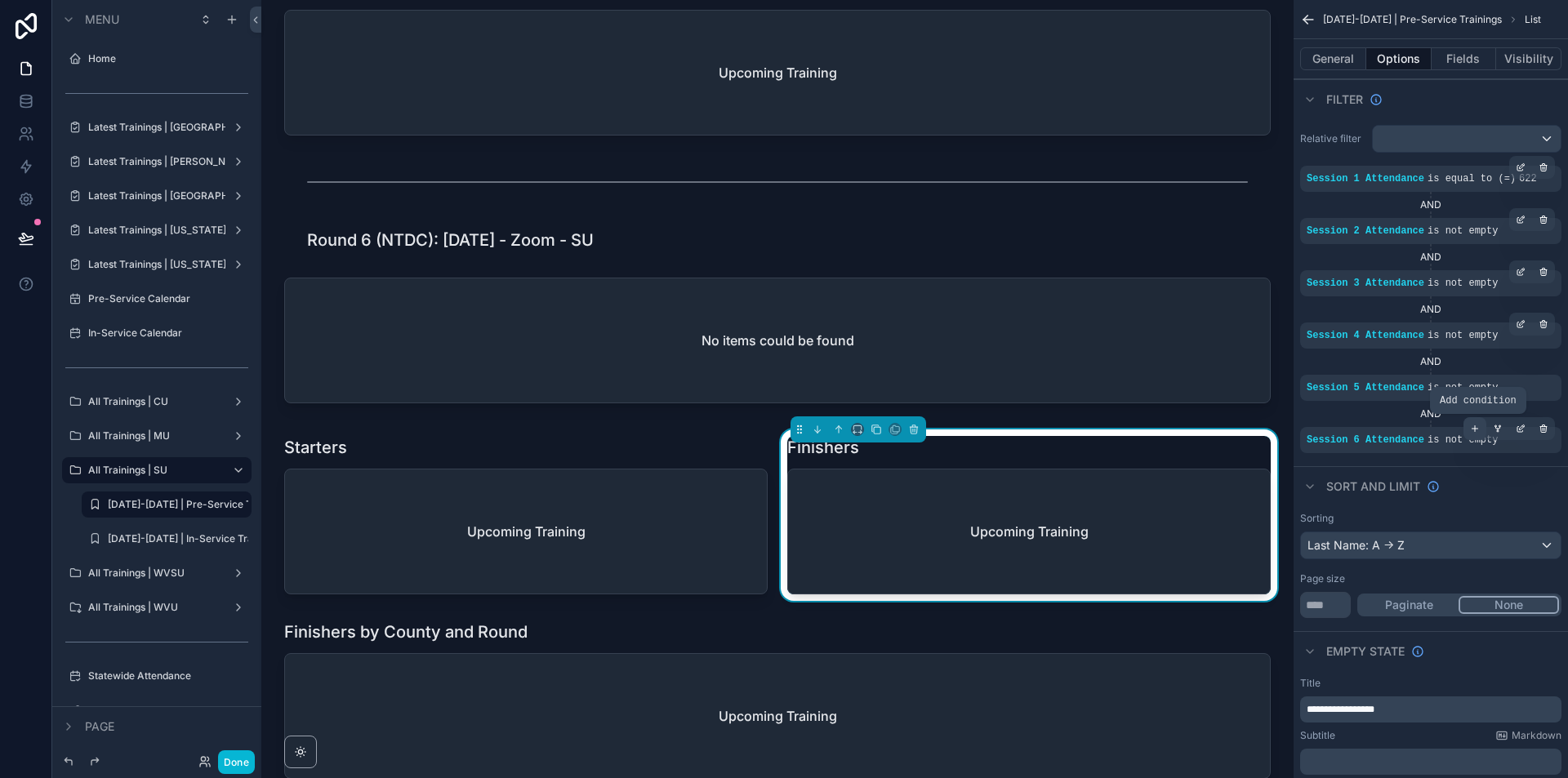
click at [1477, 426] on icon "scrollable content" at bounding box center [1474, 428] width 9 height 9
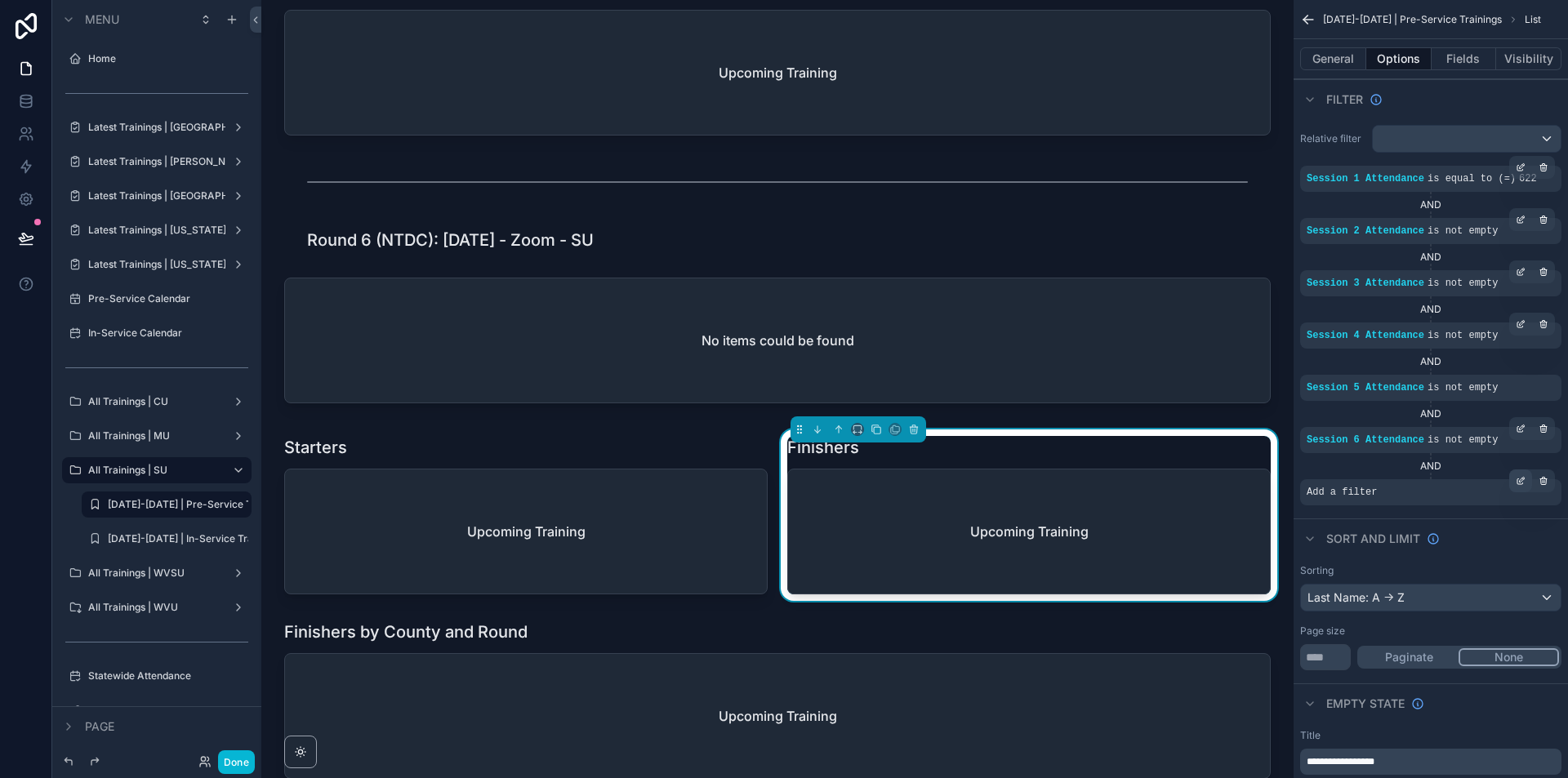
click at [1524, 476] on icon "scrollable content" at bounding box center [1520, 480] width 9 height 9
click at [1116, 479] on div "Select a field" at bounding box center [1142, 467] width 97 height 26
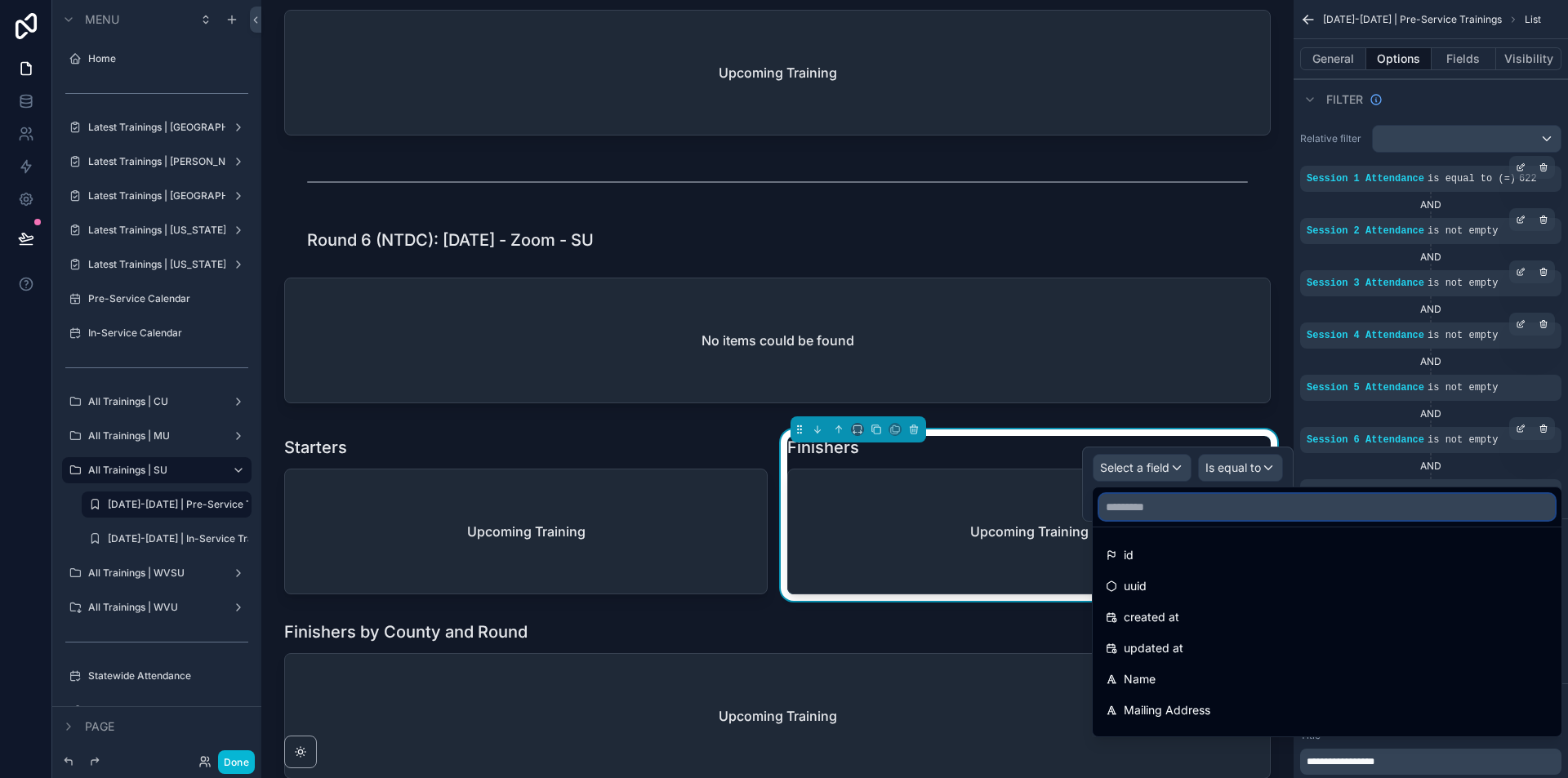
click at [1143, 515] on input "text" at bounding box center [1326, 507] width 456 height 26
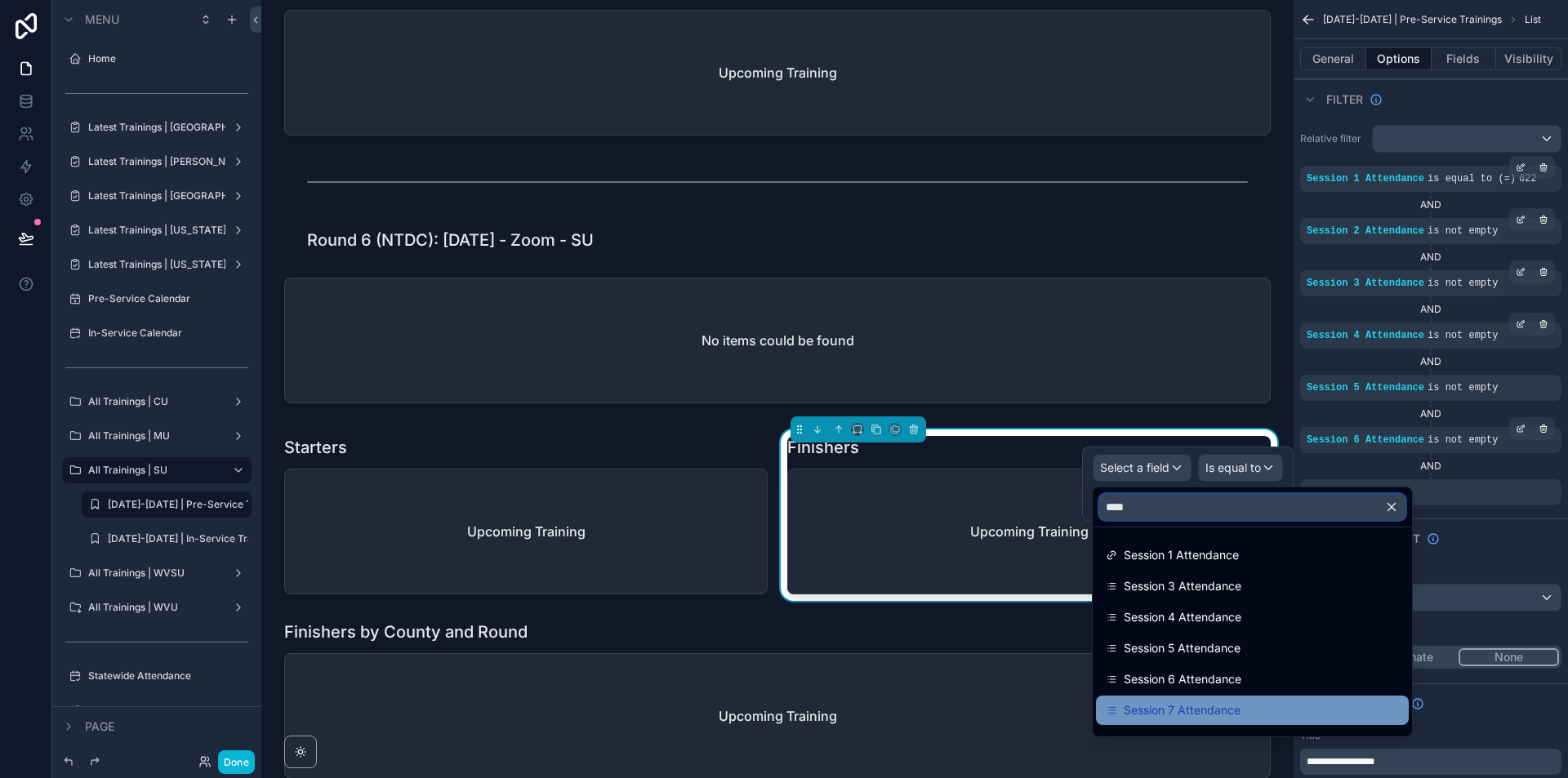
type input "****"
click at [1246, 708] on div "Session 7 Attendance" at bounding box center [1252, 710] width 293 height 20
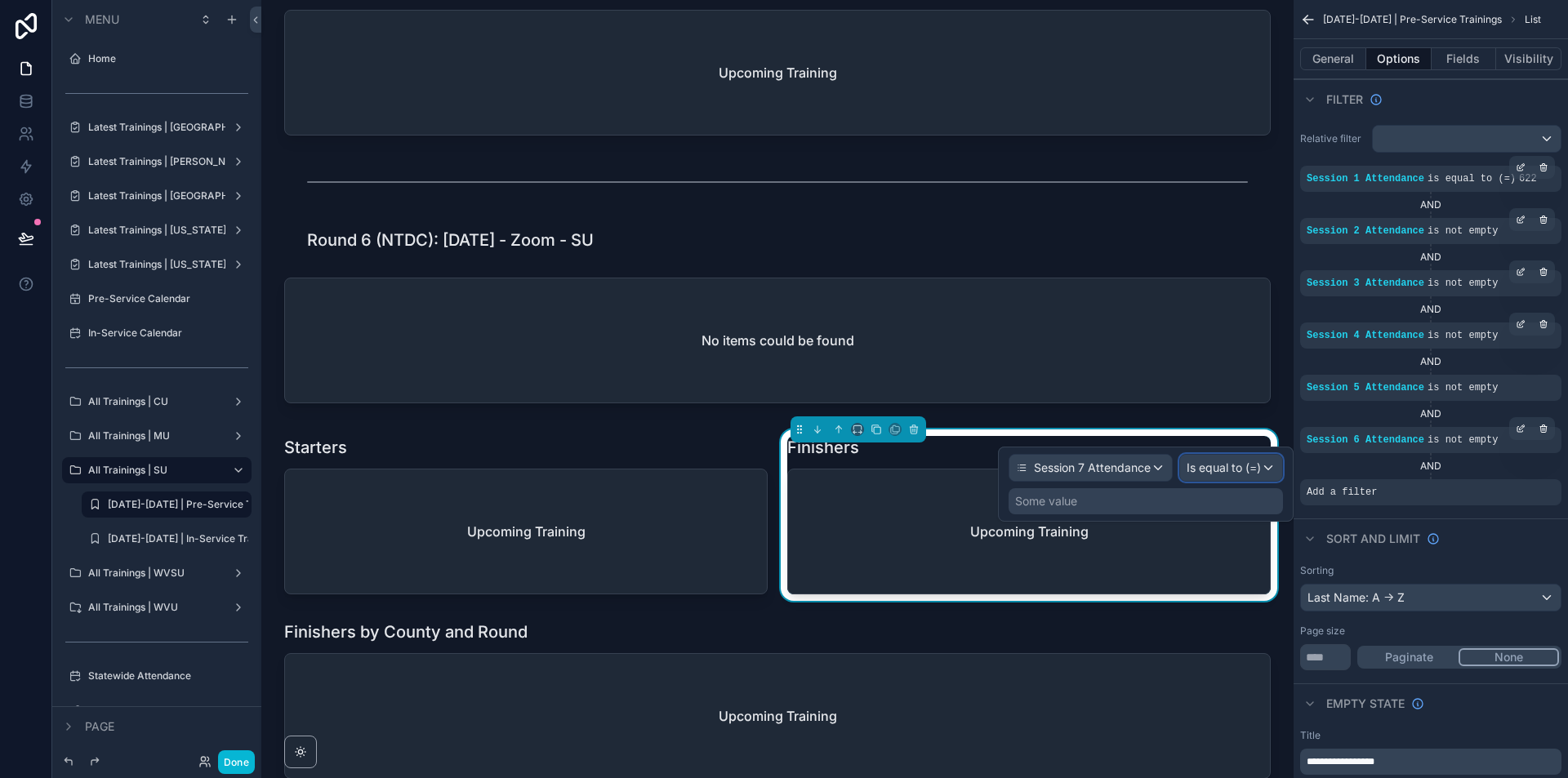
click at [1257, 460] on span "Is equal to (=)" at bounding box center [1224, 467] width 74 height 16
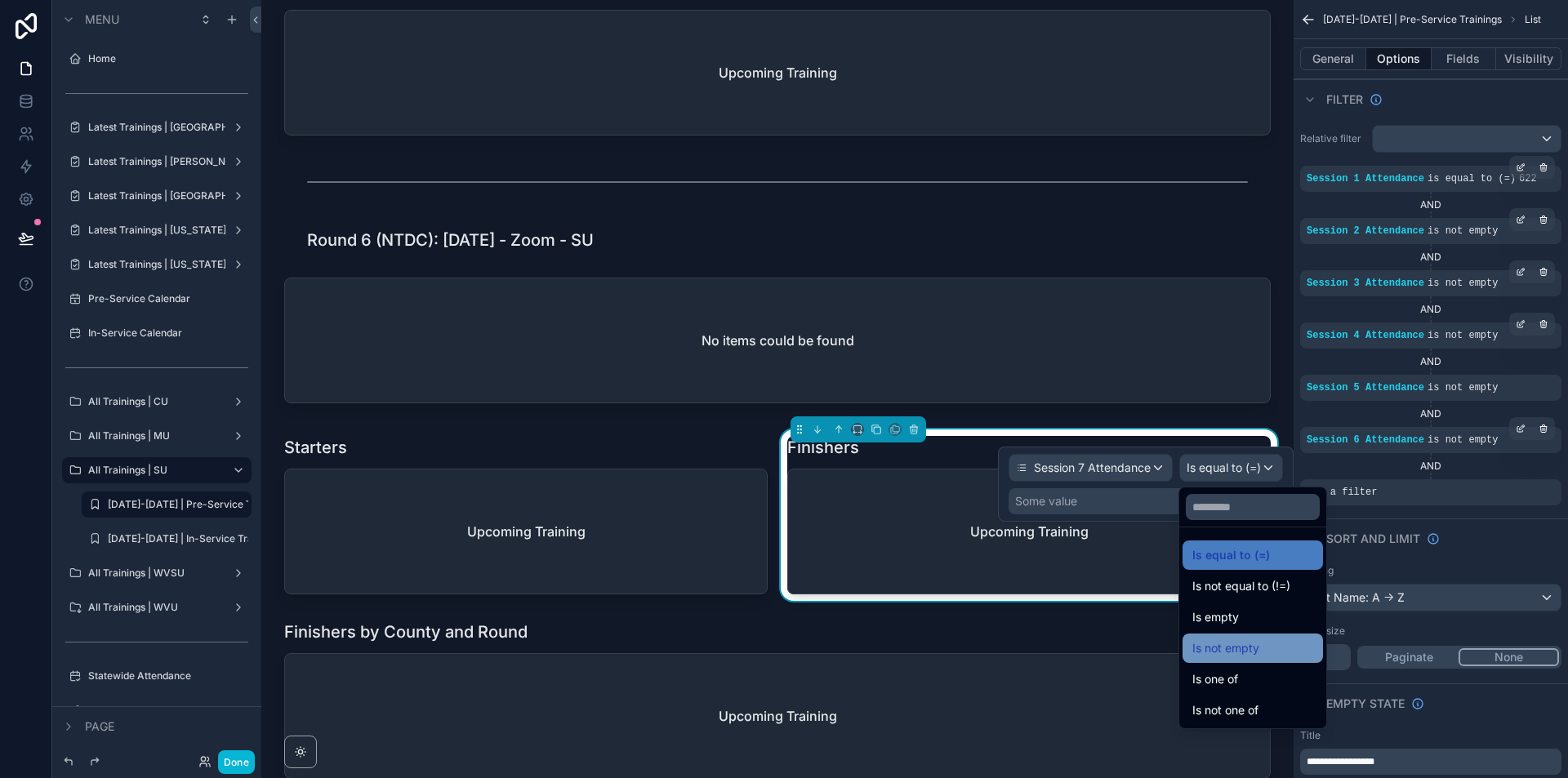
click at [1261, 636] on div "Is not empty" at bounding box center [1252, 648] width 140 height 29
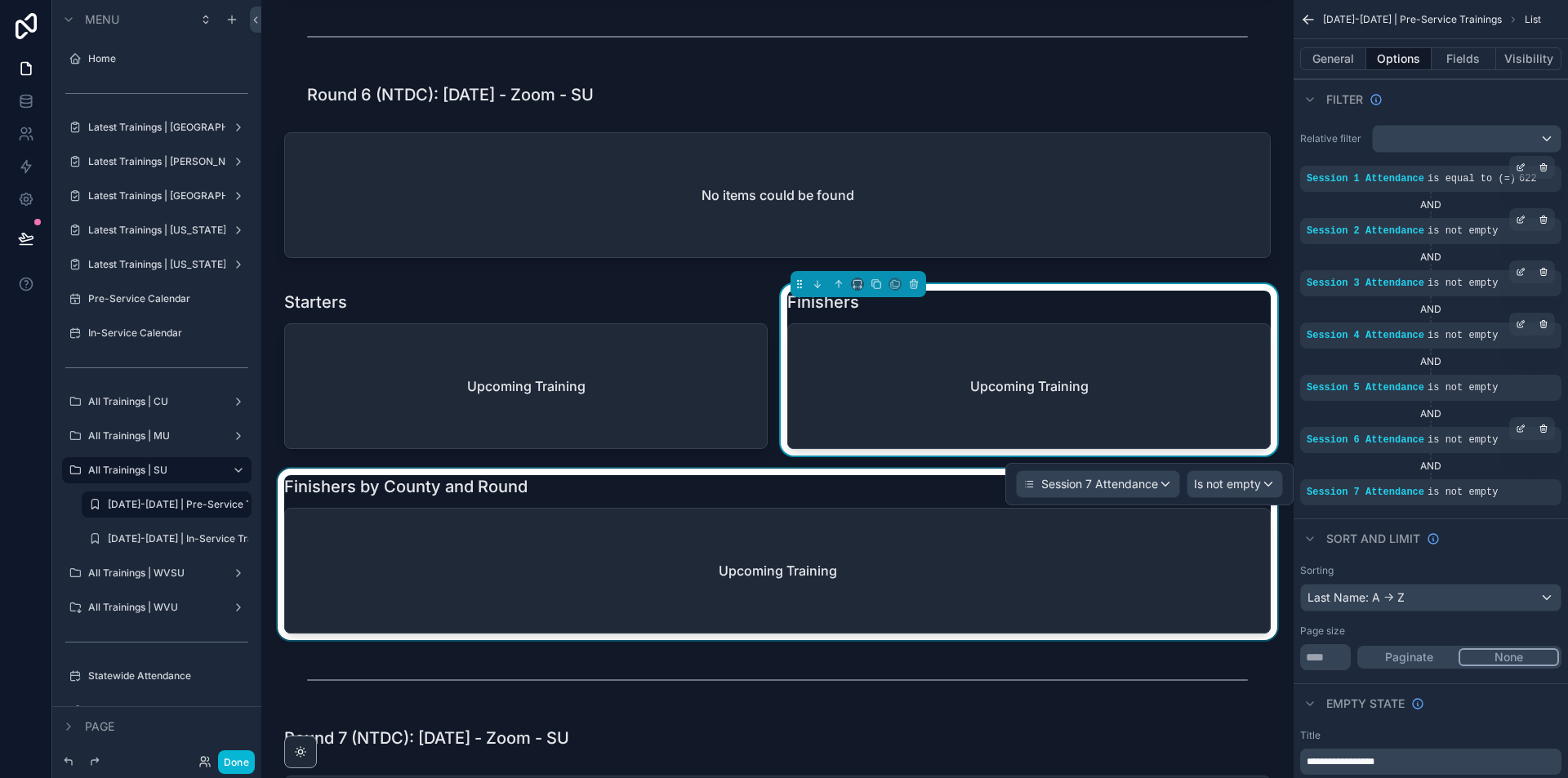
scroll to position [4738, 0]
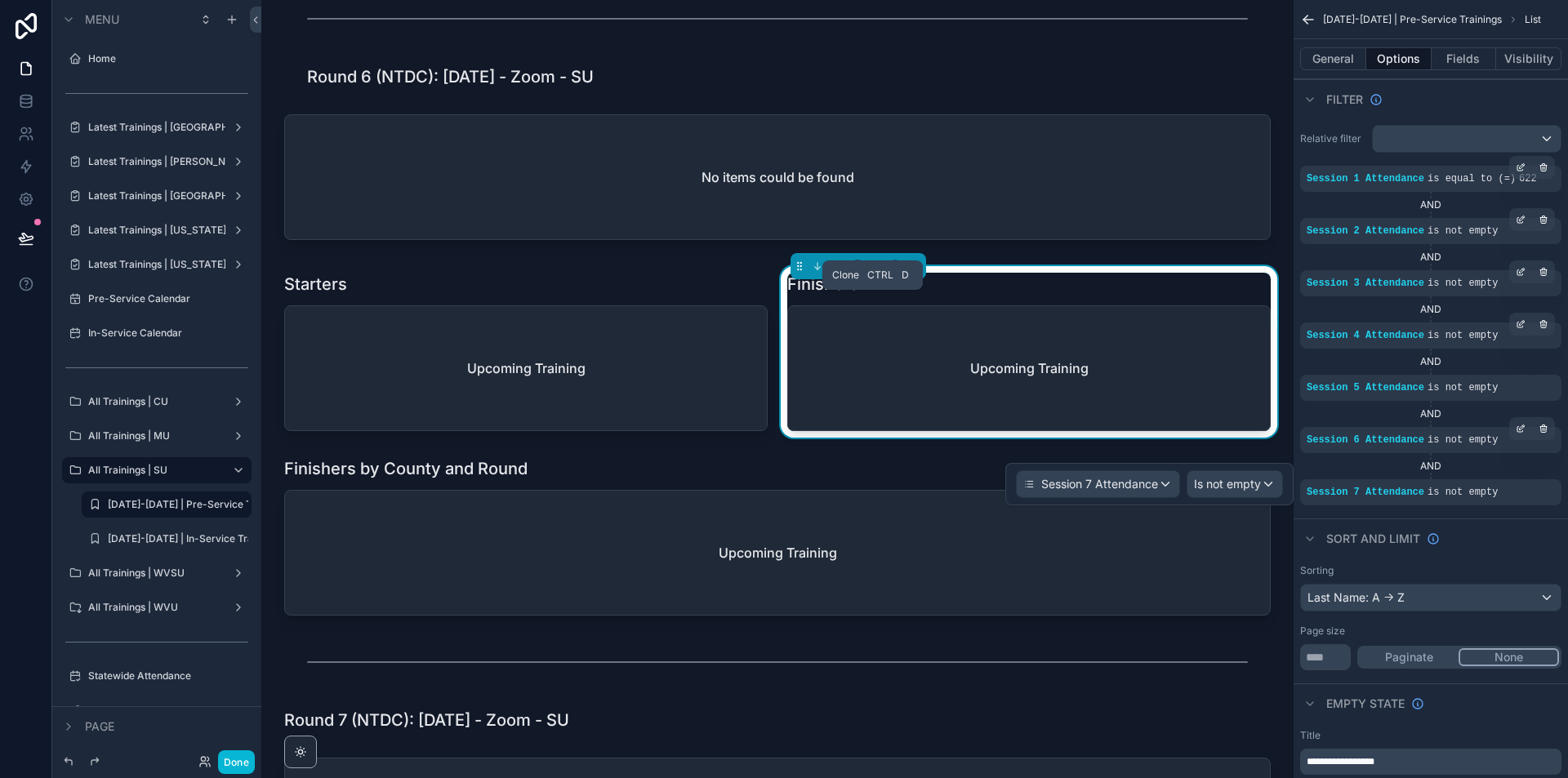
click at [877, 275] on button "scrollable content" at bounding box center [876, 266] width 18 height 18
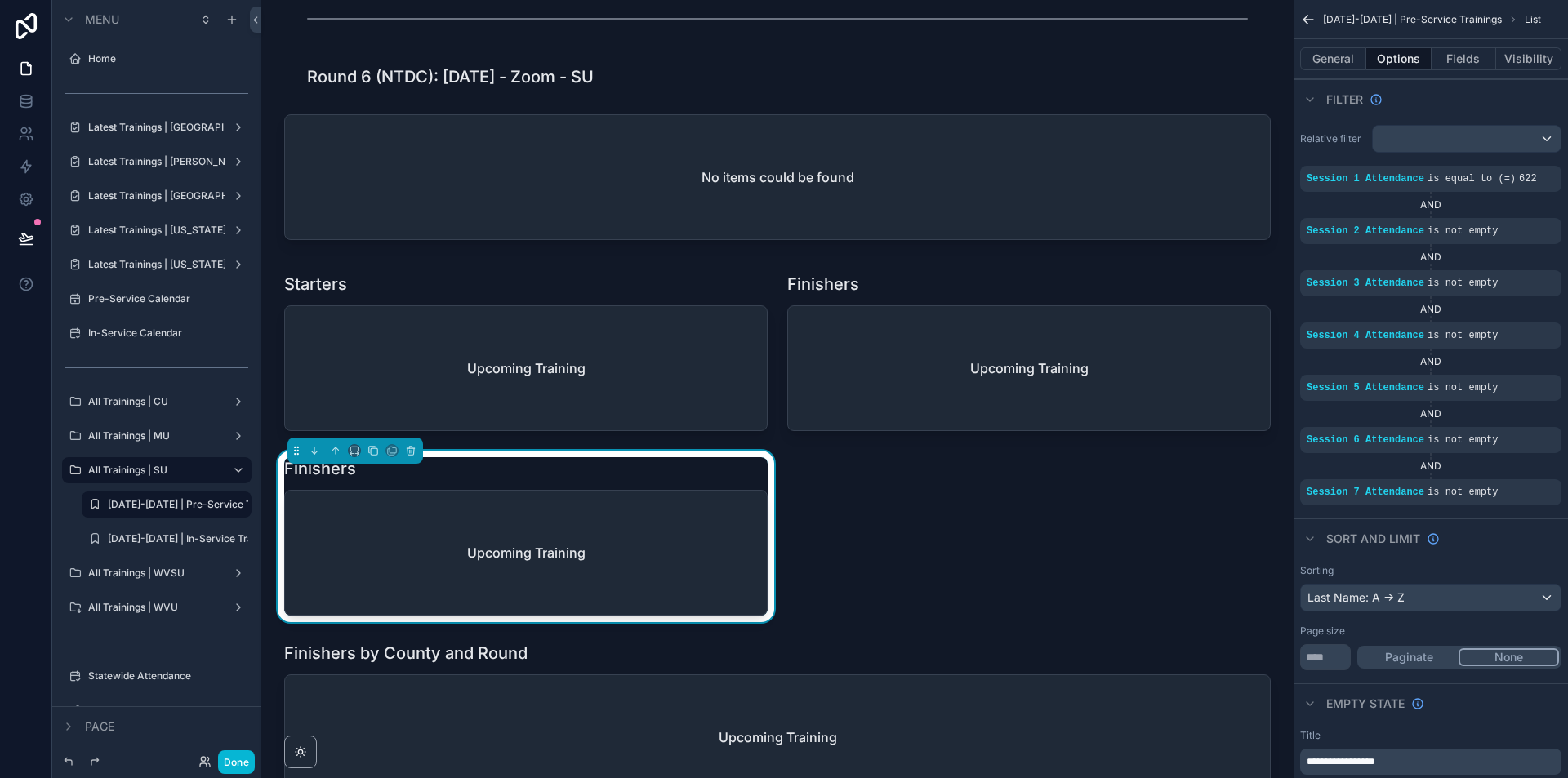
click at [644, 485] on div "Finishers Upcoming Training" at bounding box center [526, 535] width 503 height 171
click at [354, 456] on icon "scrollable content" at bounding box center [354, 450] width 11 height 11
click at [387, 697] on span "Full width" at bounding box center [387, 699] width 51 height 20
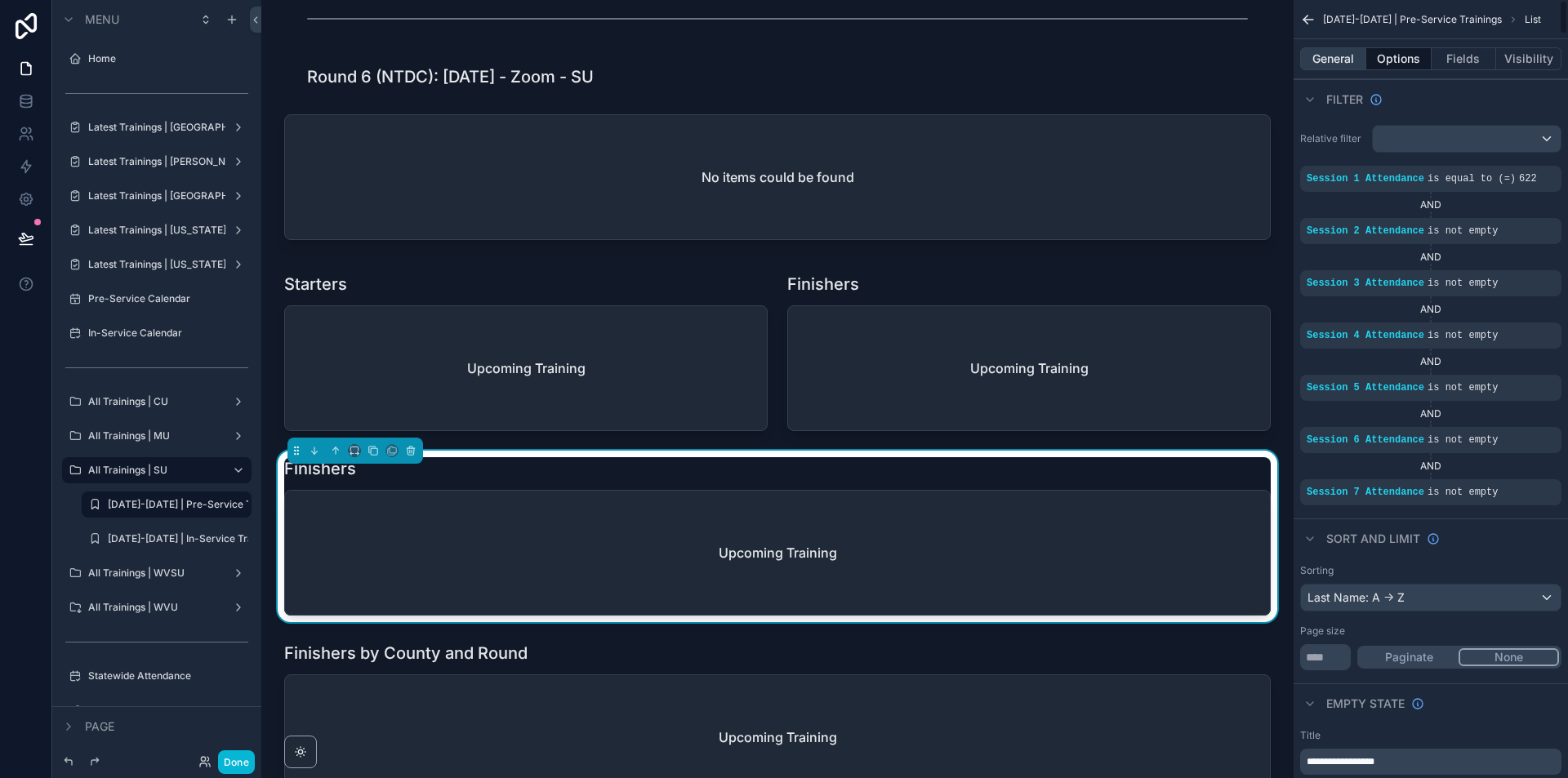
click at [1339, 56] on button "General" at bounding box center [1333, 59] width 66 height 23
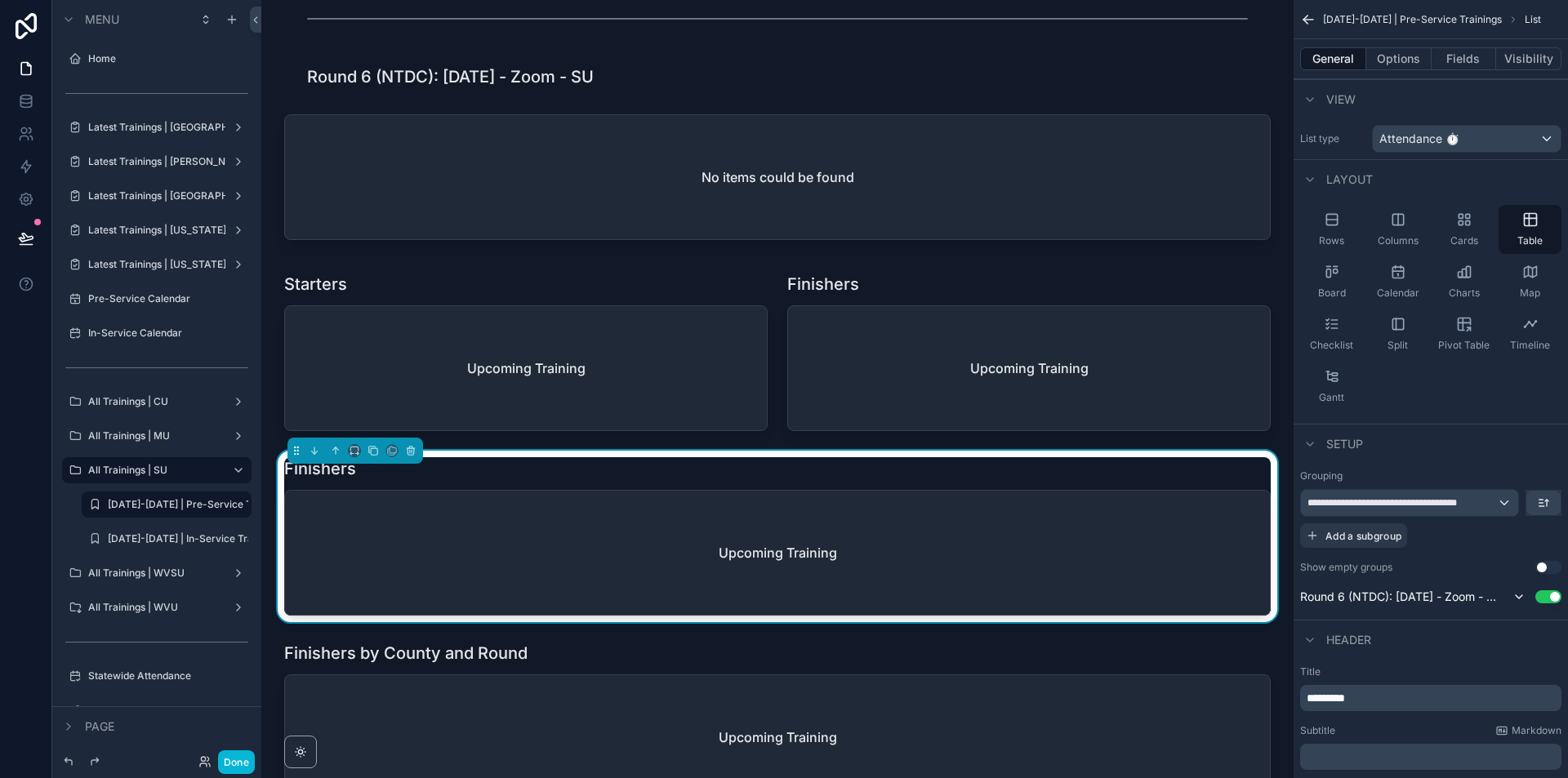
scroll to position [82, 0]
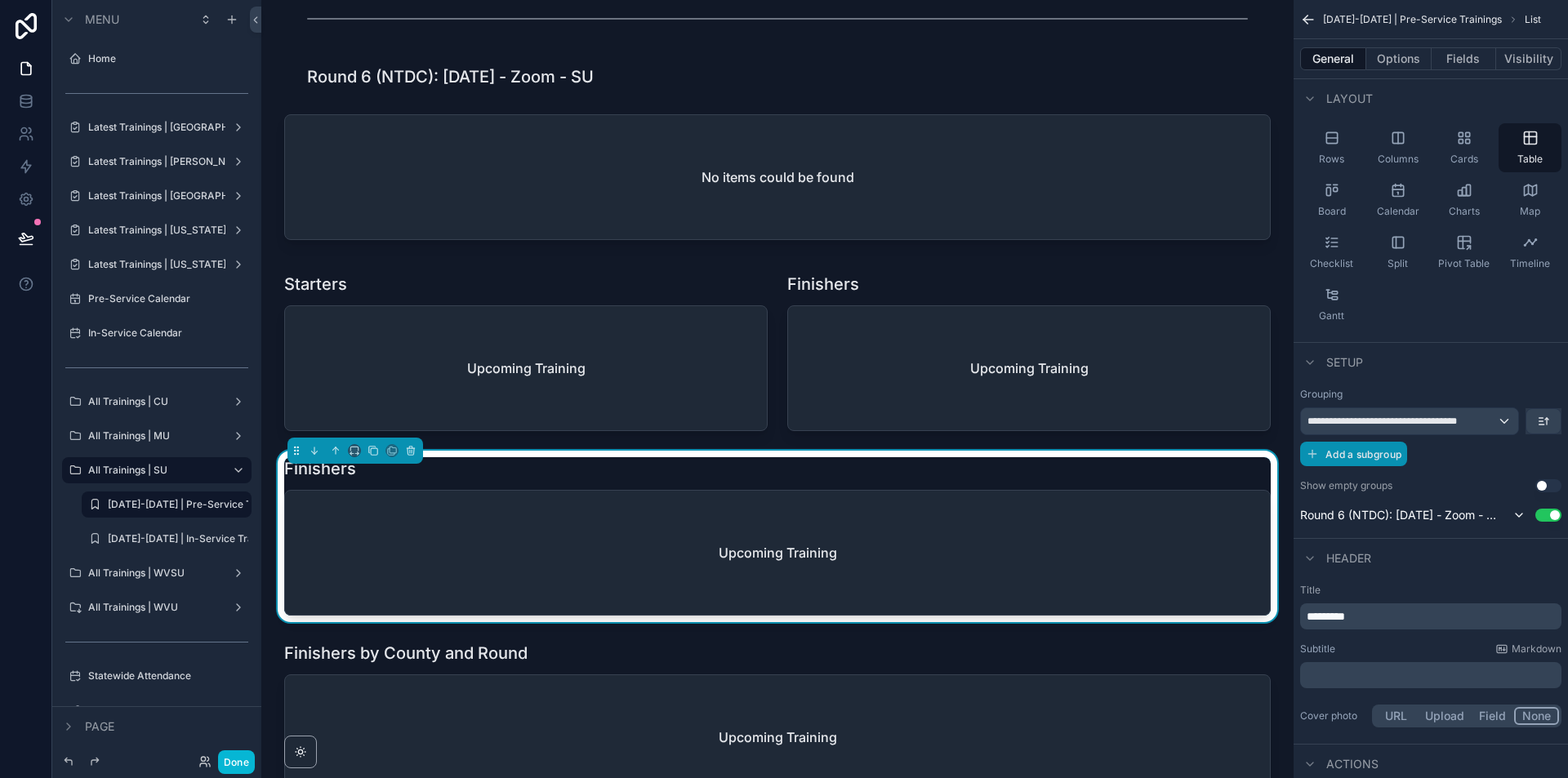
click at [1375, 456] on span "Add a subgroup" at bounding box center [1363, 454] width 76 height 12
click at [1370, 450] on span "Choose a field" at bounding box center [1345, 455] width 76 height 14
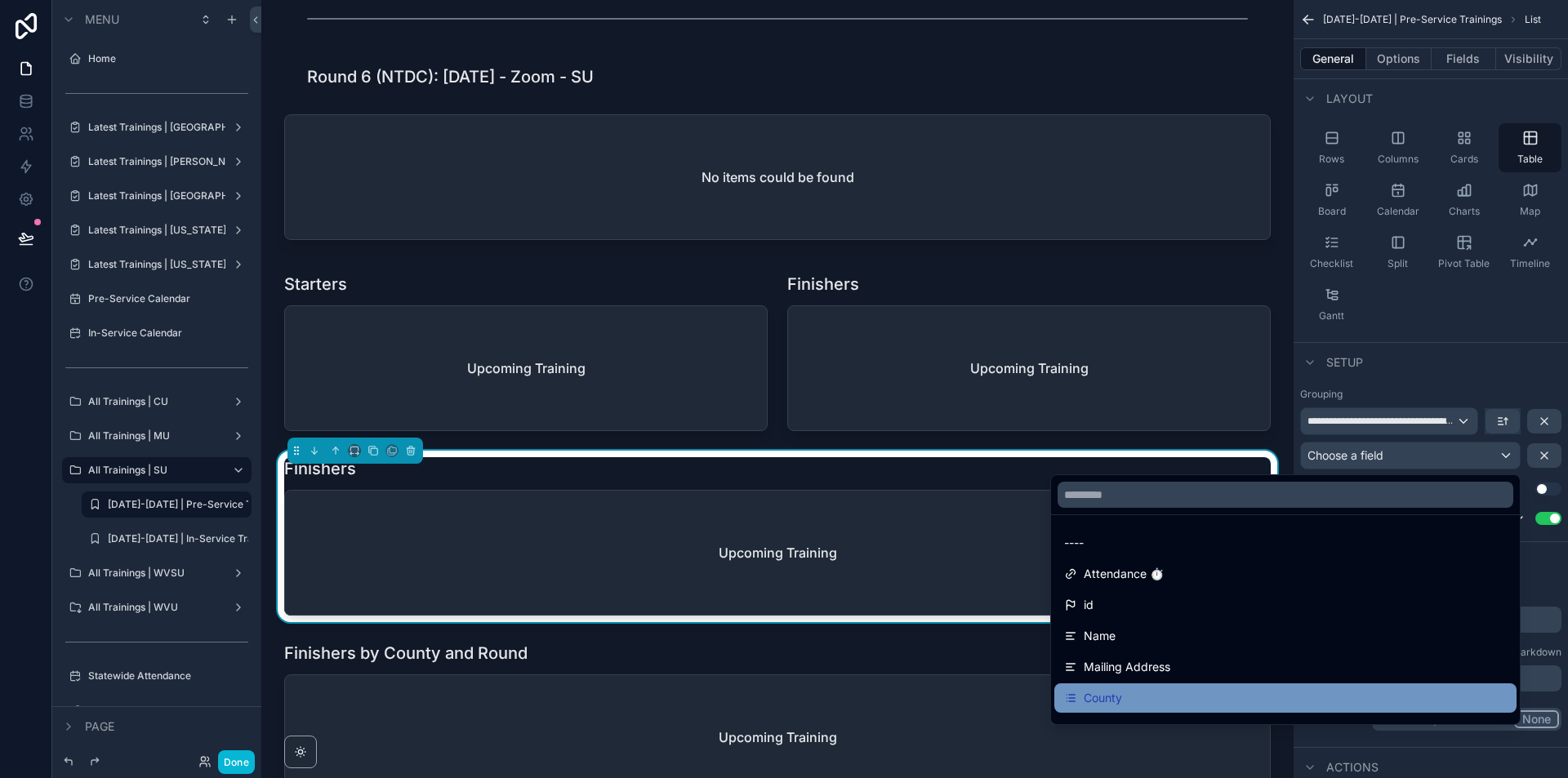
click at [1137, 704] on div "County" at bounding box center [1286, 697] width 443 height 20
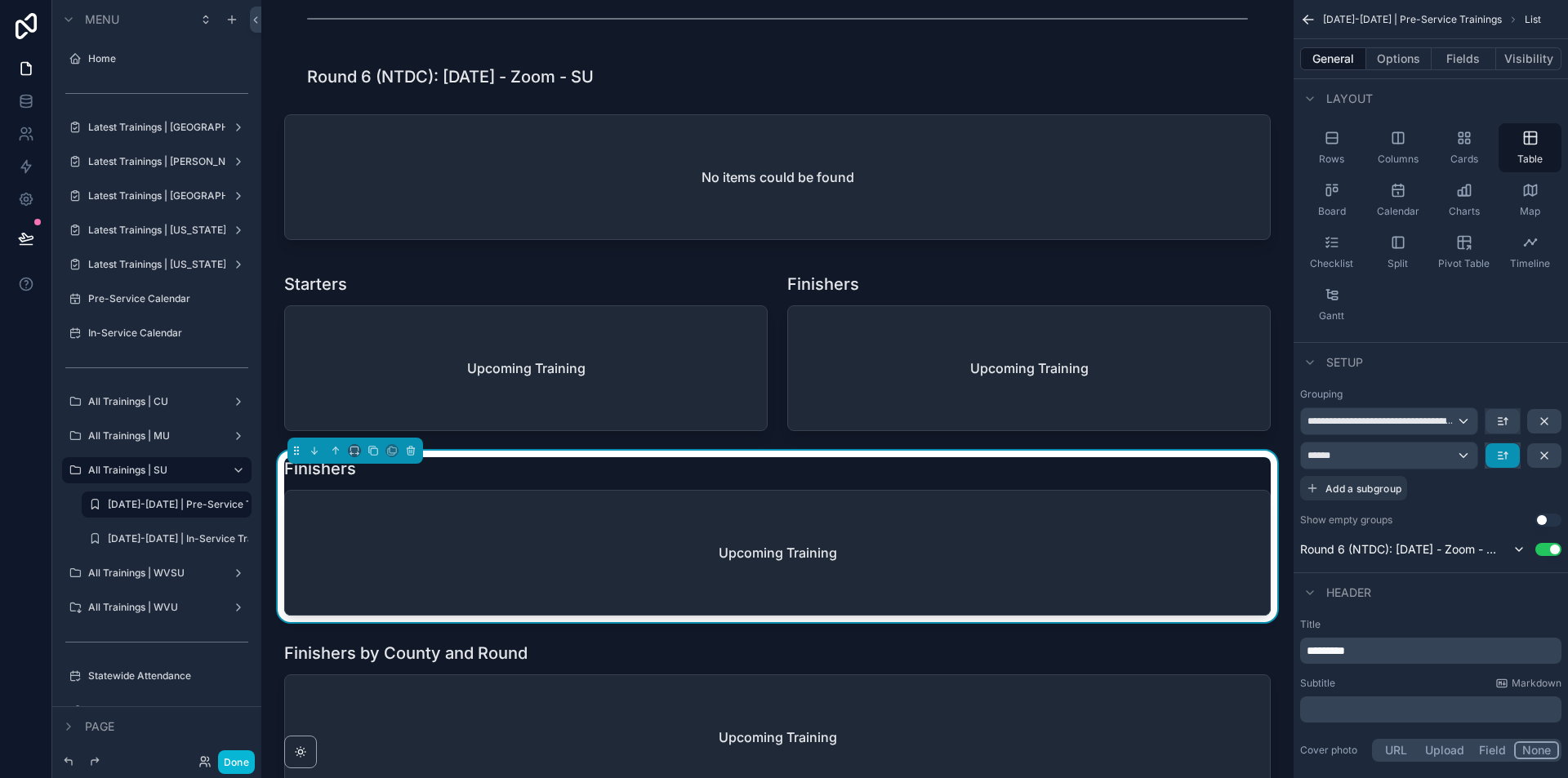
click at [1495, 453] on button "scrollable content" at bounding box center [1503, 455] width 34 height 24
click at [1488, 494] on span "First -> Last" at bounding box center [1473, 491] width 66 height 20
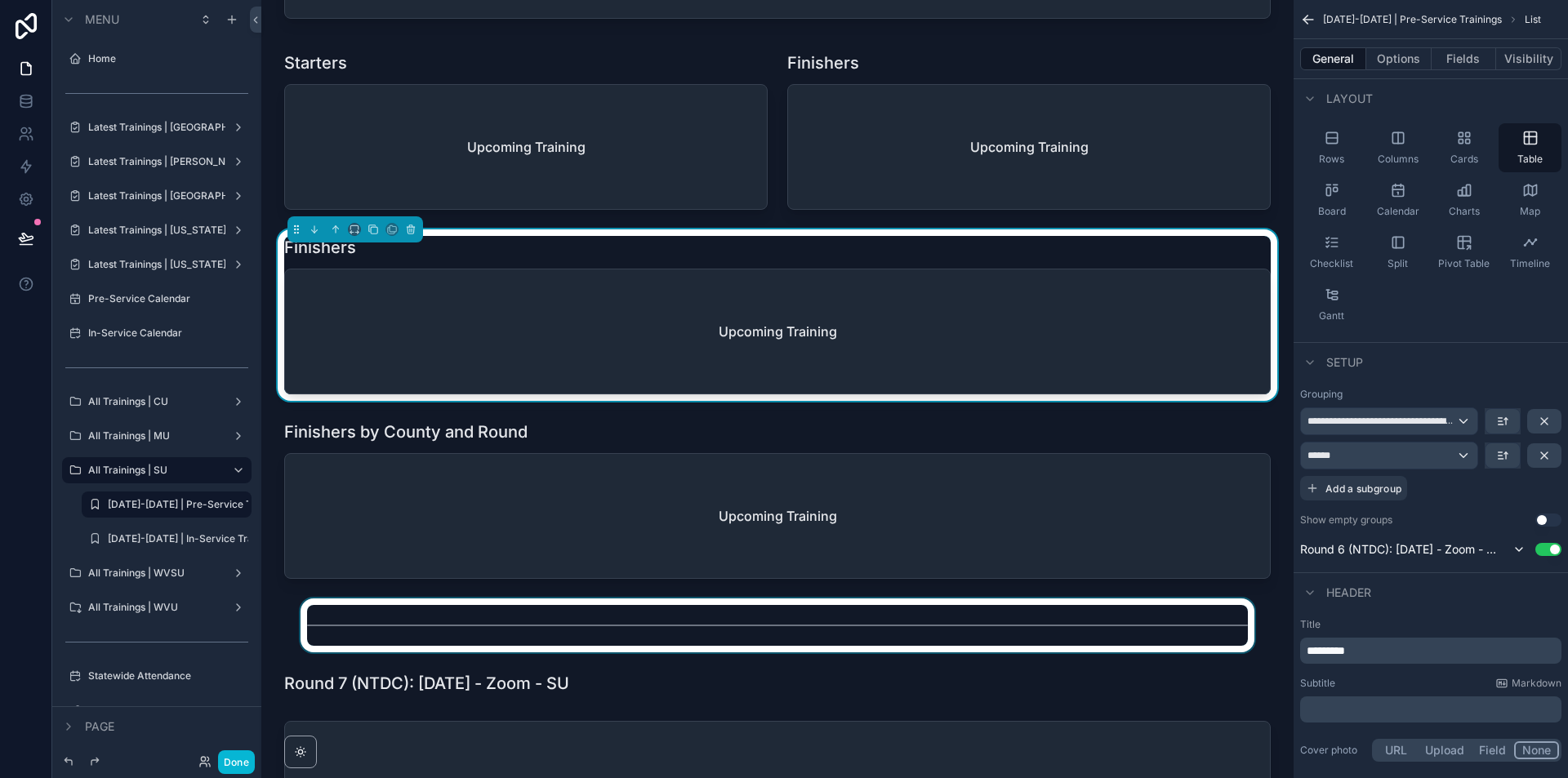
scroll to position [4983, 0]
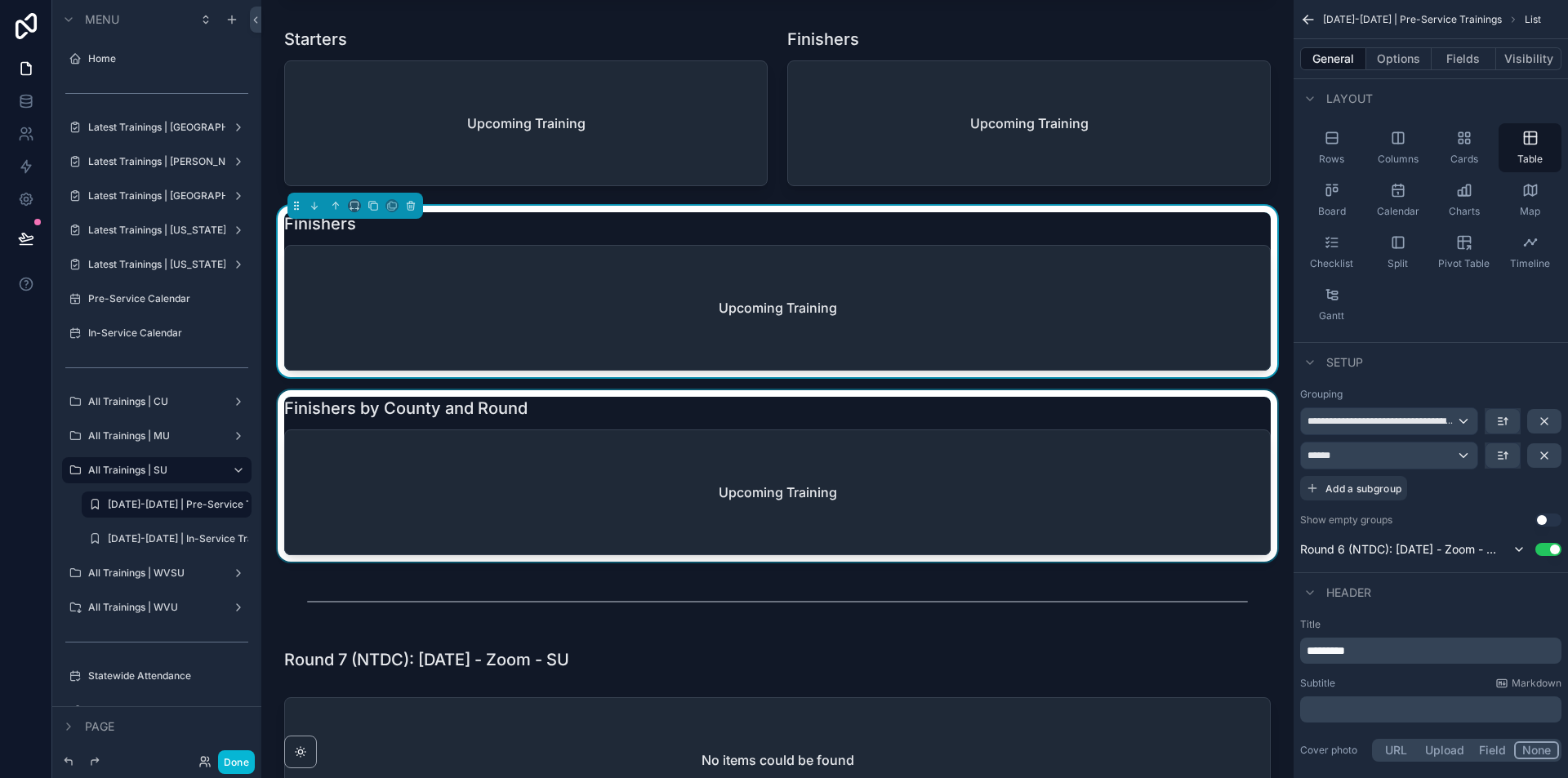
click at [585, 458] on div "scrollable content" at bounding box center [778, 475] width 1006 height 171
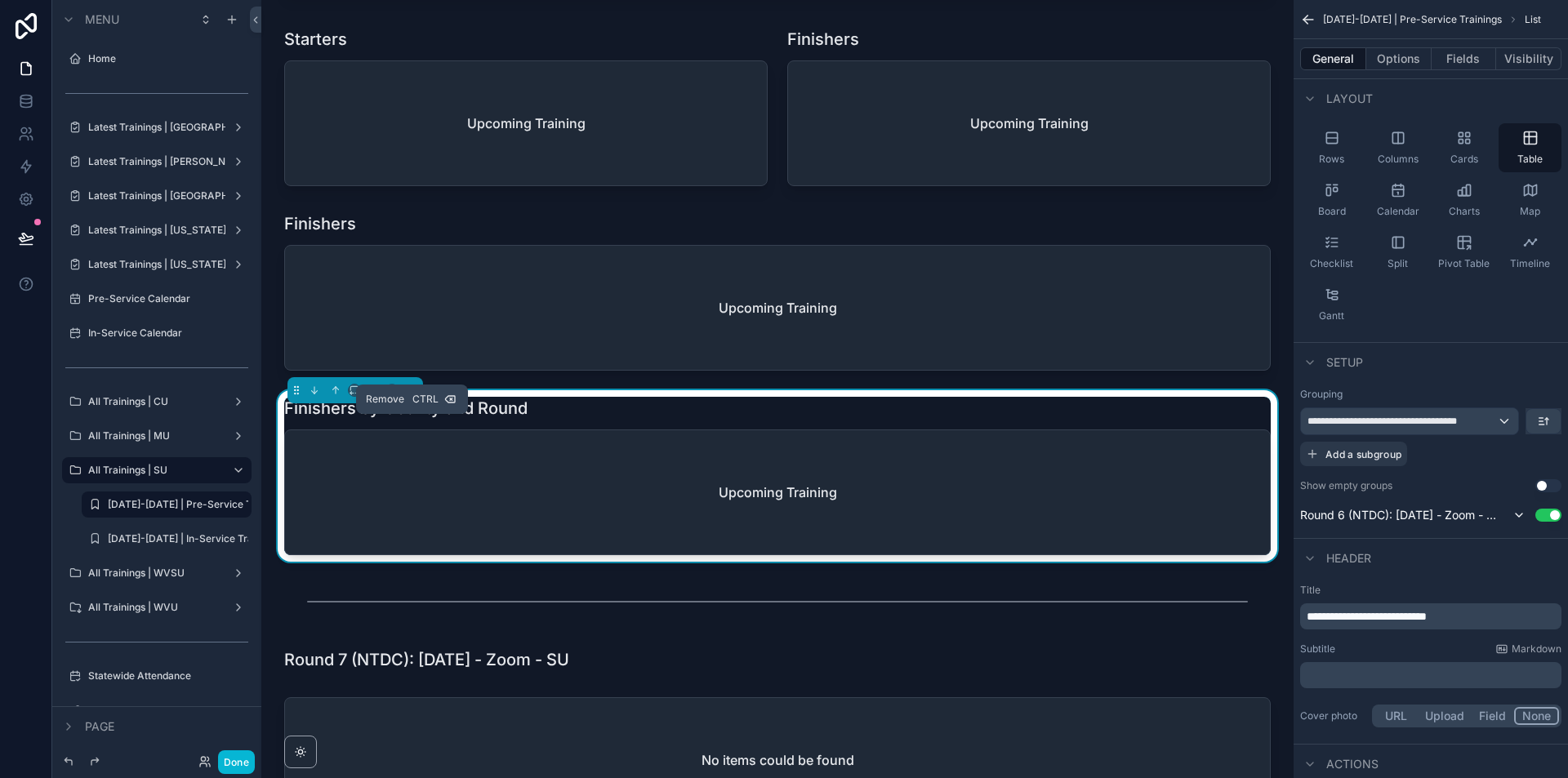
click at [415, 396] on icon "scrollable content" at bounding box center [410, 390] width 11 height 11
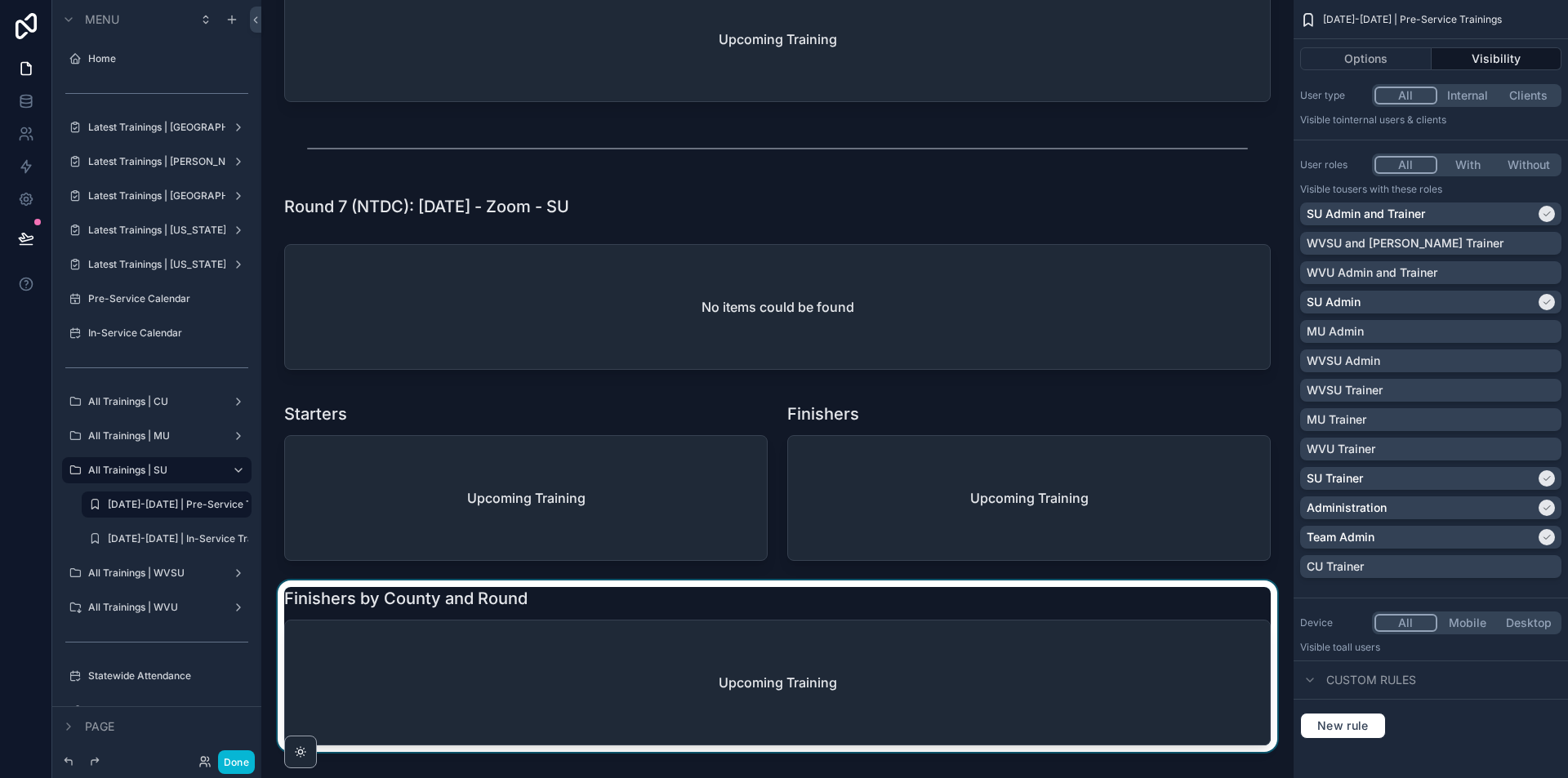
scroll to position [5227, 0]
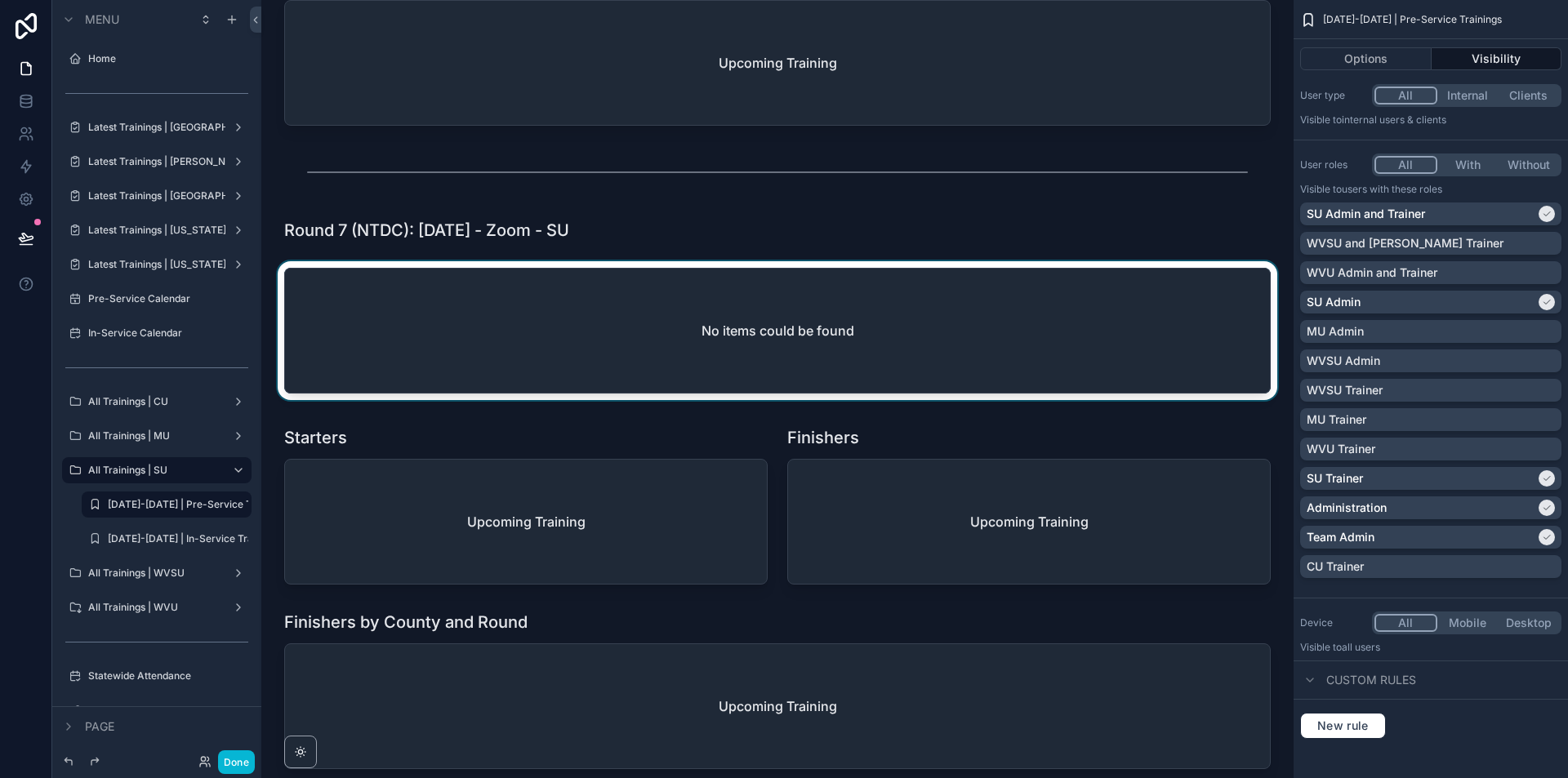
click at [1048, 315] on div "scrollable content" at bounding box center [778, 333] width 1006 height 145
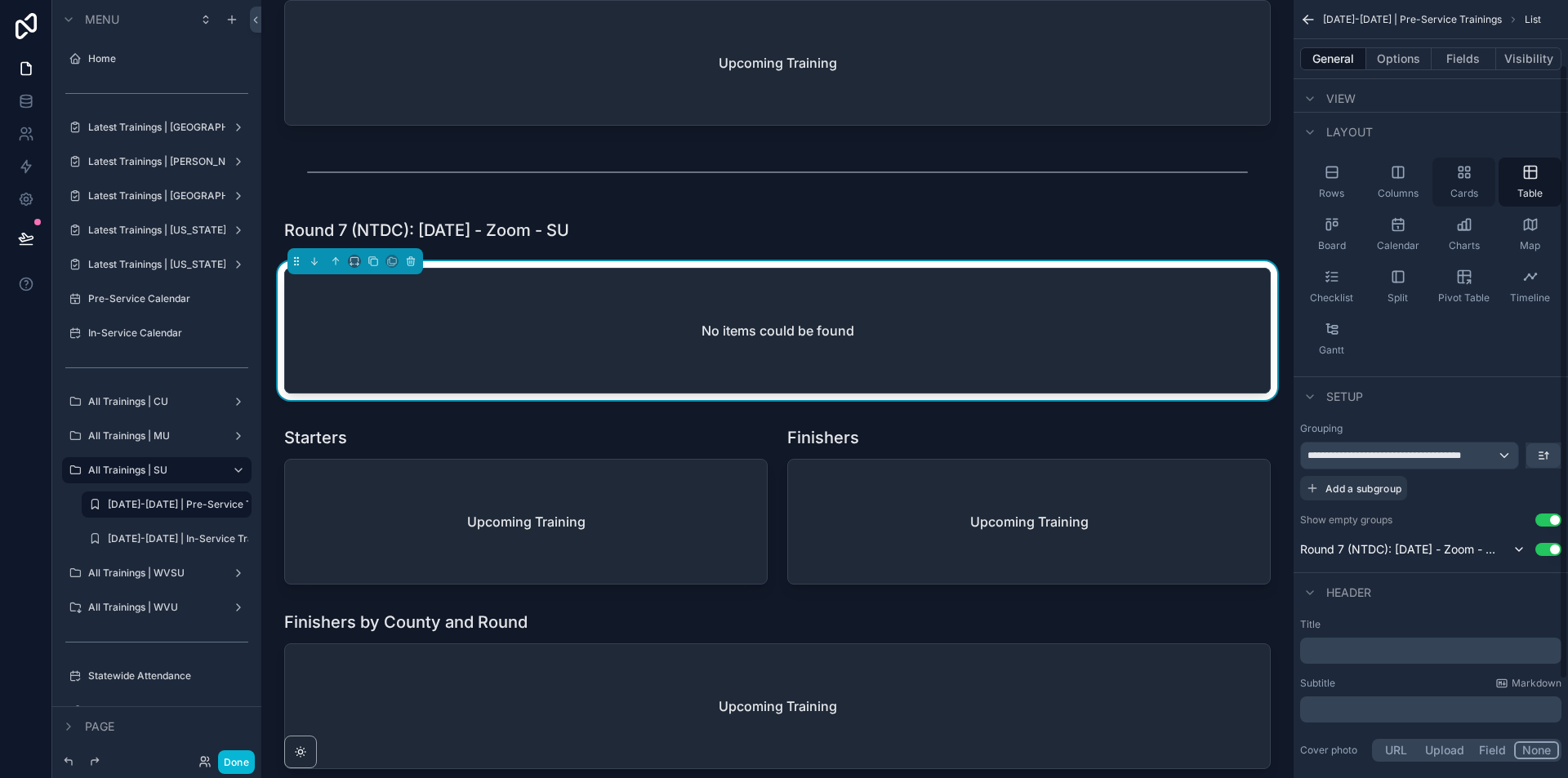
scroll to position [82, 0]
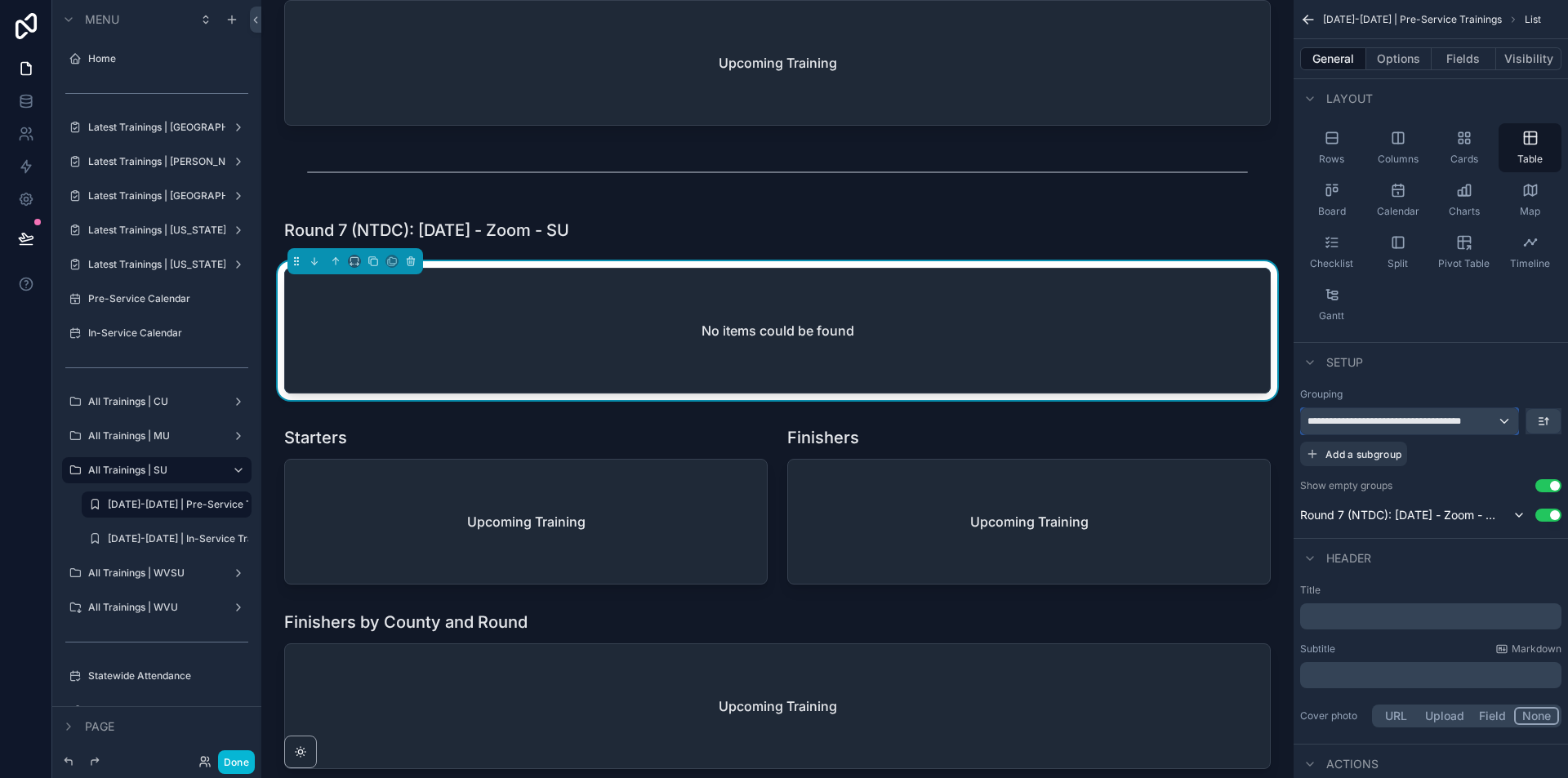
click at [1459, 426] on span "**********" at bounding box center [1402, 421] width 189 height 13
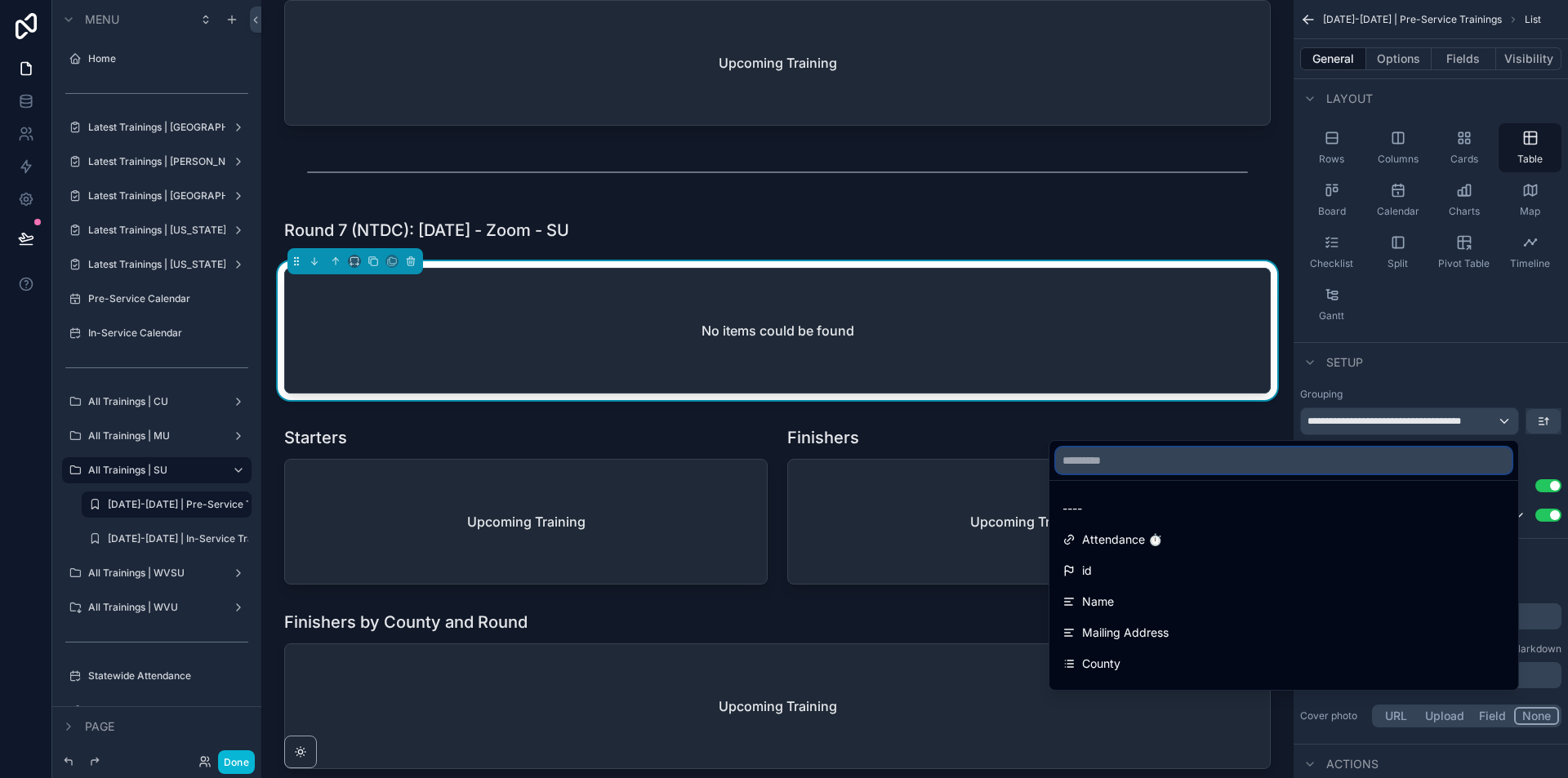
click at [1399, 466] on input "text" at bounding box center [1283, 460] width 456 height 26
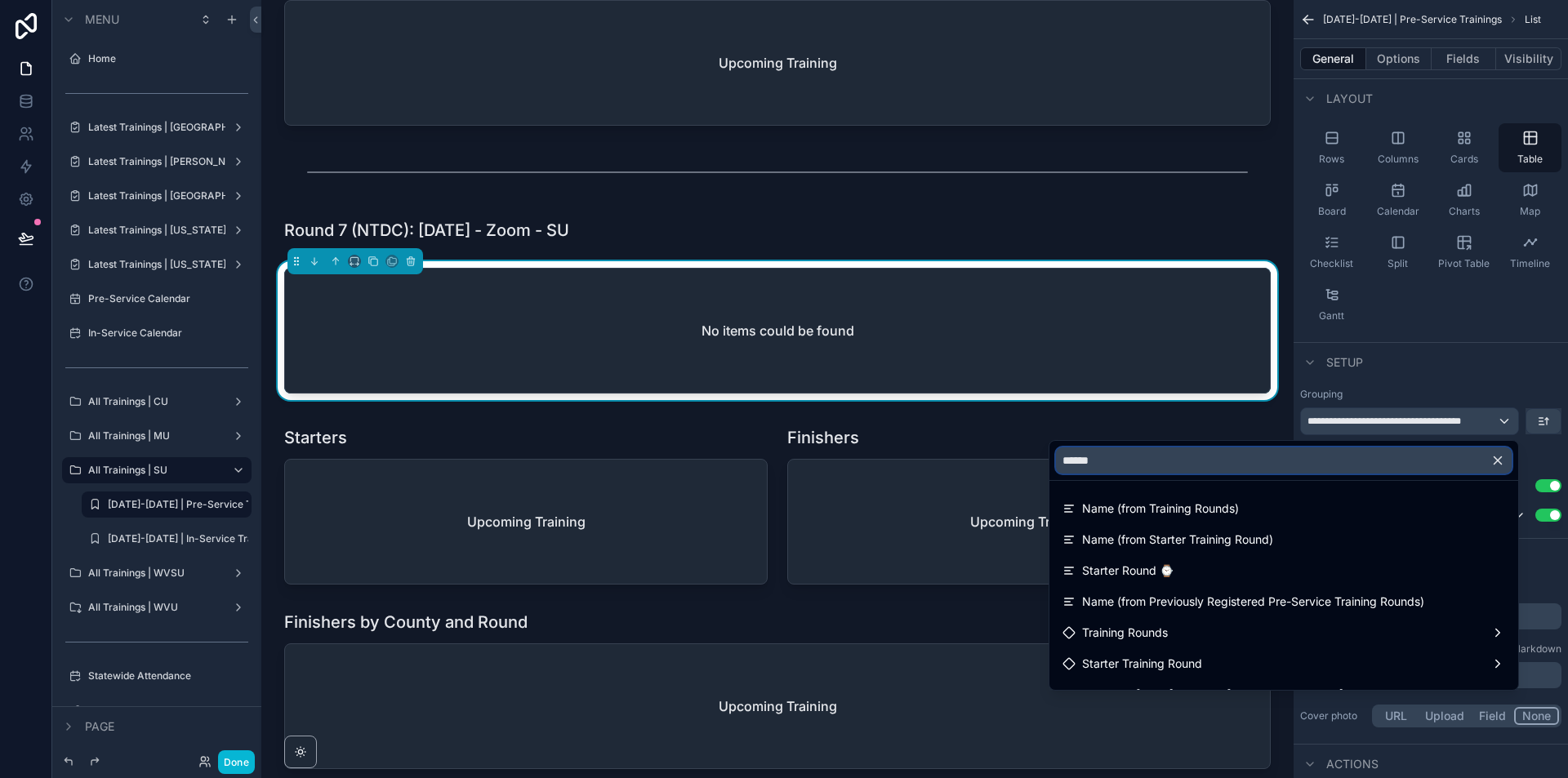
type input "*******"
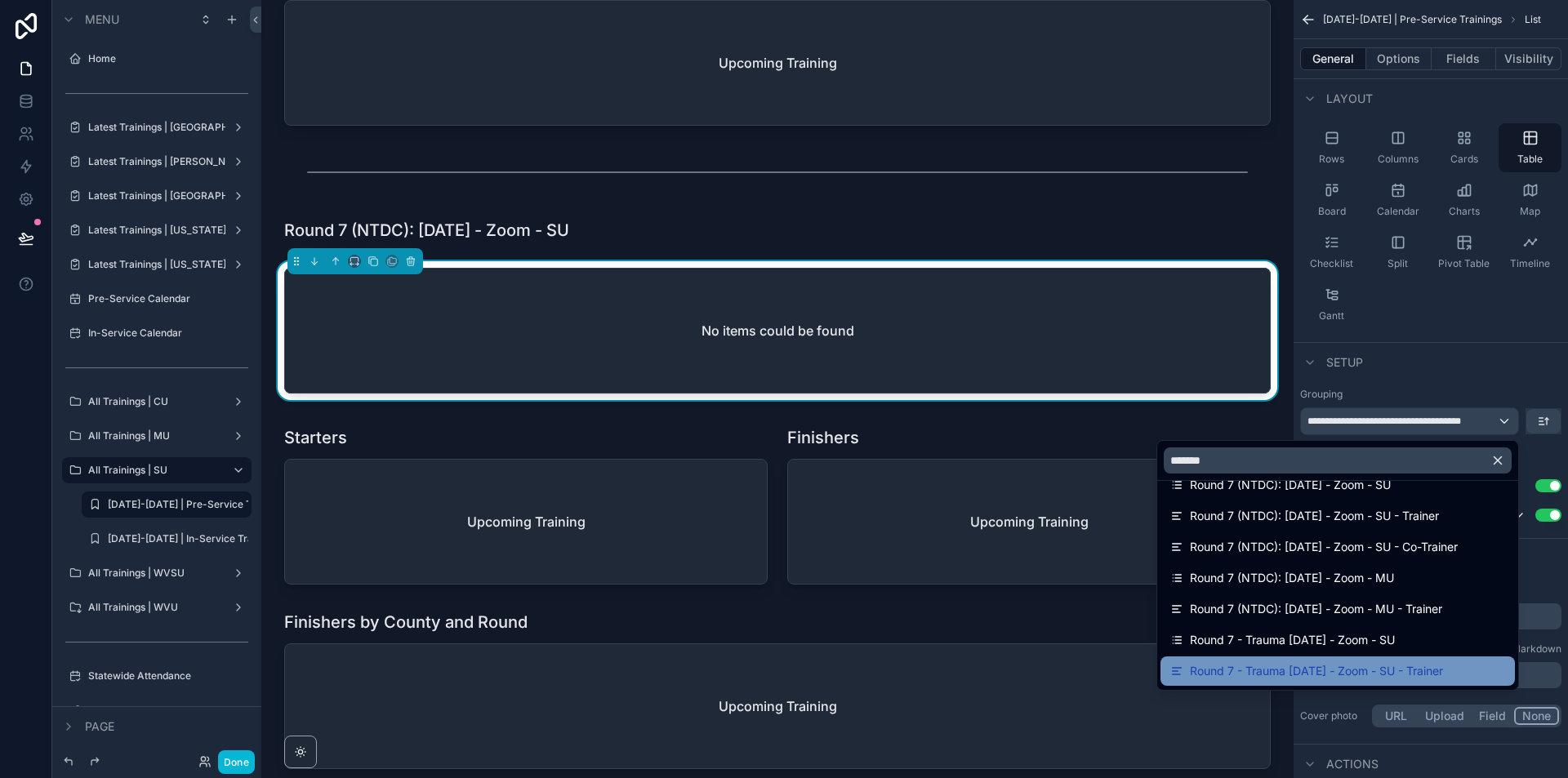
scroll to position [77, 0]
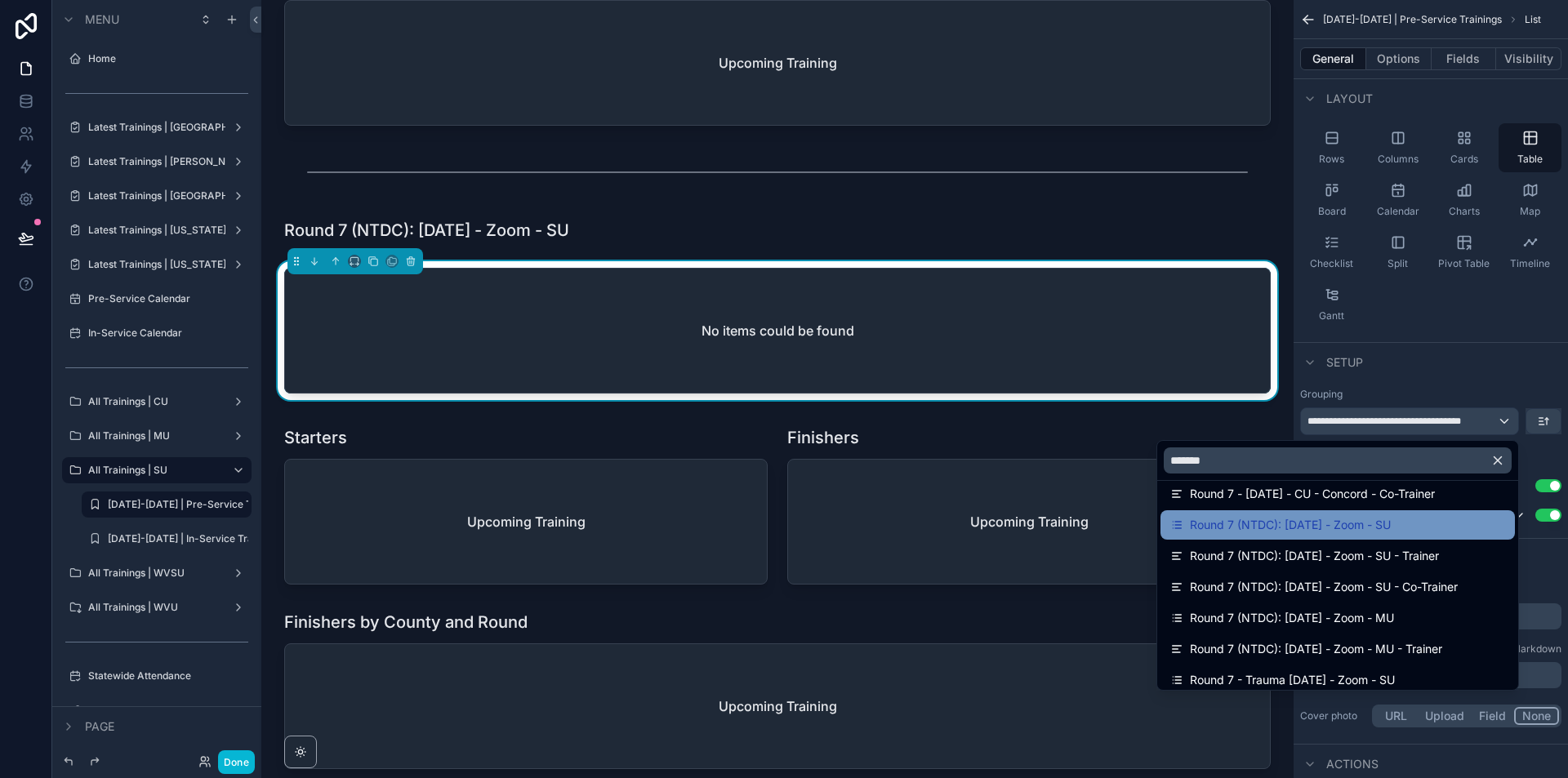
type input "*******"
click at [1313, 534] on div "Round 7 (NTDC): [DATE] - Zoom - SU" at bounding box center [1337, 525] width 355 height 29
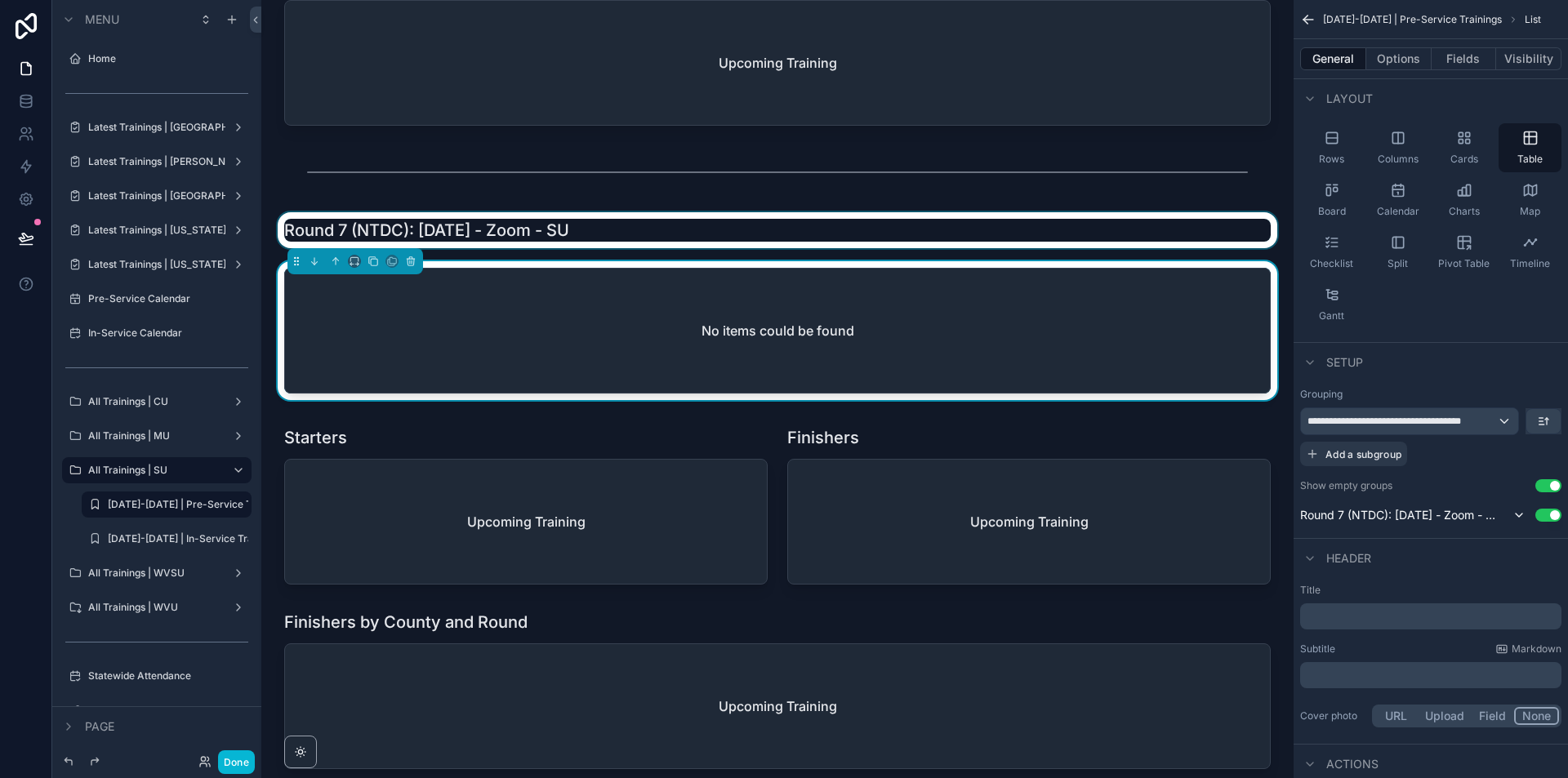
click at [654, 248] on div "scrollable content" at bounding box center [778, 231] width 1006 height 36
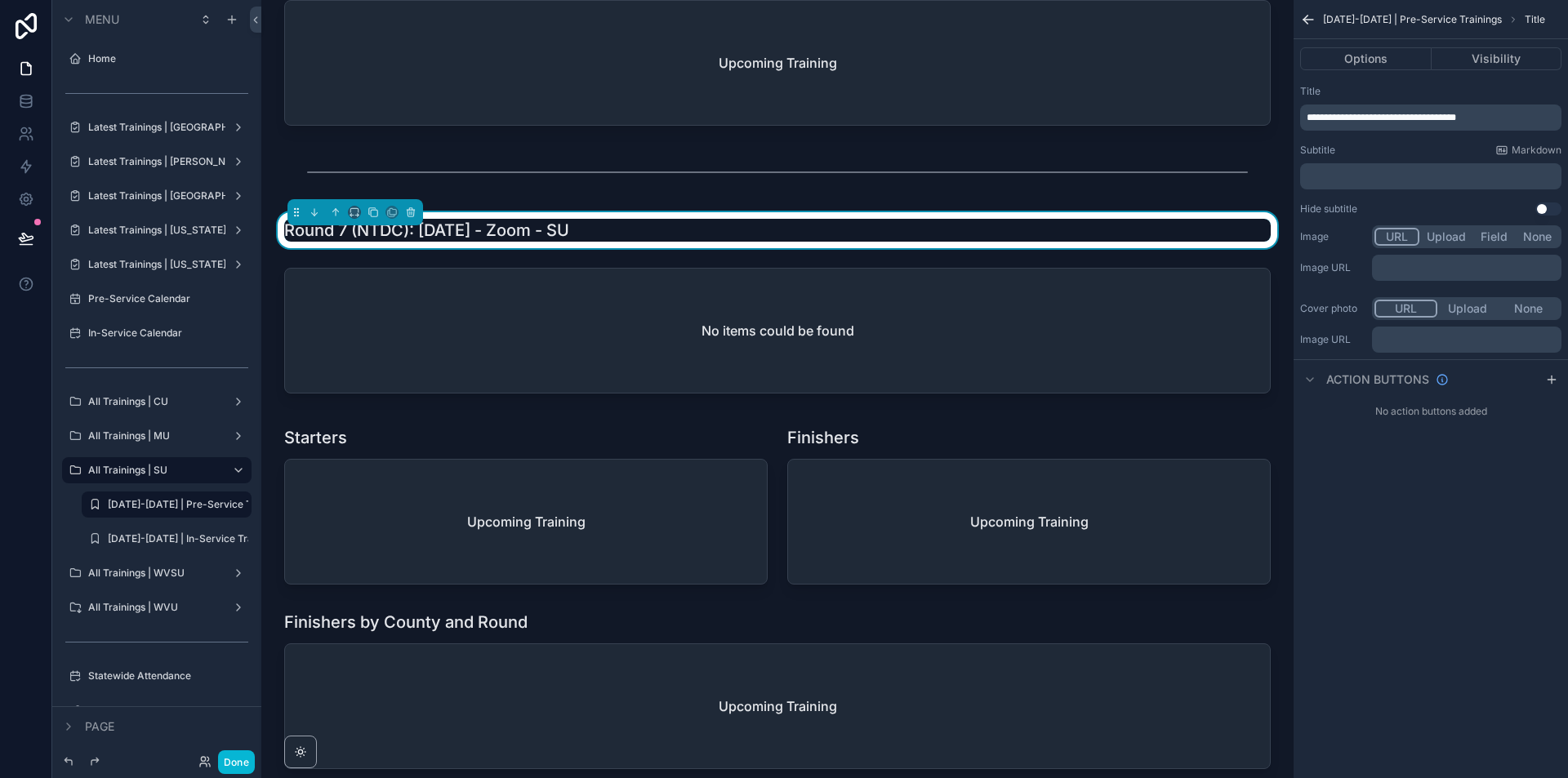
scroll to position [0, 0]
click at [1367, 127] on div "**********" at bounding box center [1430, 117] width 261 height 26
click at [1372, 122] on span "**********" at bounding box center [1381, 117] width 150 height 9
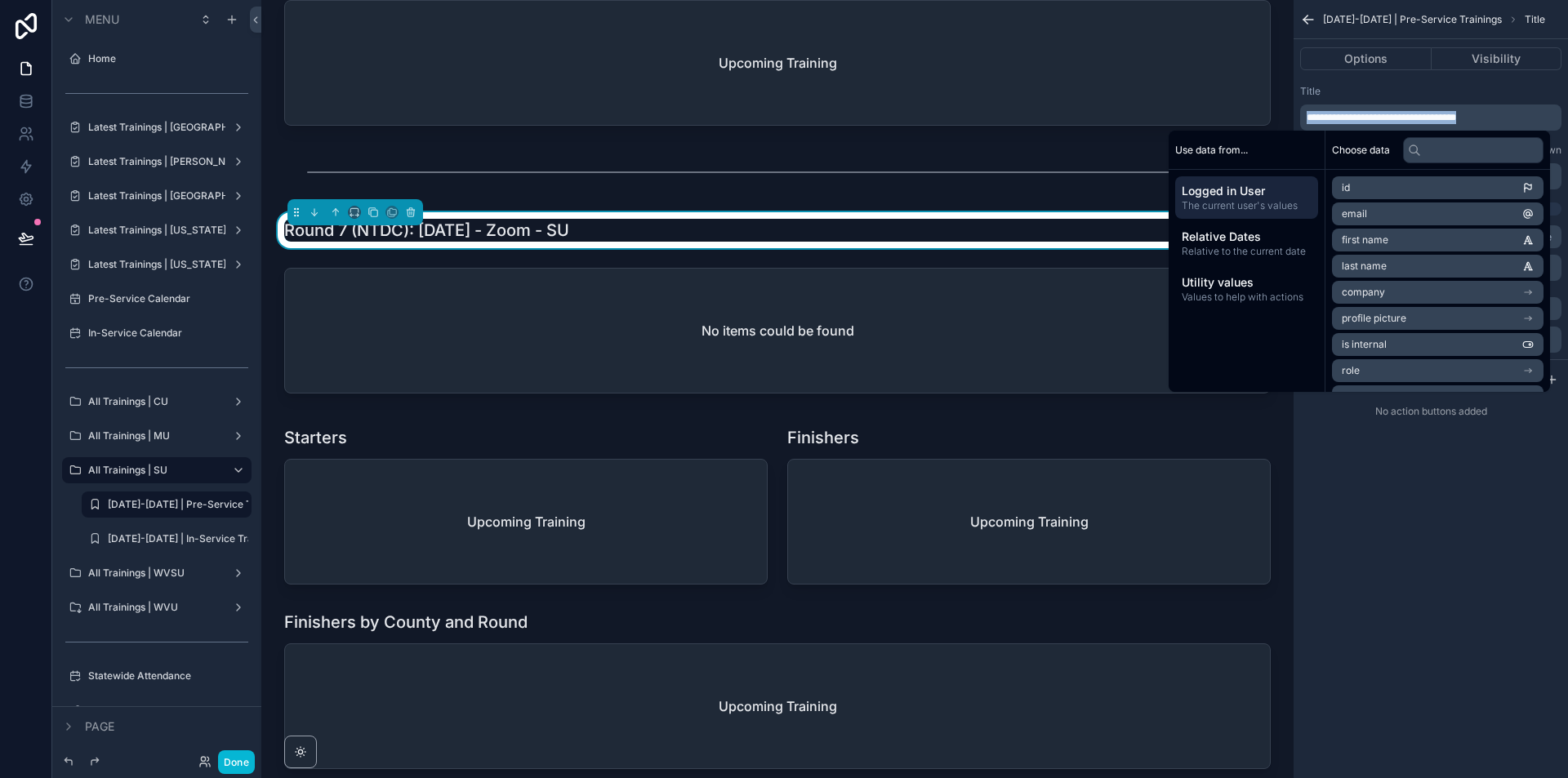
click at [1372, 122] on span "**********" at bounding box center [1381, 117] width 150 height 9
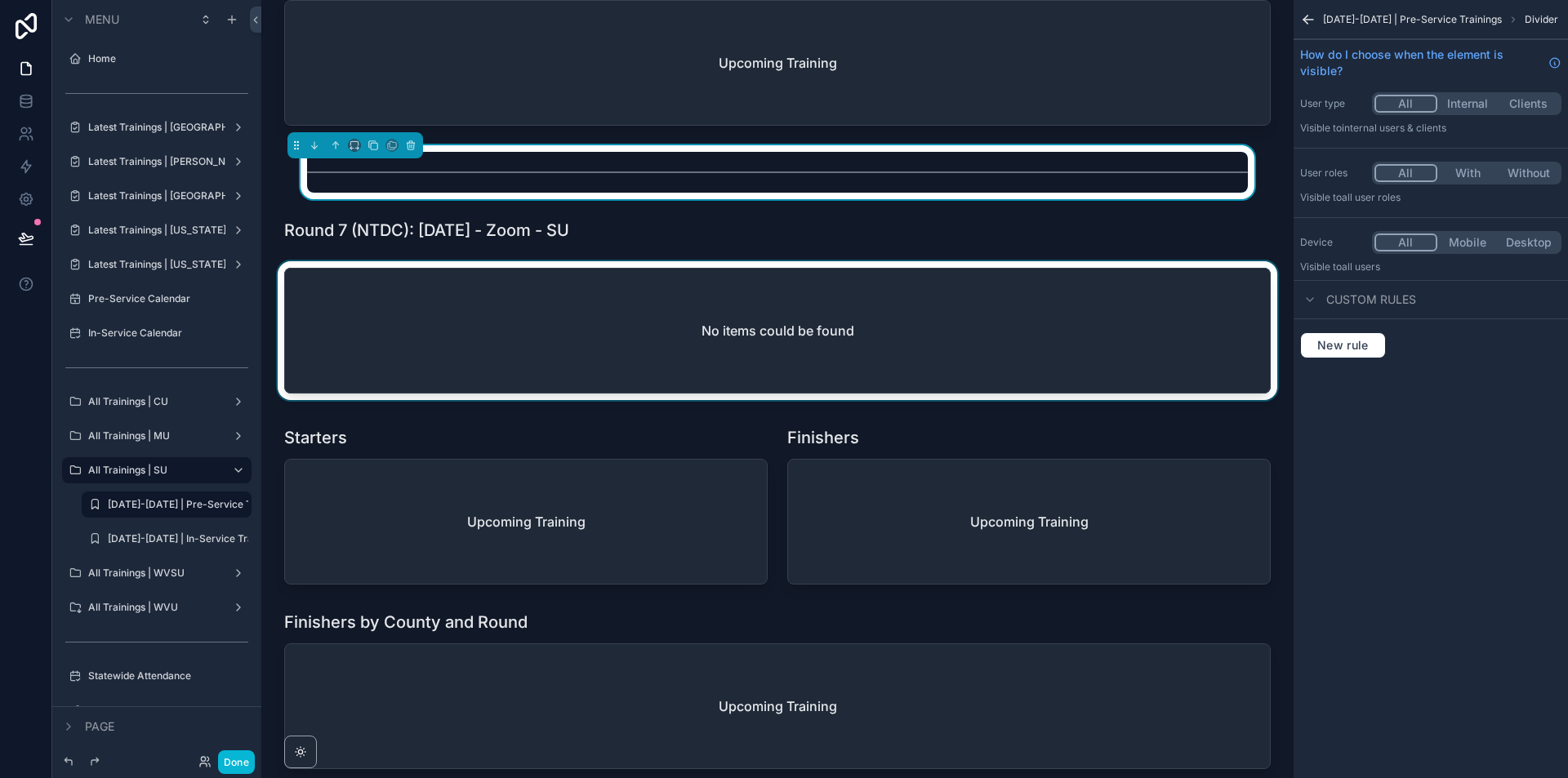
click at [967, 355] on div "scrollable content" at bounding box center [778, 333] width 1006 height 145
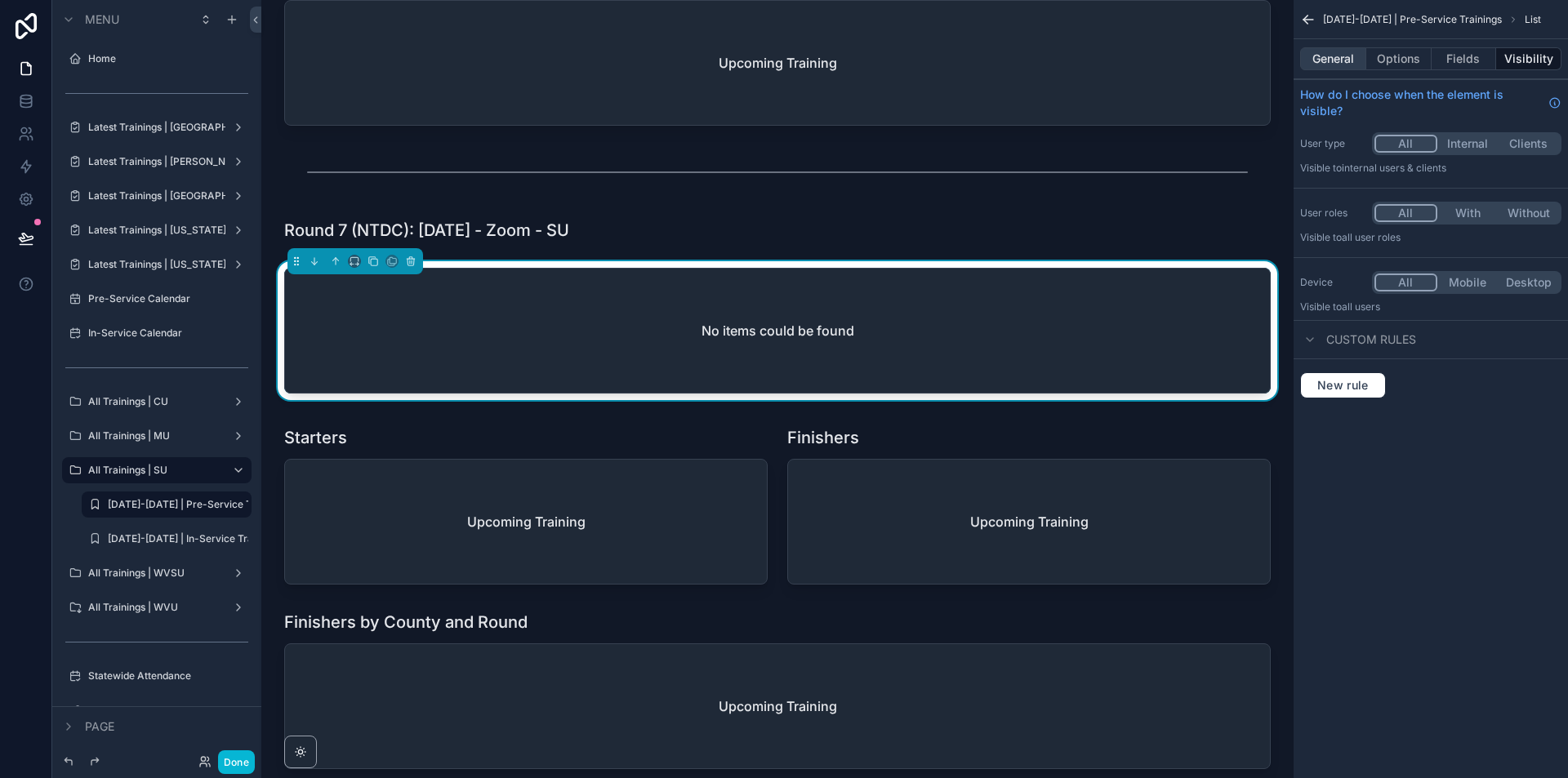
click at [1345, 57] on button "General" at bounding box center [1333, 59] width 66 height 23
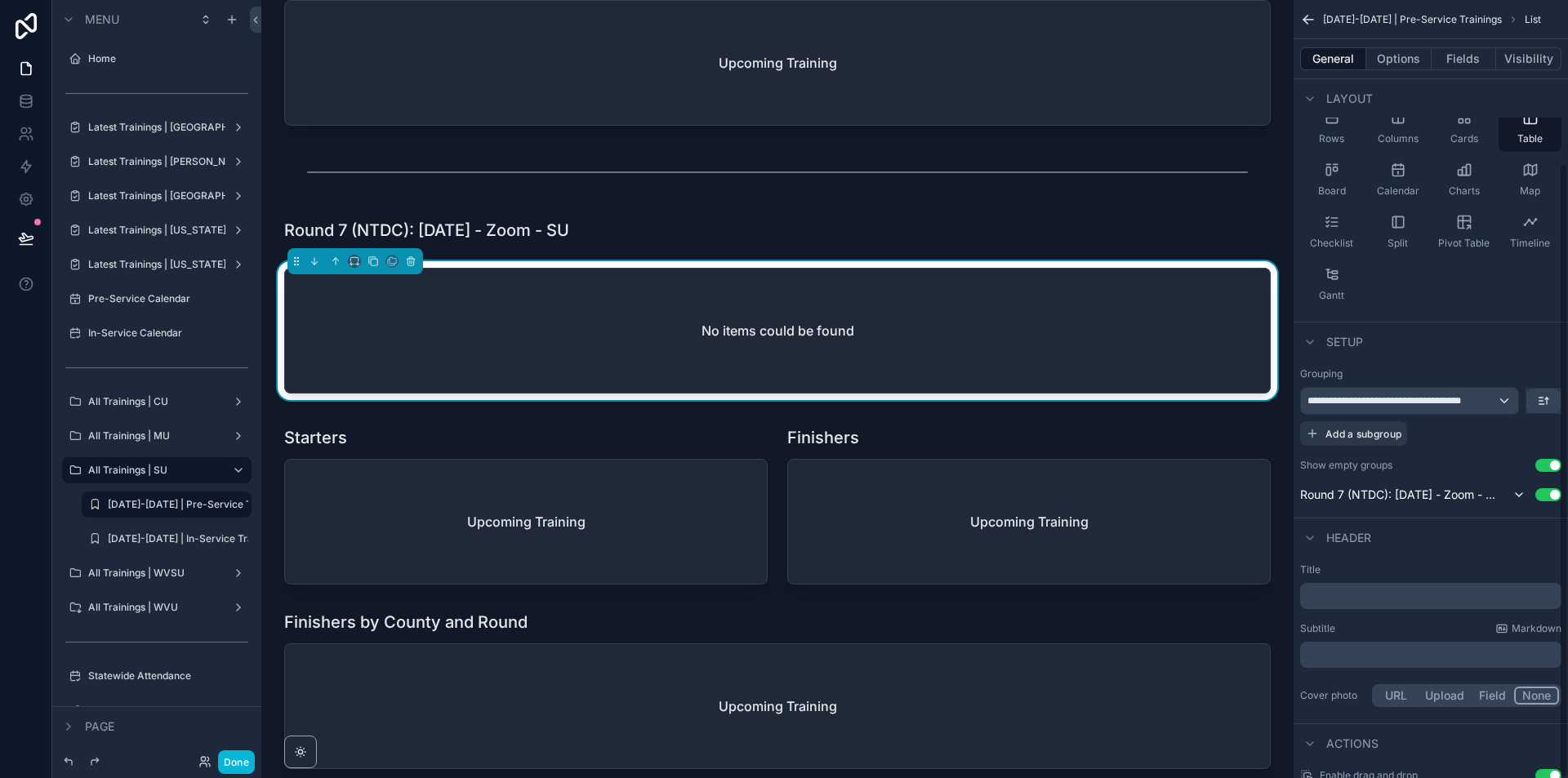
scroll to position [206, 0]
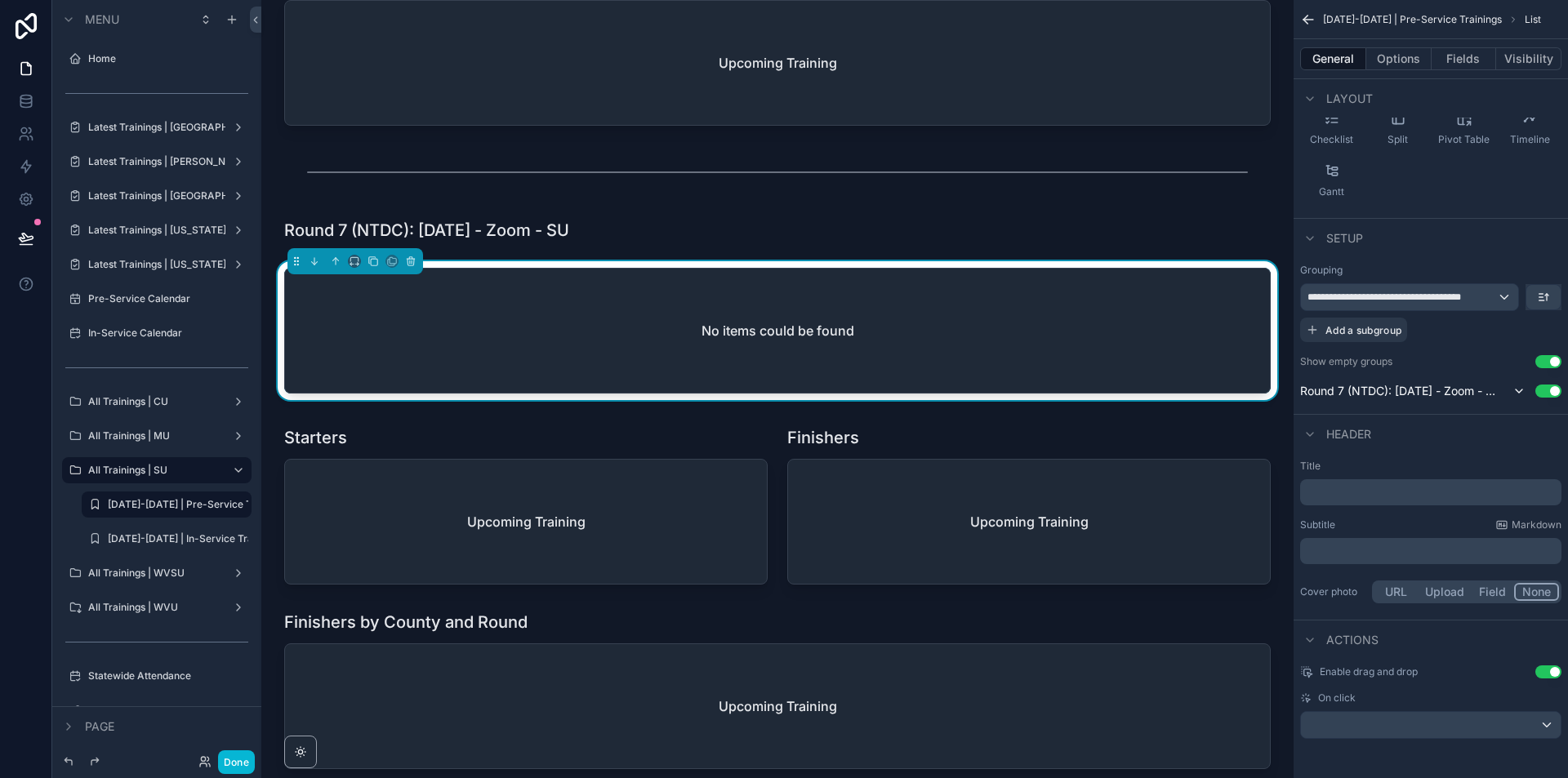
click at [1548, 363] on button "Use setting" at bounding box center [1548, 361] width 26 height 13
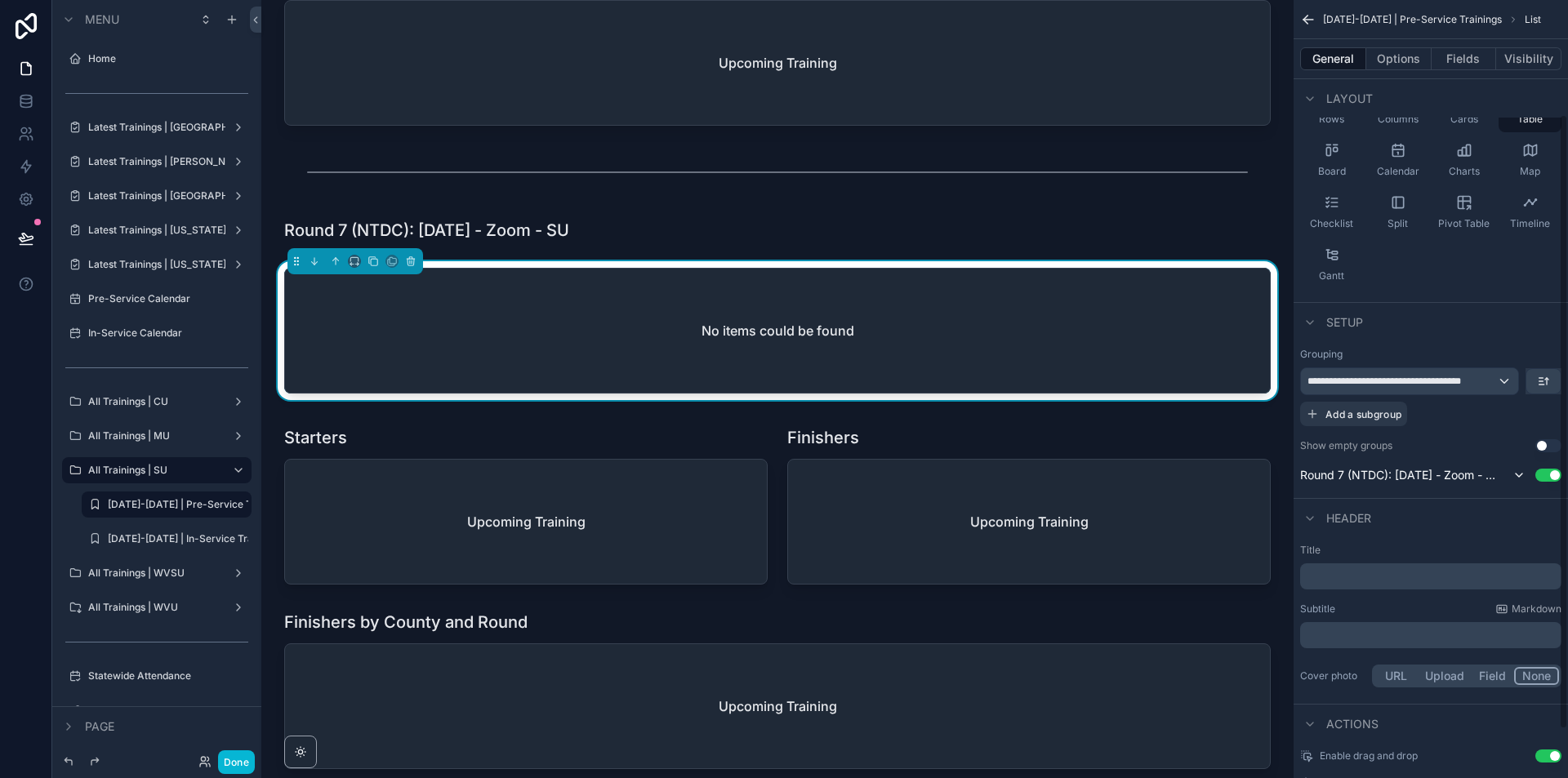
scroll to position [42, 0]
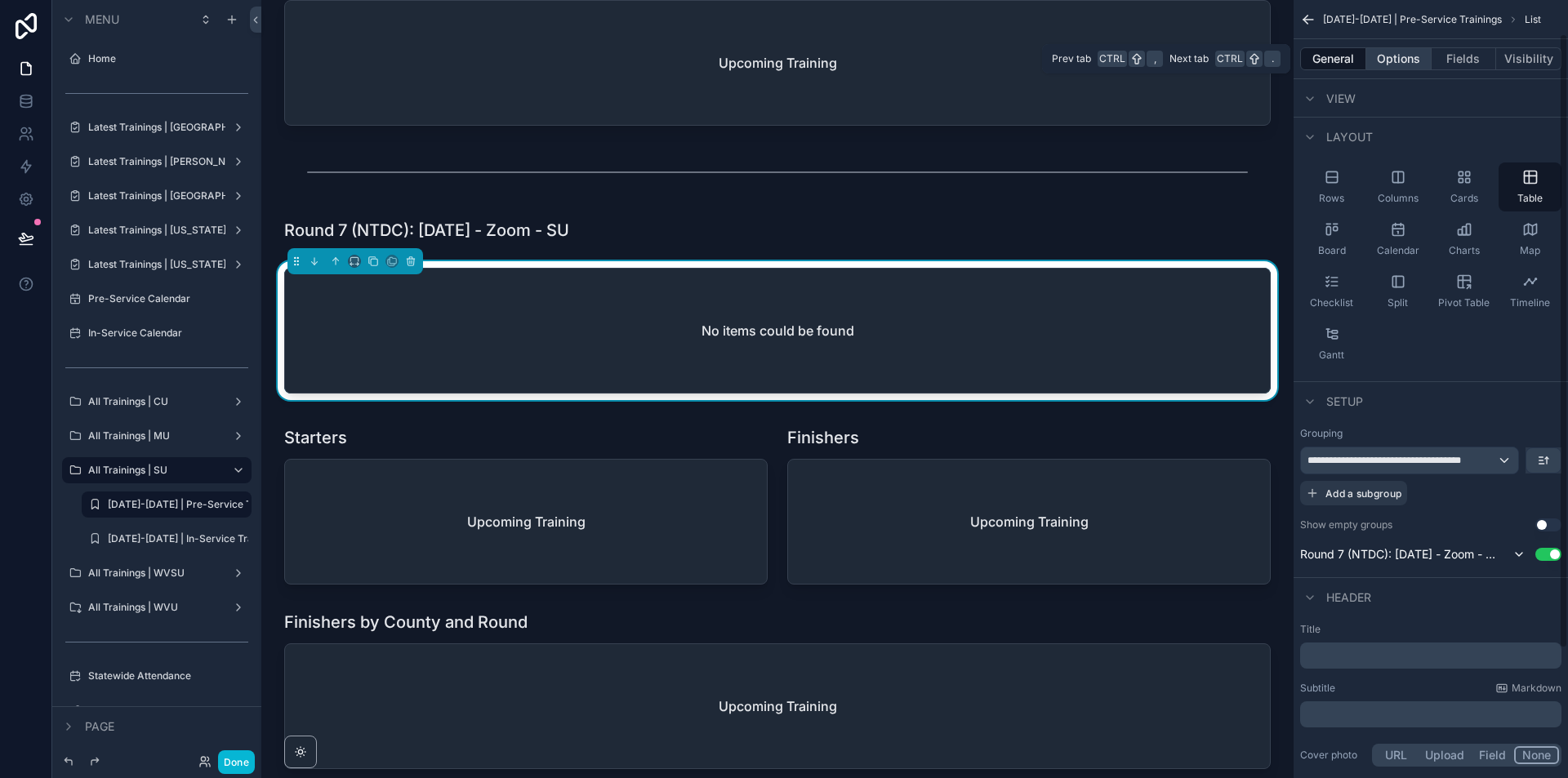
click at [1391, 58] on button "Options" at bounding box center [1398, 59] width 65 height 23
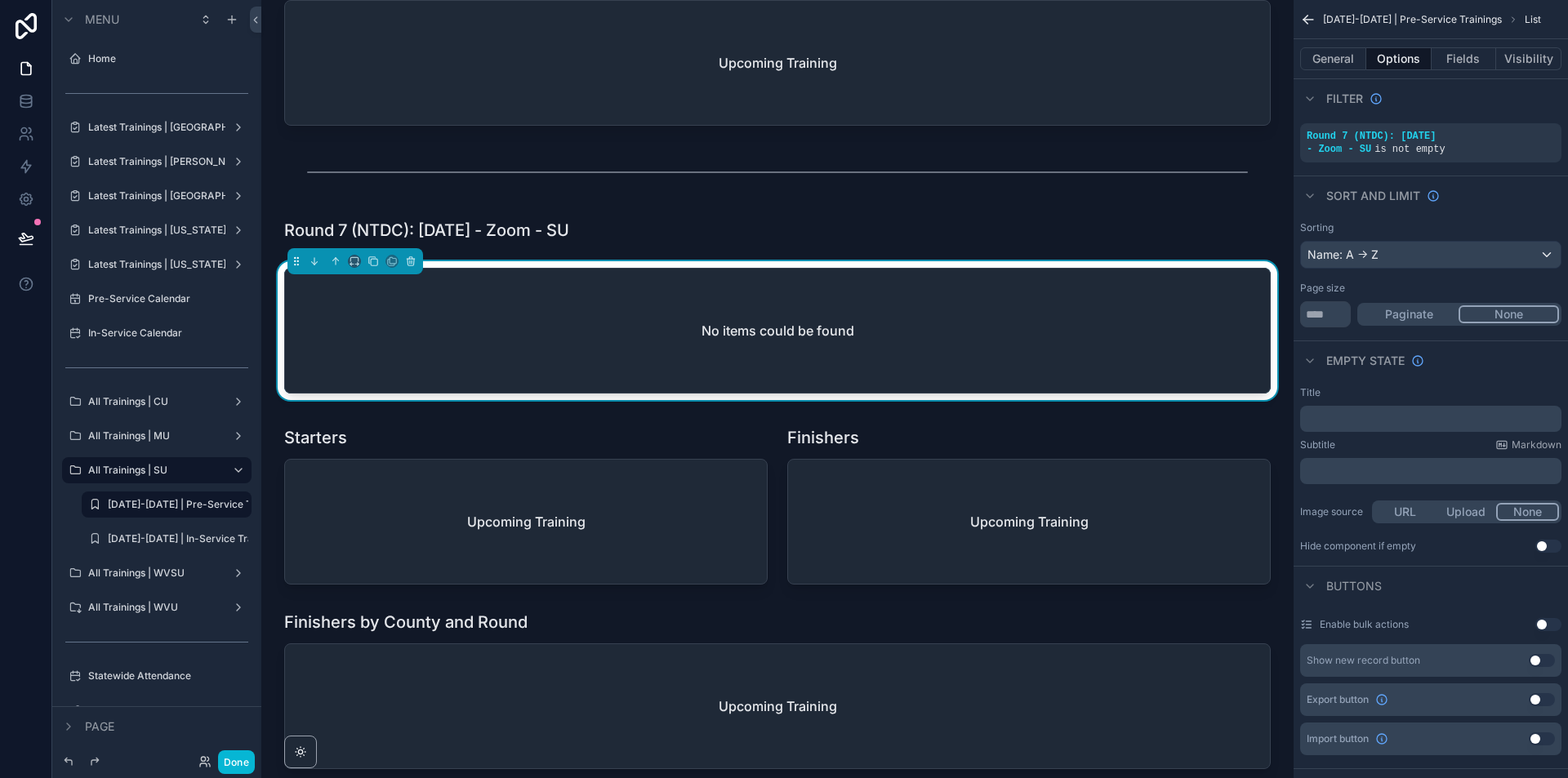
click at [1360, 411] on div "﻿" at bounding box center [1430, 418] width 261 height 26
click at [1379, 420] on p "﻿" at bounding box center [1432, 418] width 251 height 13
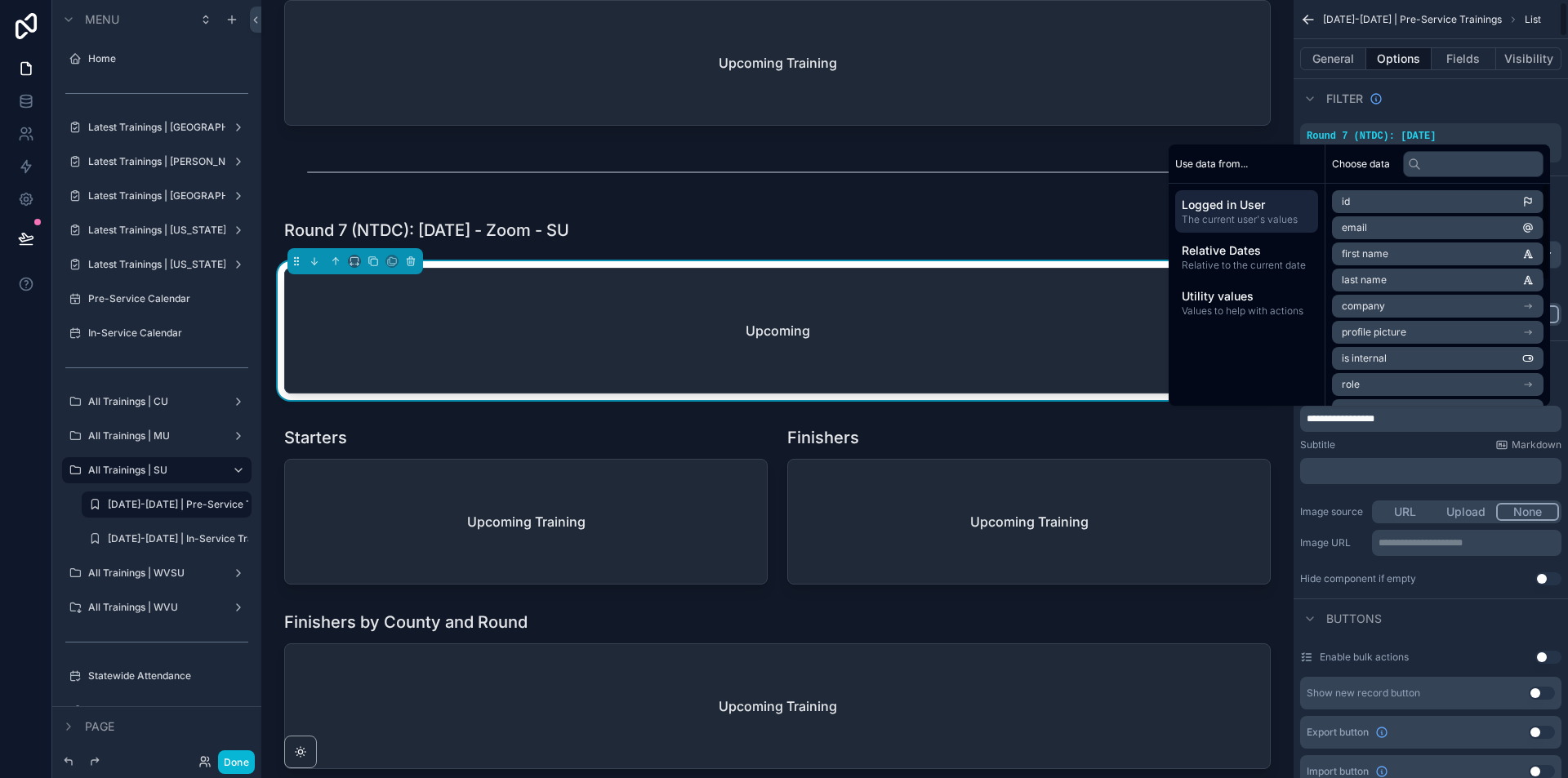
click at [1444, 105] on div "Filter" at bounding box center [1430, 98] width 275 height 40
